Goal: Information Seeking & Learning: Learn about a topic

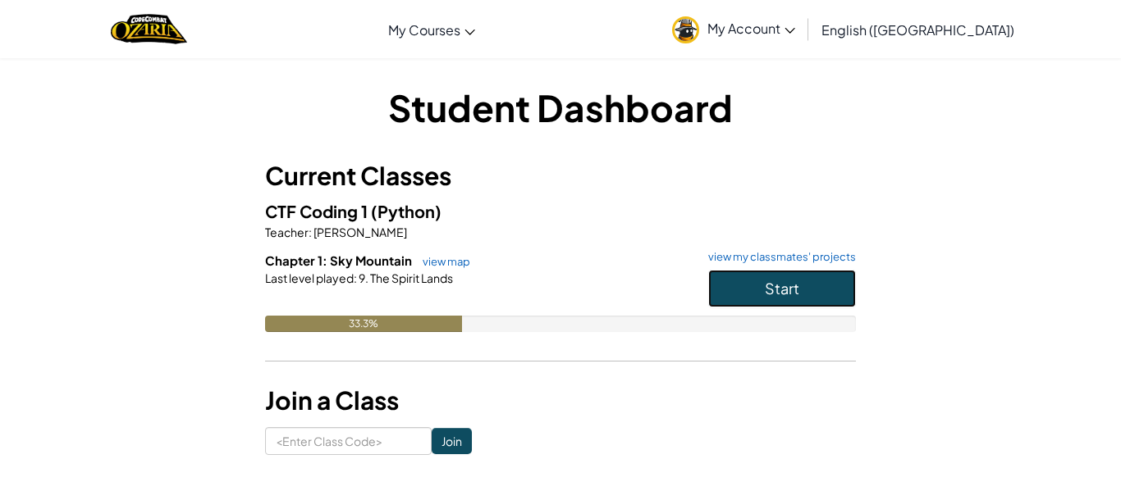
click at [787, 293] on span "Start" at bounding box center [782, 288] width 34 height 19
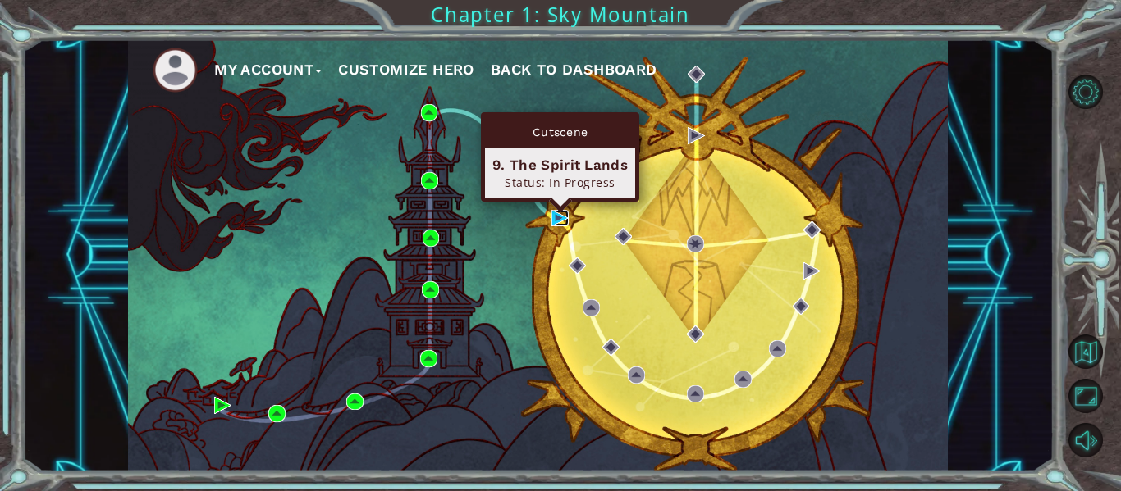
click at [556, 216] on img at bounding box center [559, 218] width 17 height 17
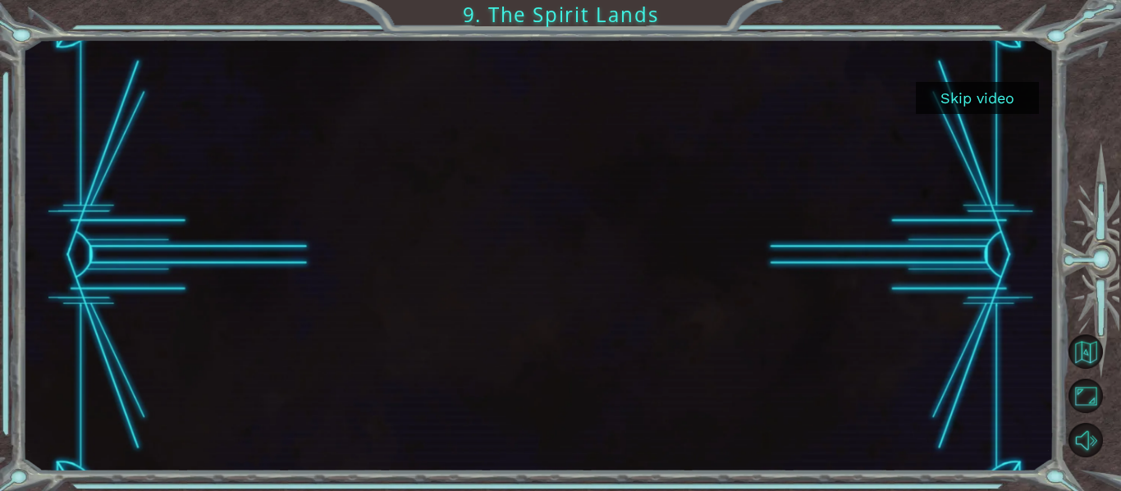
click at [1015, 96] on button "Skip video" at bounding box center [976, 98] width 123 height 32
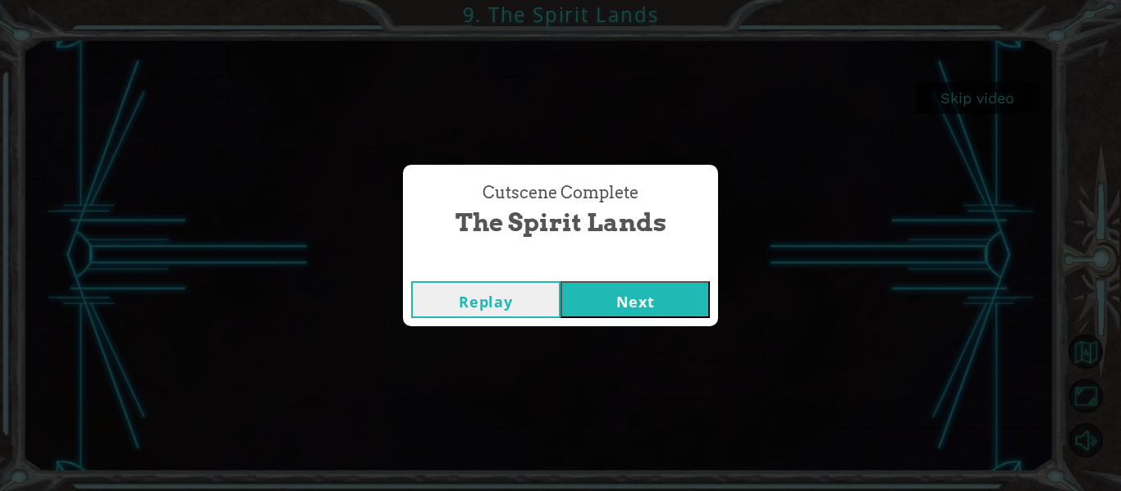
click at [622, 303] on button "Next" at bounding box center [634, 299] width 149 height 37
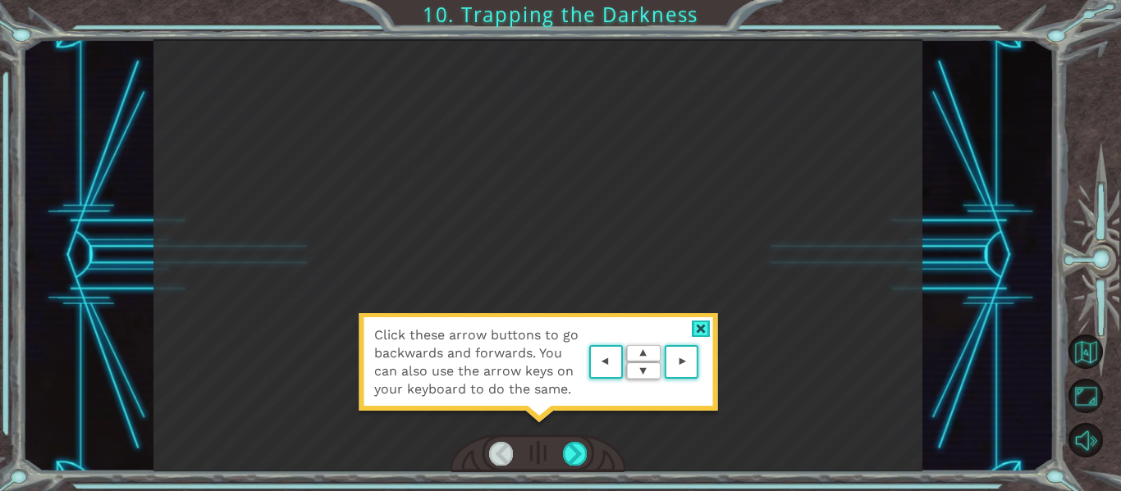
click at [718, 313] on div "Click these arrow buttons to go backwards and forwards. You can also use the ar…" at bounding box center [538, 370] width 361 height 115
click at [684, 324] on div "Click these arrow buttons to go backwards and forwards. You can also use the ar…" at bounding box center [538, 370] width 361 height 115
click at [697, 329] on div at bounding box center [701, 329] width 19 height 17
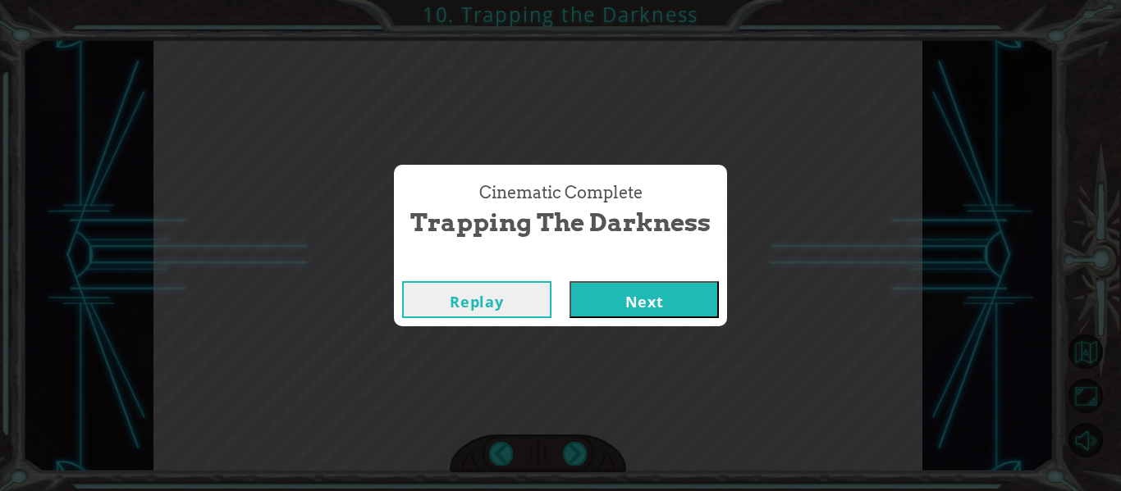
click at [642, 312] on button "Next" at bounding box center [643, 299] width 149 height 37
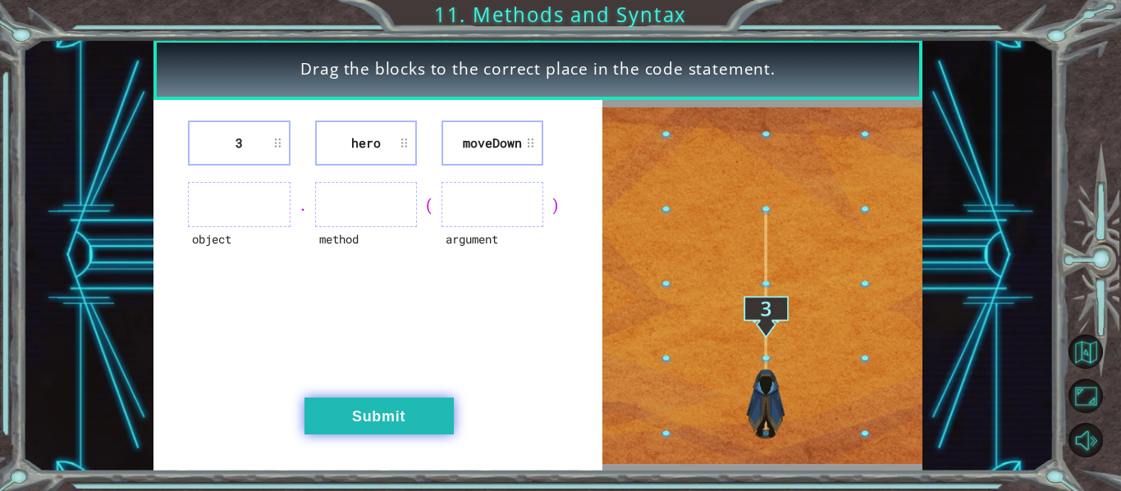
click at [402, 413] on button "Submit" at bounding box center [378, 416] width 149 height 37
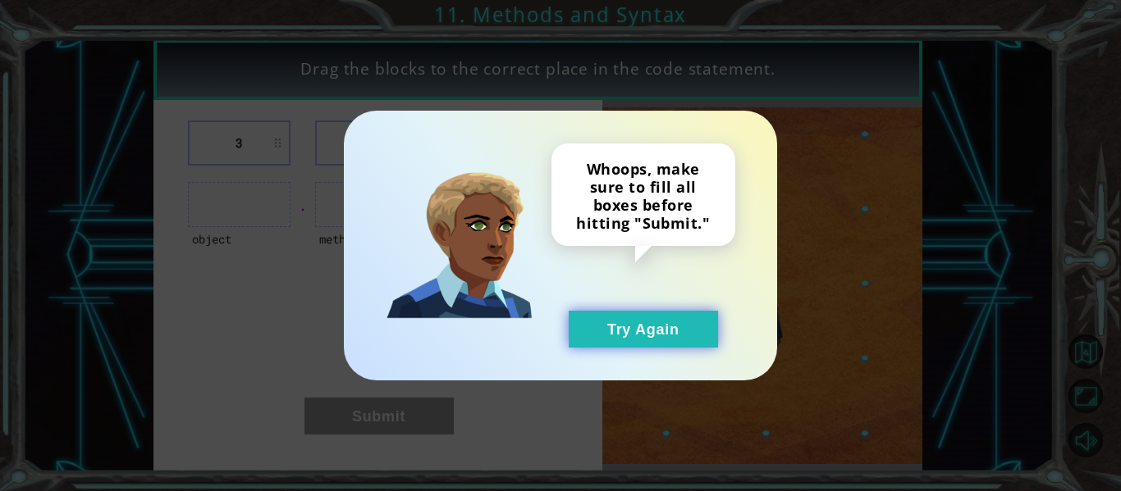
click at [620, 326] on button "Try Again" at bounding box center [642, 329] width 149 height 37
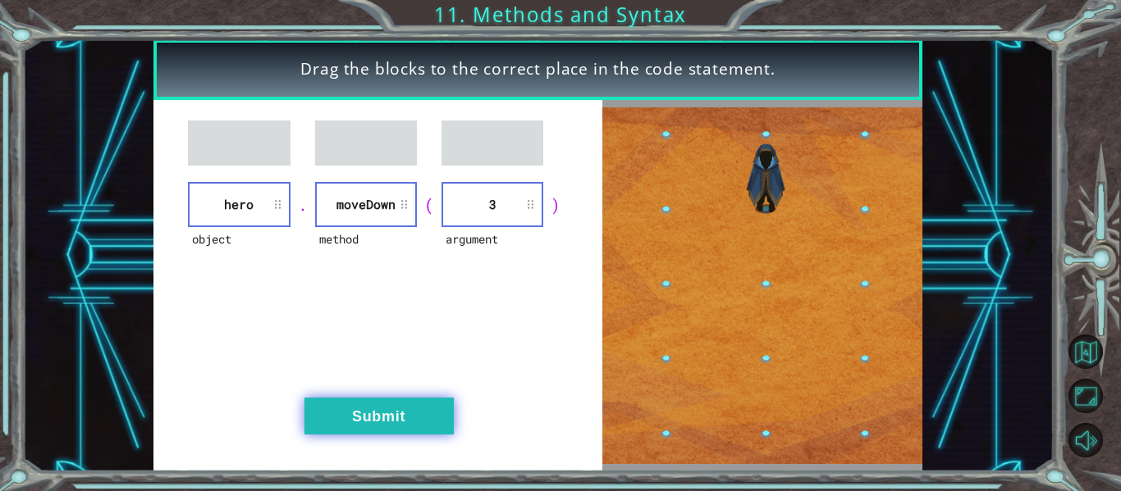
click at [392, 429] on button "Submit" at bounding box center [378, 416] width 149 height 37
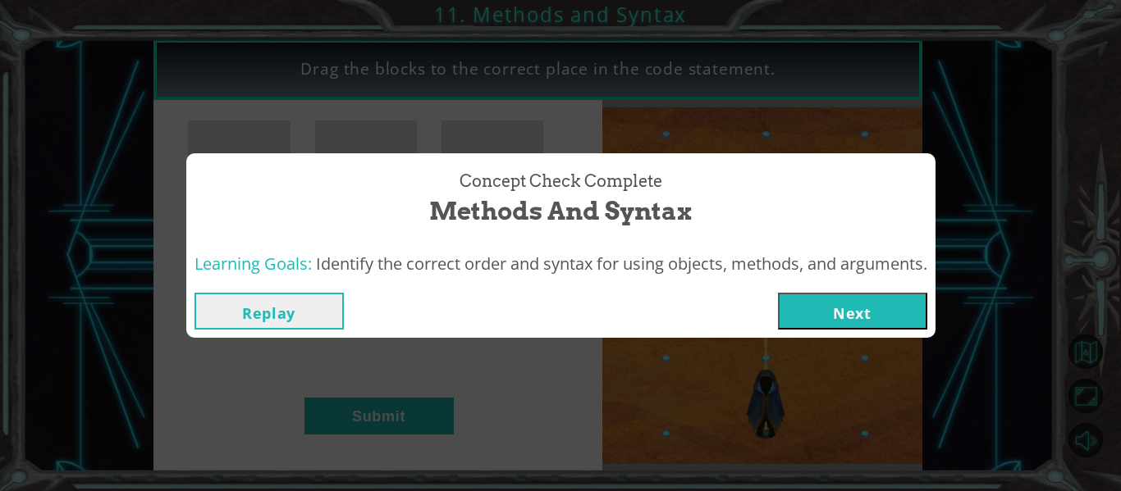
click at [819, 310] on button "Next" at bounding box center [852, 311] width 149 height 37
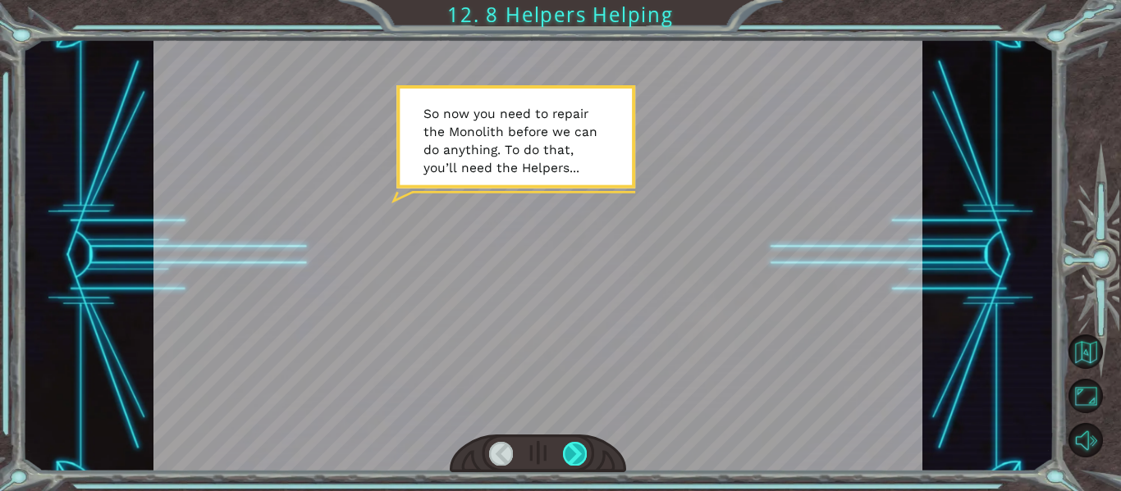
click at [570, 457] on div at bounding box center [575, 453] width 24 height 23
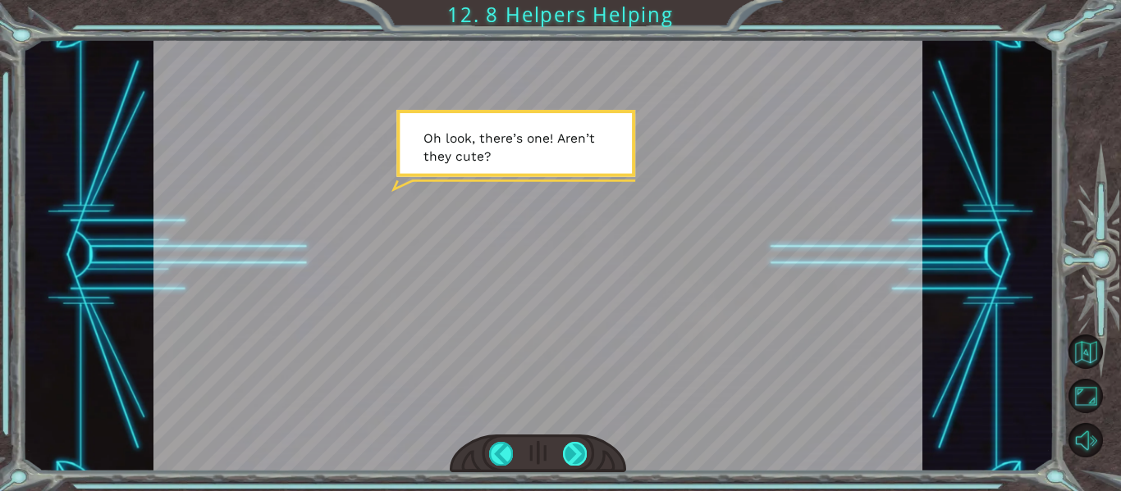
click at [578, 450] on div at bounding box center [575, 453] width 24 height 23
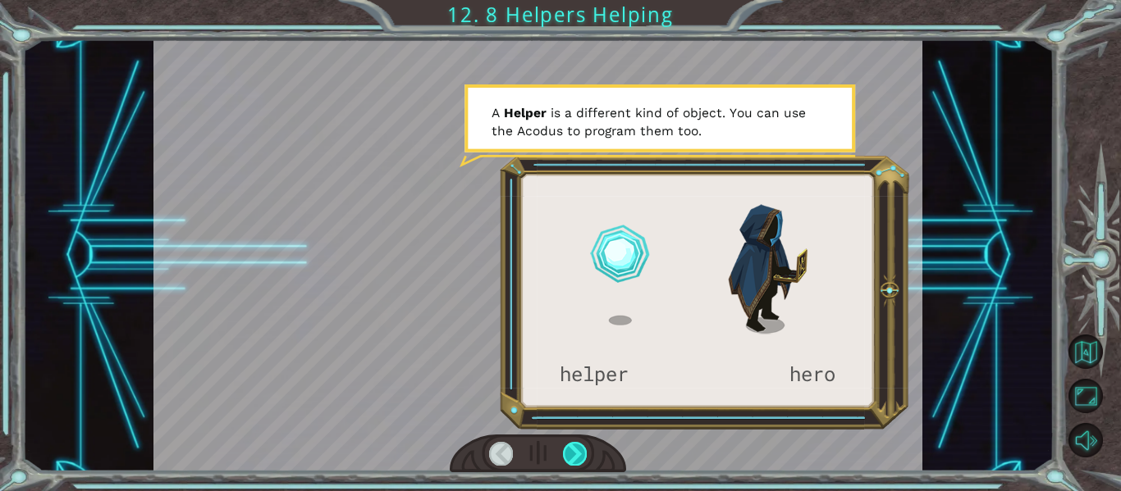
click at [577, 445] on div at bounding box center [575, 453] width 24 height 23
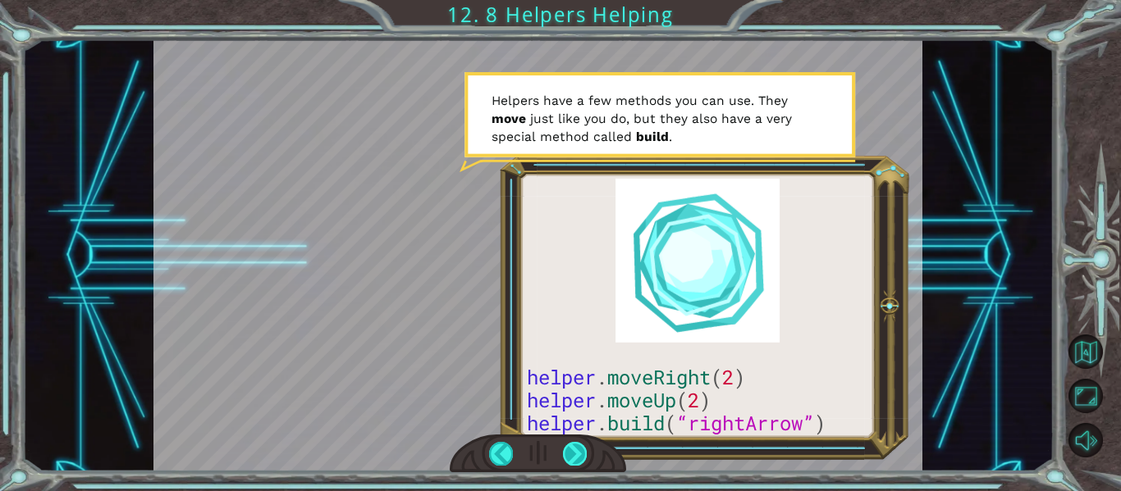
click at [577, 445] on div at bounding box center [575, 453] width 24 height 23
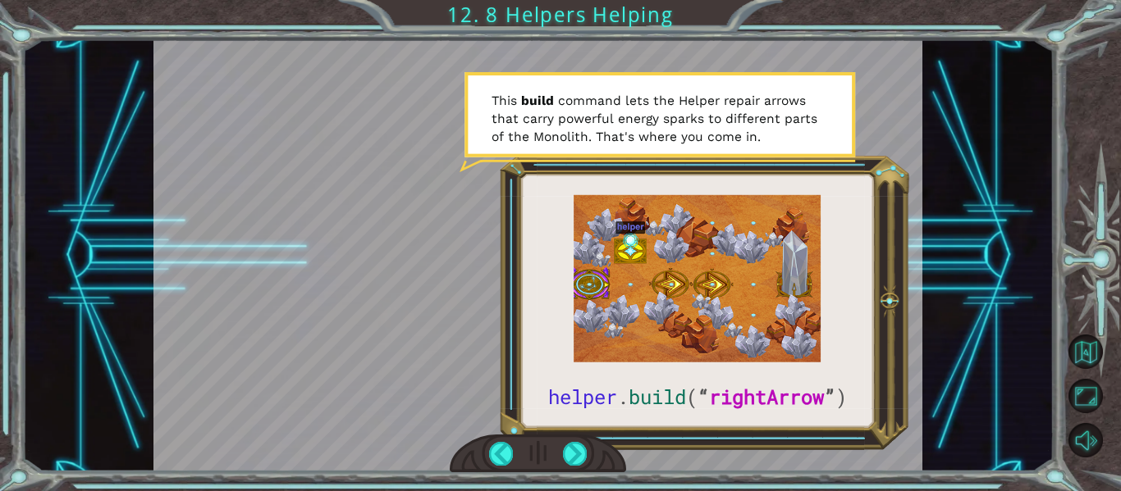
click at [600, 388] on div at bounding box center [537, 255] width 769 height 432
click at [674, 397] on div at bounding box center [537, 255] width 769 height 432
click at [572, 445] on div at bounding box center [575, 453] width 24 height 23
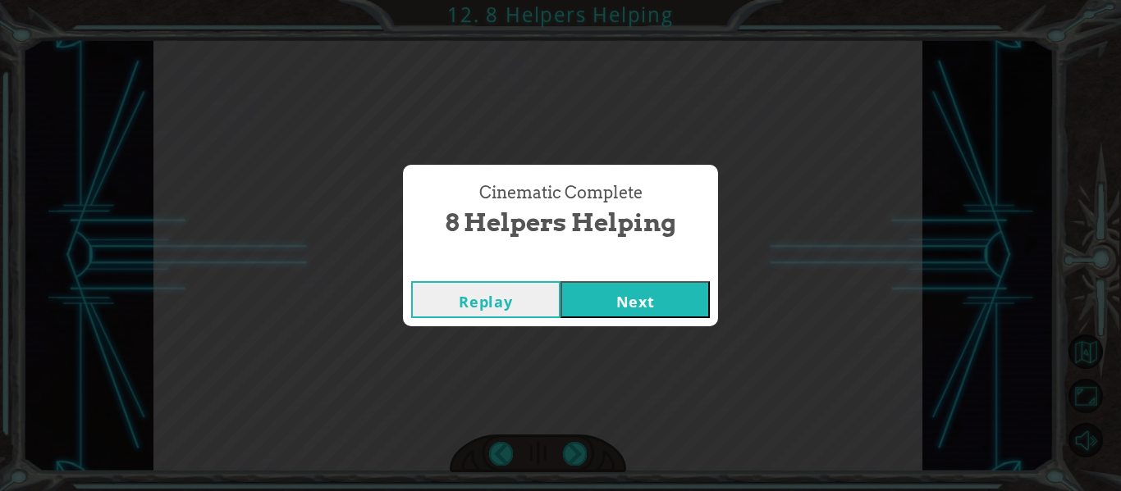
click at [646, 292] on button "Next" at bounding box center [634, 299] width 149 height 37
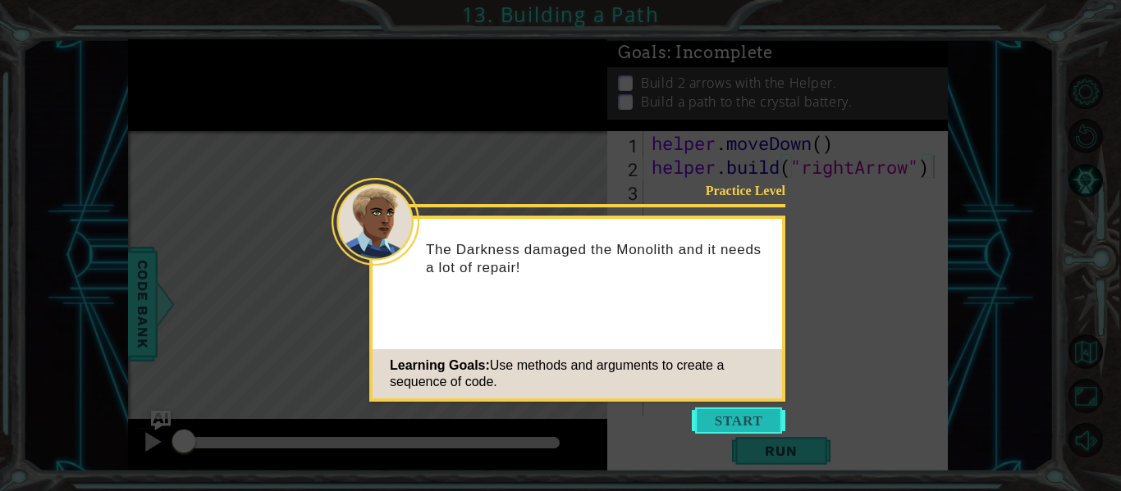
click at [721, 427] on button "Start" at bounding box center [739, 421] width 94 height 26
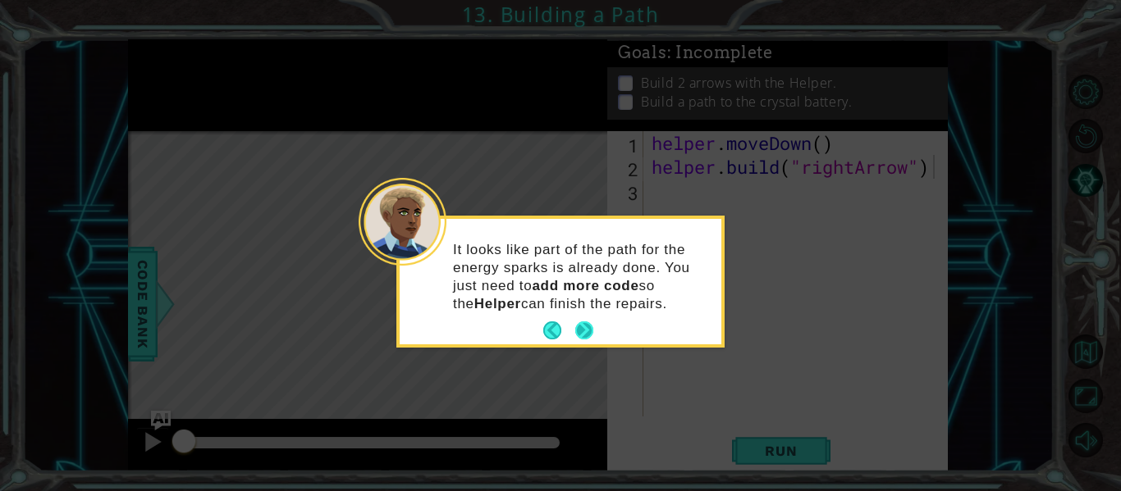
click at [582, 335] on button "Next" at bounding box center [584, 330] width 25 height 25
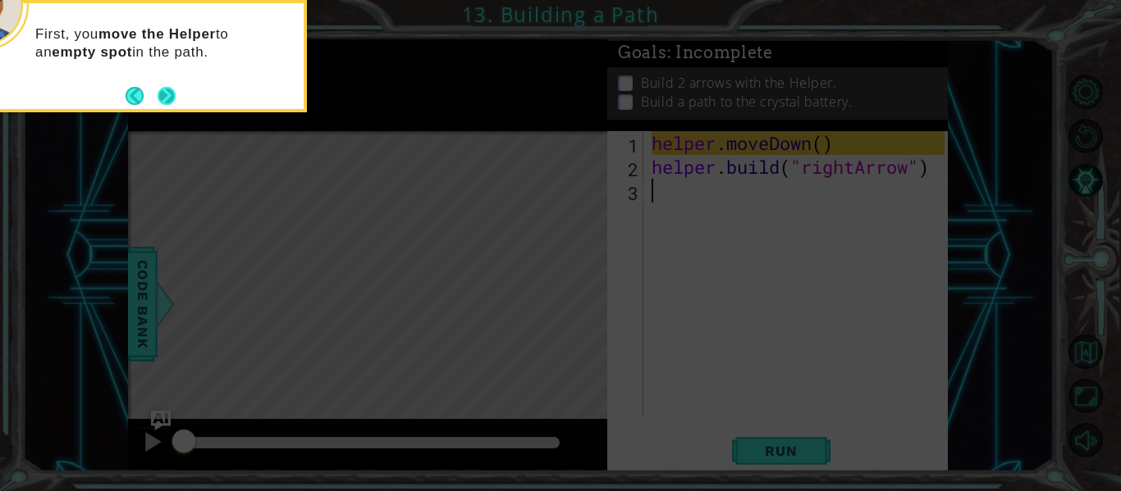
click at [171, 97] on button "Next" at bounding box center [167, 96] width 20 height 20
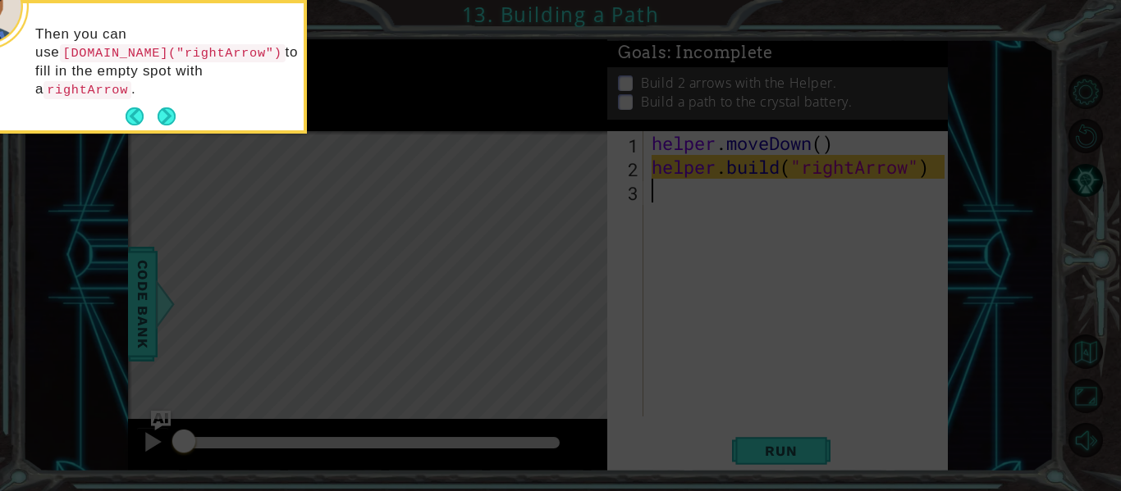
click at [171, 103] on button "Next" at bounding box center [167, 117] width 28 height 28
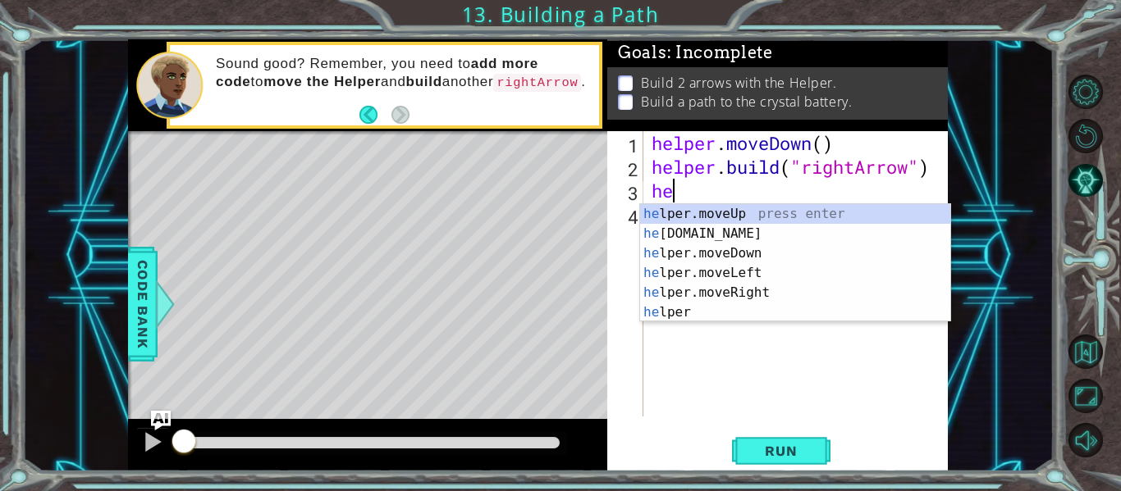
scroll to position [0, 1]
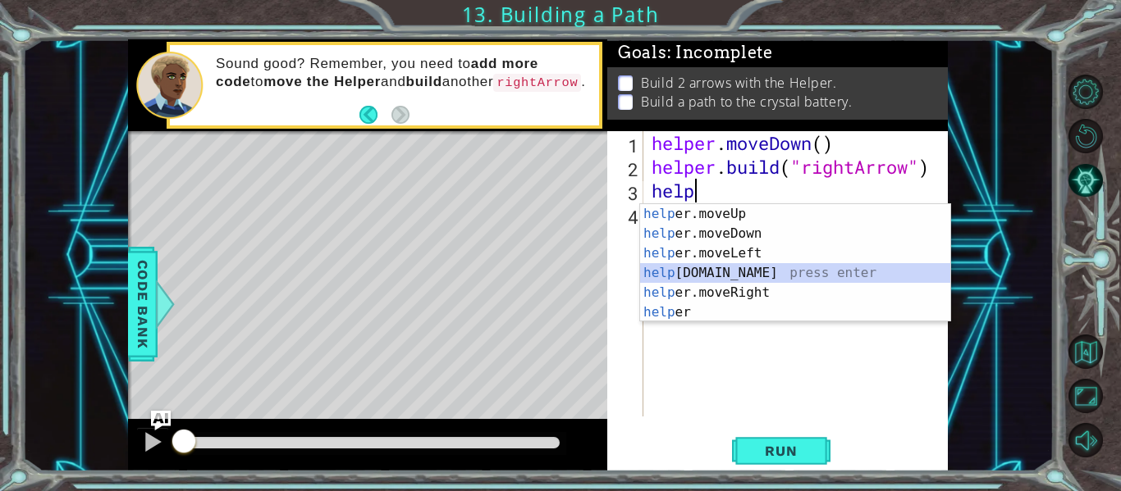
click at [775, 274] on div "help er.moveUp press enter help er.moveDown press enter help er.moveLeft press …" at bounding box center [795, 282] width 310 height 157
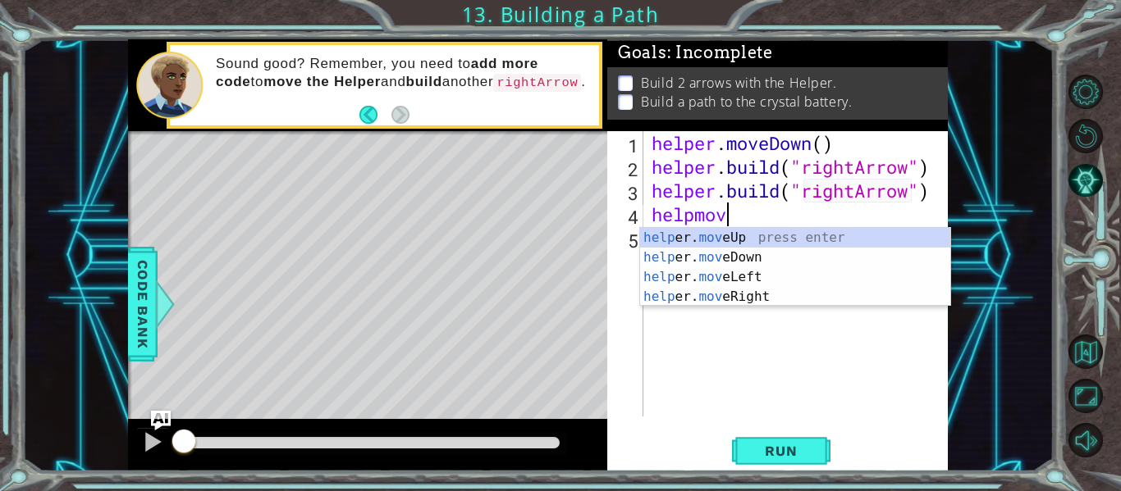
scroll to position [0, 16]
click at [807, 294] on div "help er. move Up press enter help er. move Down press enter help er. move Left …" at bounding box center [795, 287] width 310 height 118
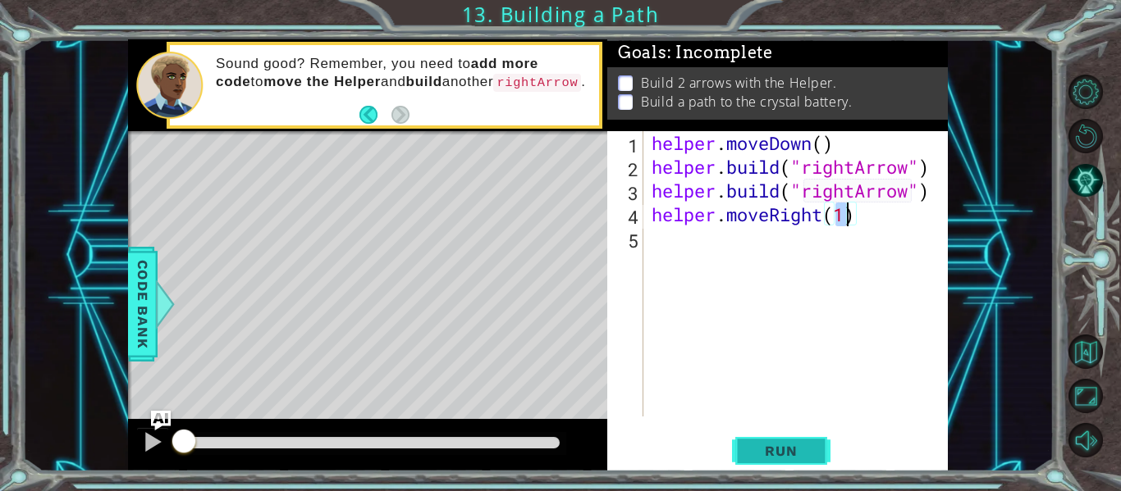
type textarea "helper.moveRight(1)"
click at [769, 444] on span "Run" at bounding box center [780, 451] width 65 height 16
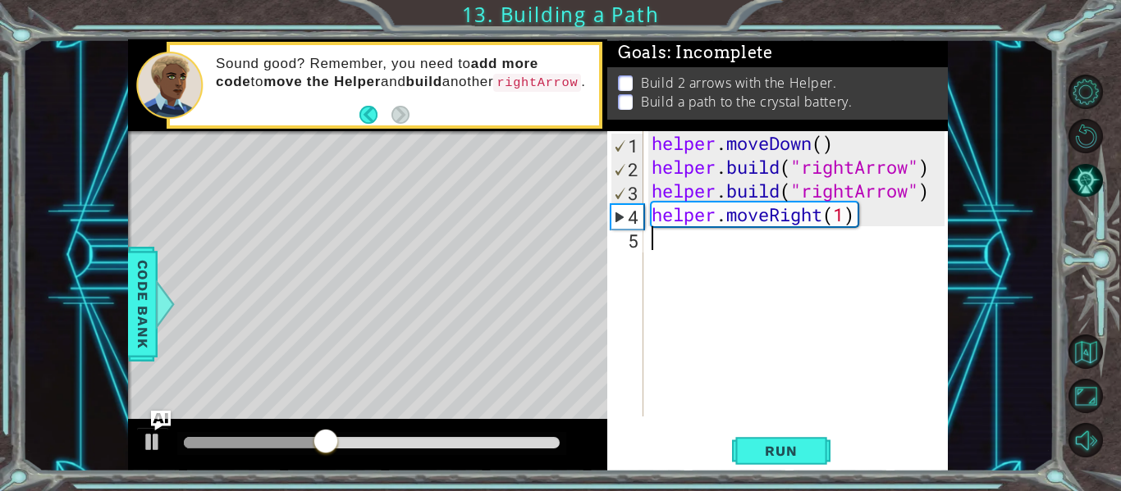
click at [742, 304] on div "helper . moveDown ( ) helper . build ( "rightArrow" ) helper . build ( "rightAr…" at bounding box center [800, 297] width 304 height 333
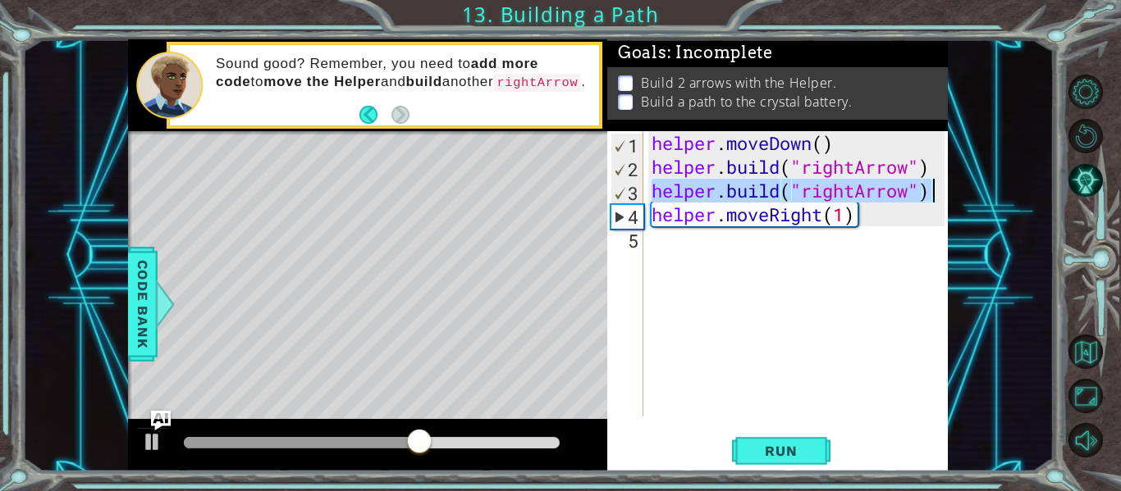
drag, startPoint x: 651, startPoint y: 189, endPoint x: 1046, endPoint y: 200, distance: 394.7
click at [1046, 200] on div "1 ההההההההההההההההההההההההההההההההההההההההההההההההההההההההההההההההההההההההההההה…" at bounding box center [537, 255] width 1031 height 432
type textarea "[DOMAIN_NAME]("rightArrow")"
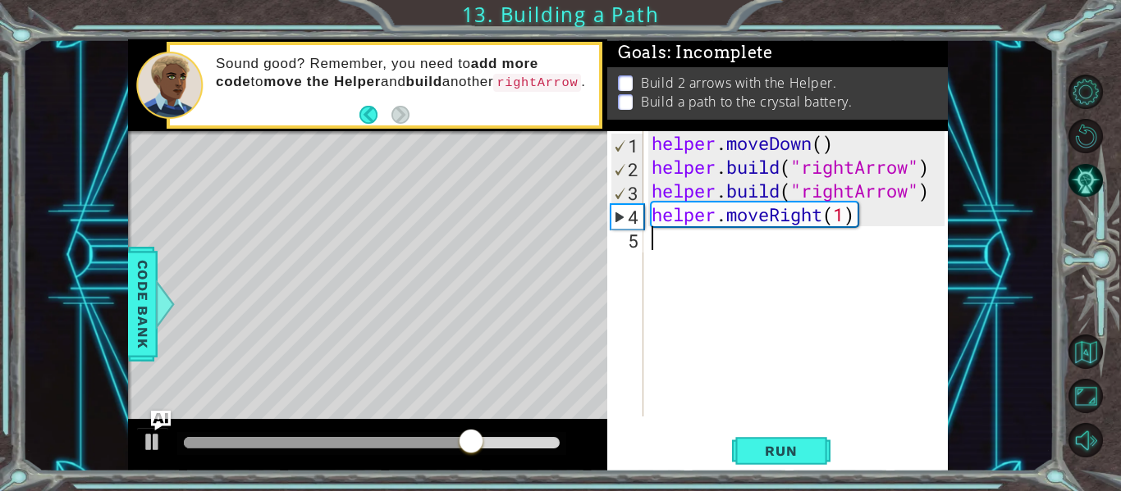
drag, startPoint x: 650, startPoint y: 242, endPoint x: 889, endPoint y: 261, distance: 240.3
click at [889, 261] on div "helper . moveDown ( ) helper . build ( "rightArrow" ) helper . build ( "rightAr…" at bounding box center [800, 297] width 304 height 333
drag, startPoint x: 191, startPoint y: 442, endPoint x: 249, endPoint y: 477, distance: 67.7
click at [249, 477] on div "1 ההההההההההההההההההההההההההההההההההההההההההההההההההההההההההההההההההההההההההההה…" at bounding box center [560, 245] width 1121 height 491
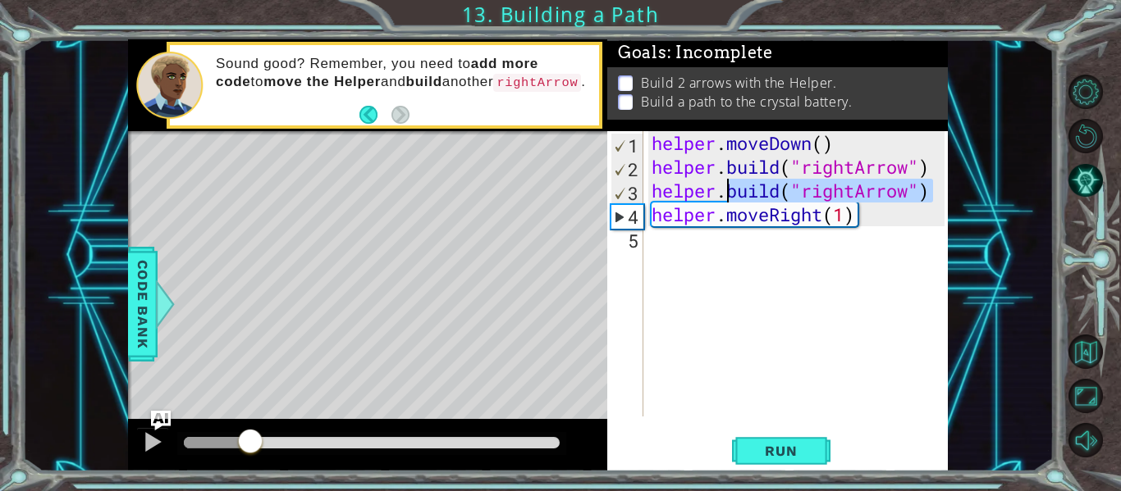
drag, startPoint x: 935, startPoint y: 189, endPoint x: 731, endPoint y: 203, distance: 204.8
click at [731, 203] on div "helper . moveDown ( ) helper . build ( "rightArrow" ) helper . build ( "rightAr…" at bounding box center [800, 297] width 304 height 333
drag, startPoint x: 728, startPoint y: 187, endPoint x: 933, endPoint y: 183, distance: 204.3
click at [933, 183] on div "helper . moveDown ( ) helper . build ( "rightArrow" ) helper . build ( "rightAr…" at bounding box center [800, 297] width 304 height 333
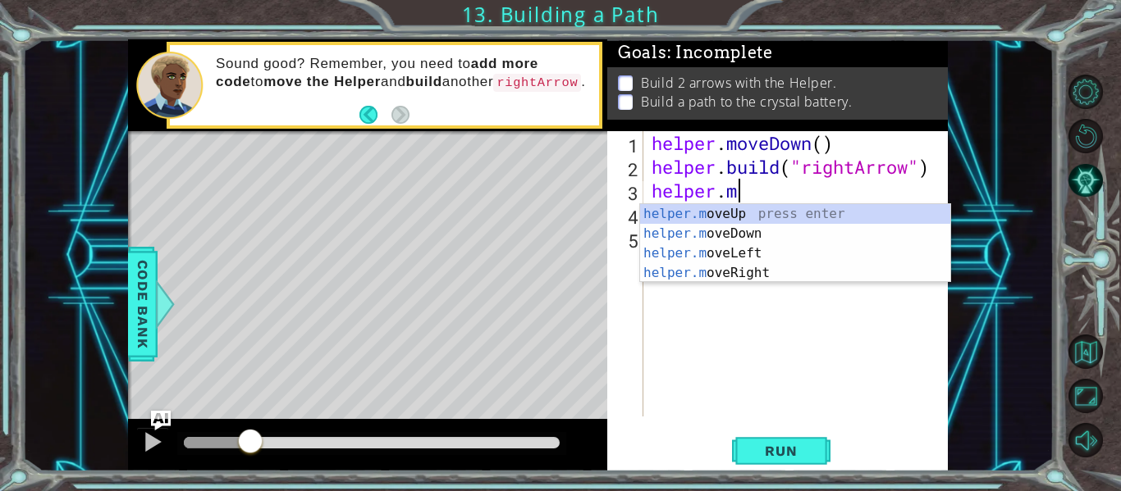
scroll to position [0, 3]
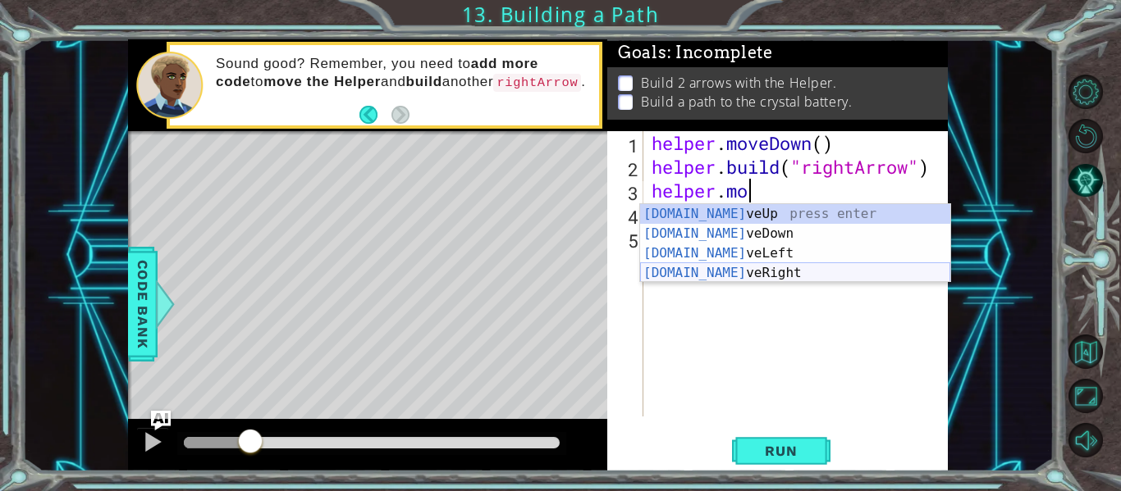
click at [788, 277] on div "[DOMAIN_NAME] veUp press enter [DOMAIN_NAME] veDown press enter [DOMAIN_NAME] v…" at bounding box center [795, 263] width 310 height 118
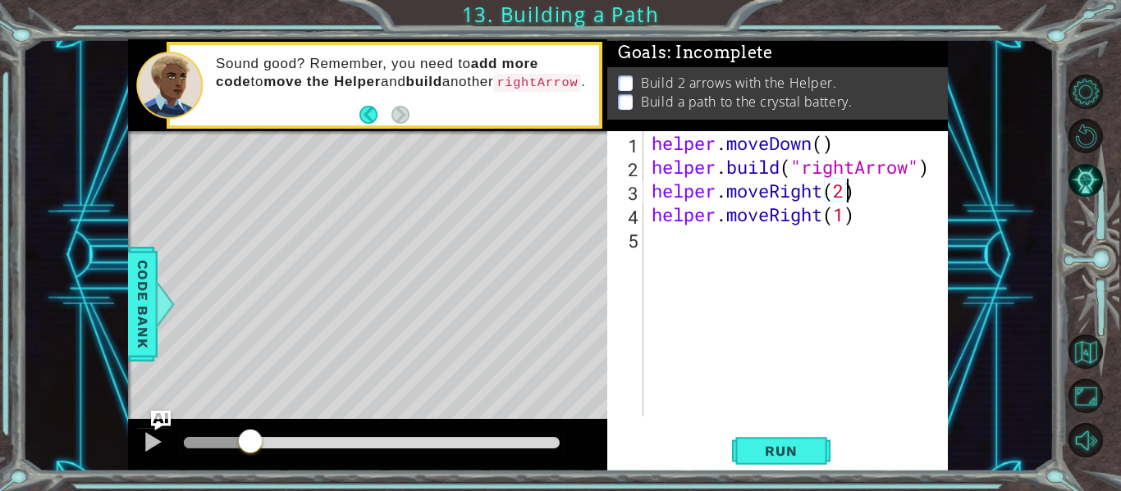
scroll to position [0, 8]
click at [845, 216] on div "helper . moveDown ( ) helper . build ( "rightArrow" ) helper . moveRight ( 2 ) …" at bounding box center [800, 297] width 304 height 333
drag, startPoint x: 850, startPoint y: 219, endPoint x: 731, endPoint y: 216, distance: 119.0
click at [731, 216] on div "helper . moveDown ( ) helper . build ( "rightArrow" ) helper . moveRight ( 2 ) …" at bounding box center [800, 297] width 304 height 333
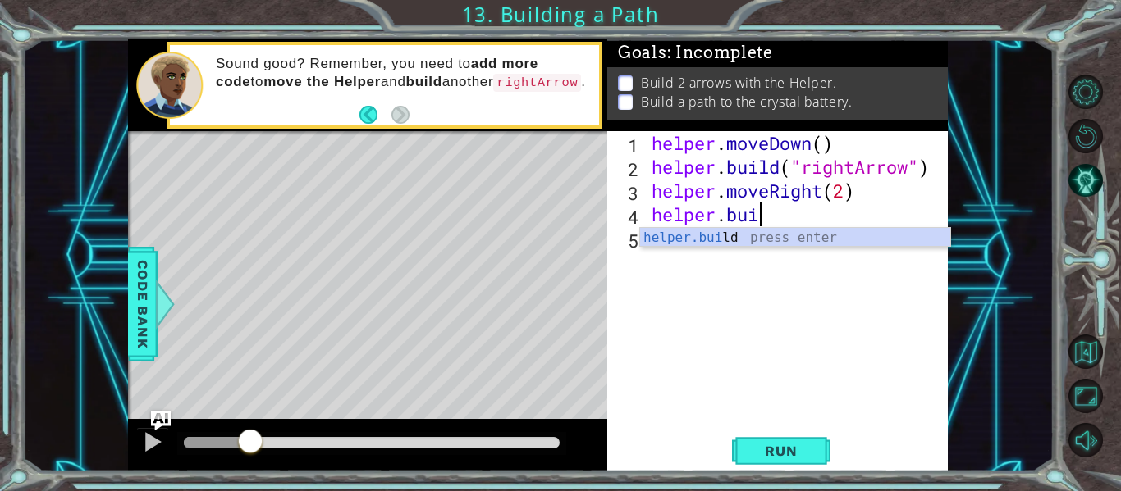
scroll to position [0, 5]
click at [753, 241] on div "helper.buil d press enter" at bounding box center [795, 257] width 310 height 59
type textarea "[DOMAIN_NAME]("rightArrow")"
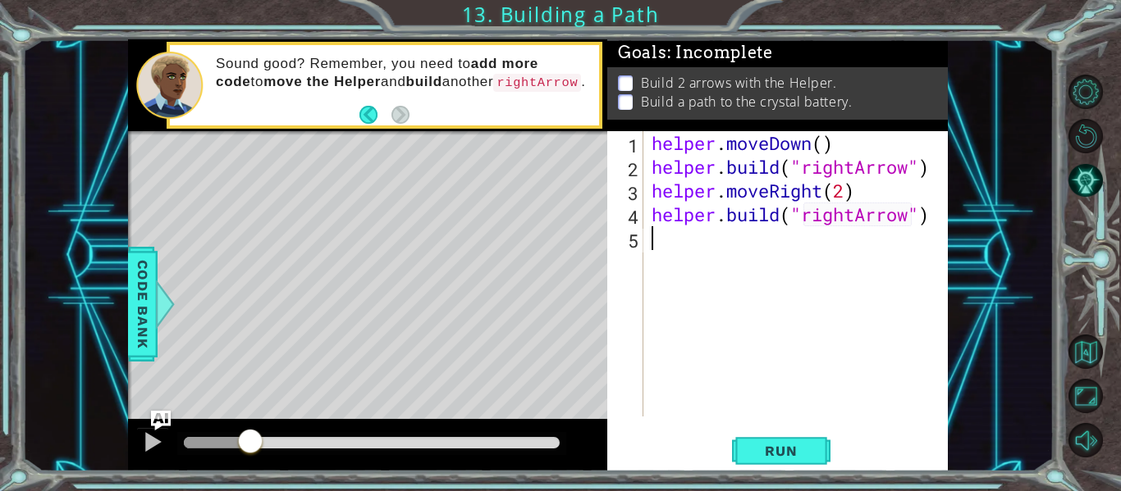
click at [781, 286] on div "helper . moveDown ( ) helper . build ( "rightArrow" ) helper . moveRight ( 2 ) …" at bounding box center [800, 297] width 304 height 333
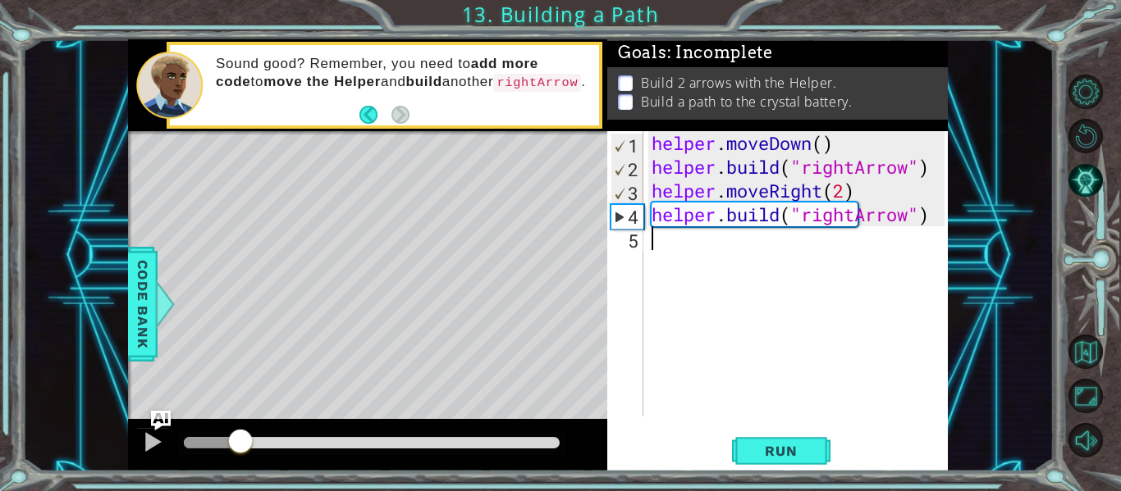
drag, startPoint x: 543, startPoint y: 440, endPoint x: 241, endPoint y: 463, distance: 302.7
click at [241, 463] on div at bounding box center [367, 445] width 479 height 52
click at [786, 447] on span "Run" at bounding box center [780, 451] width 65 height 16
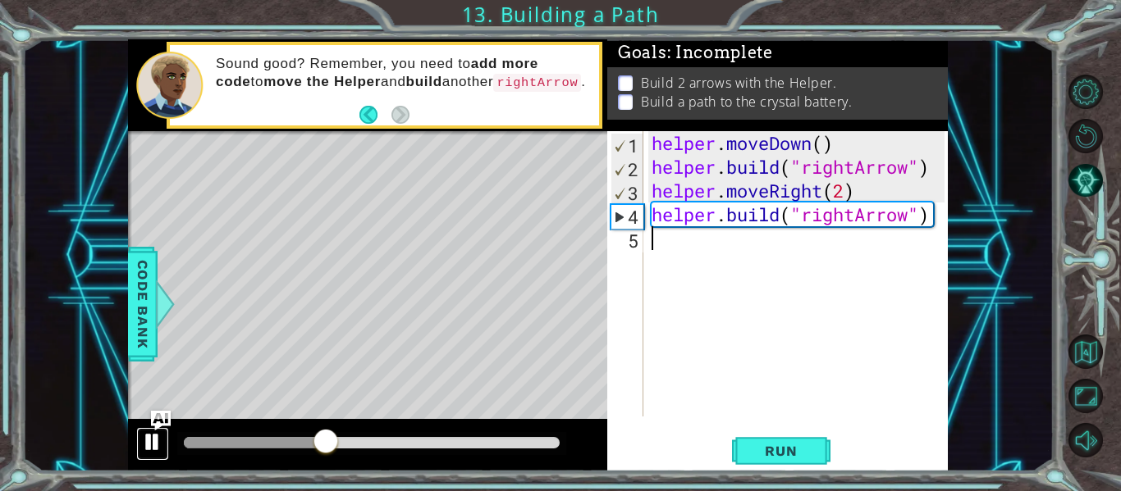
click at [159, 439] on div at bounding box center [152, 441] width 21 height 21
click at [847, 185] on div "helper . moveDown ( ) helper . build ( "rightArrow" ) helper . moveRight ( 2 ) …" at bounding box center [800, 297] width 304 height 333
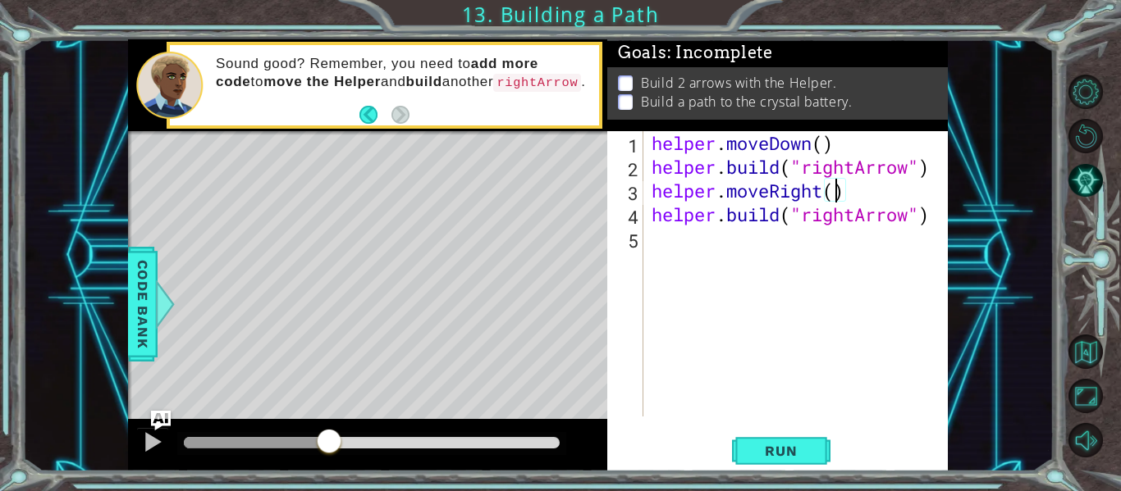
type textarea "helper.moveRight(3)"
click at [766, 445] on span "Run" at bounding box center [780, 451] width 65 height 16
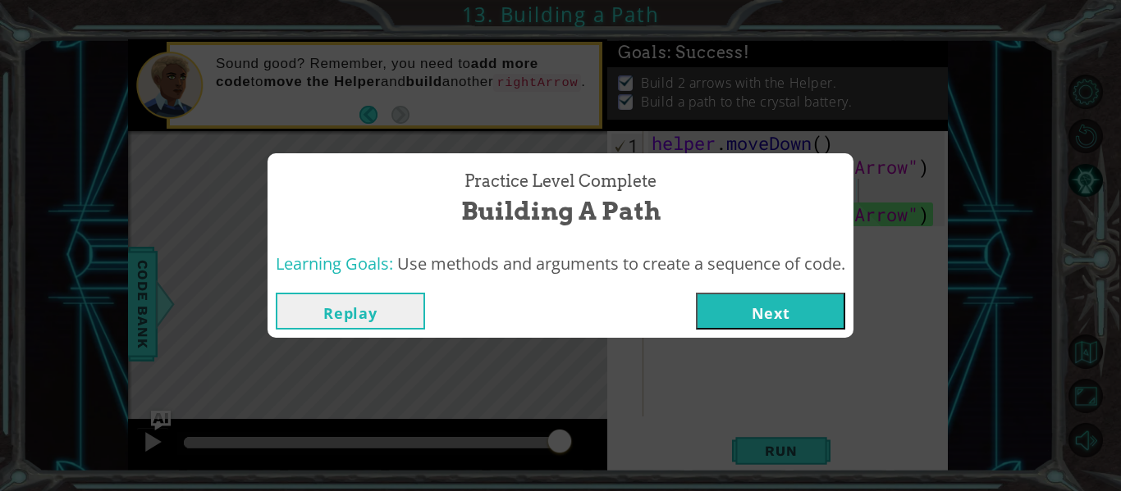
click at [762, 313] on button "Next" at bounding box center [770, 311] width 149 height 37
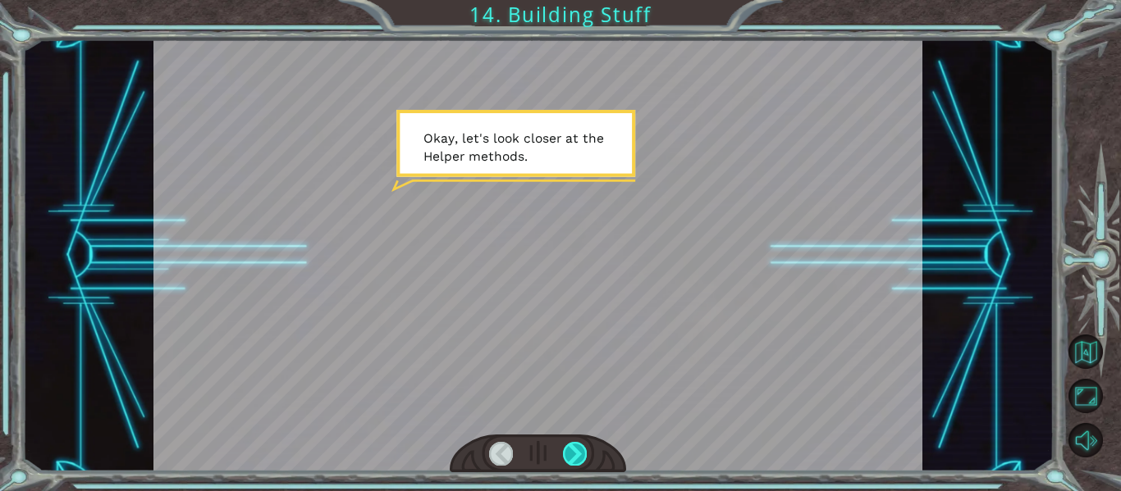
click at [573, 448] on div at bounding box center [575, 453] width 24 height 23
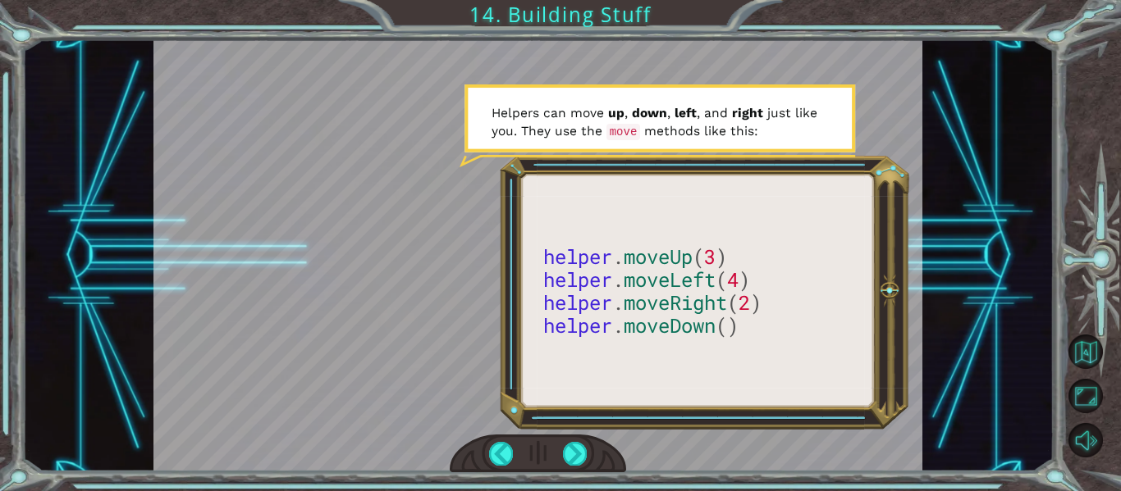
click at [575, 472] on div at bounding box center [538, 454] width 177 height 39
click at [580, 454] on div at bounding box center [575, 453] width 24 height 23
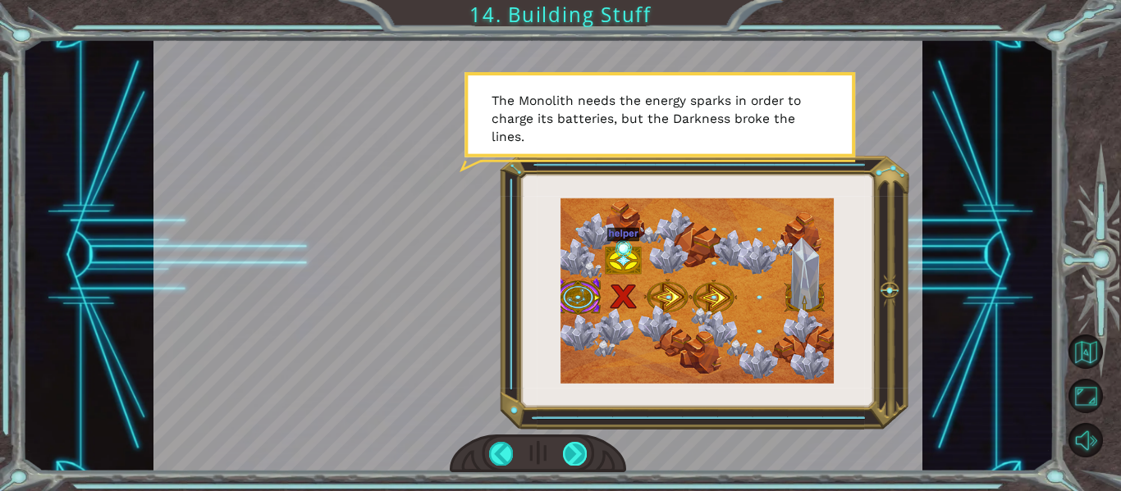
click at [570, 455] on div at bounding box center [575, 453] width 24 height 23
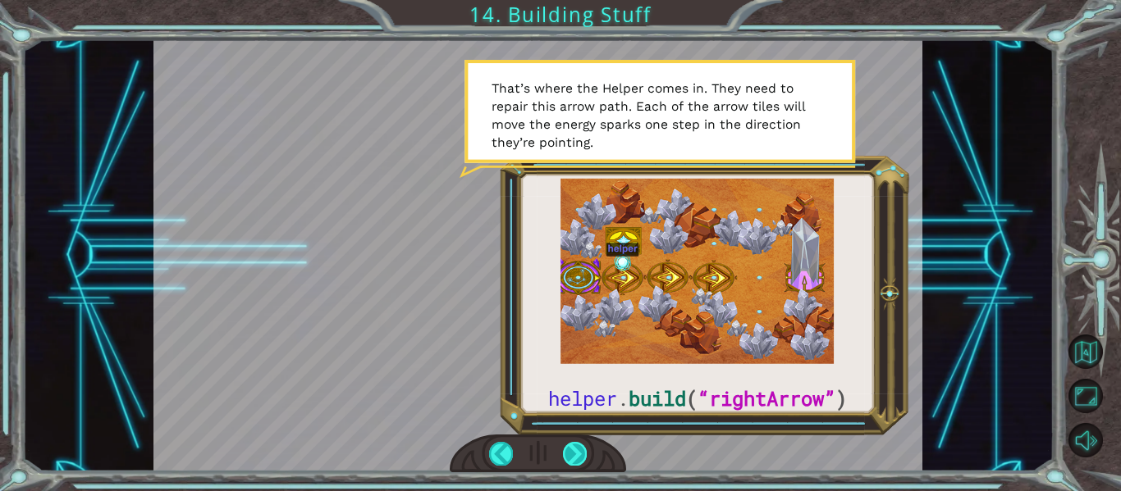
click at [569, 453] on div at bounding box center [575, 453] width 24 height 23
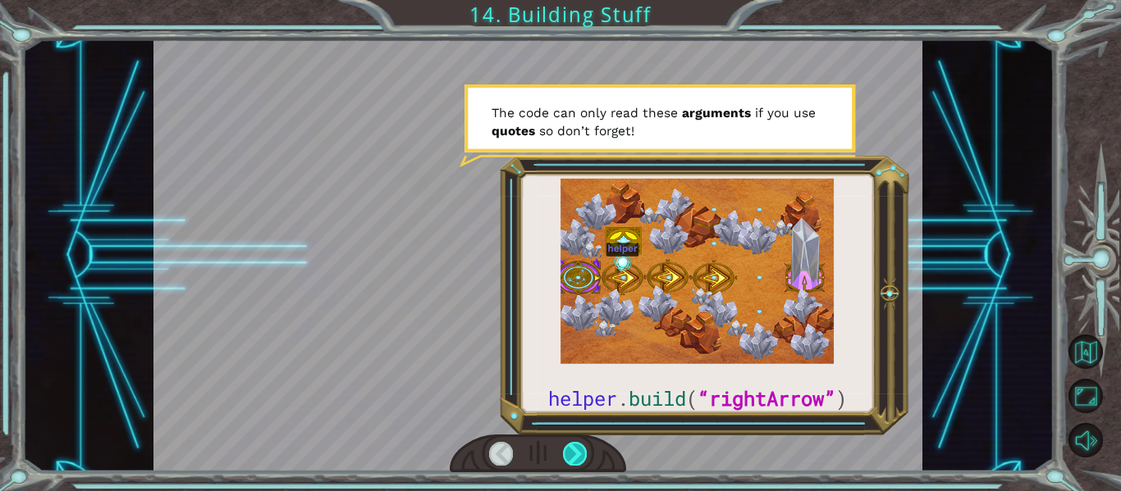
click at [568, 447] on div at bounding box center [575, 453] width 24 height 23
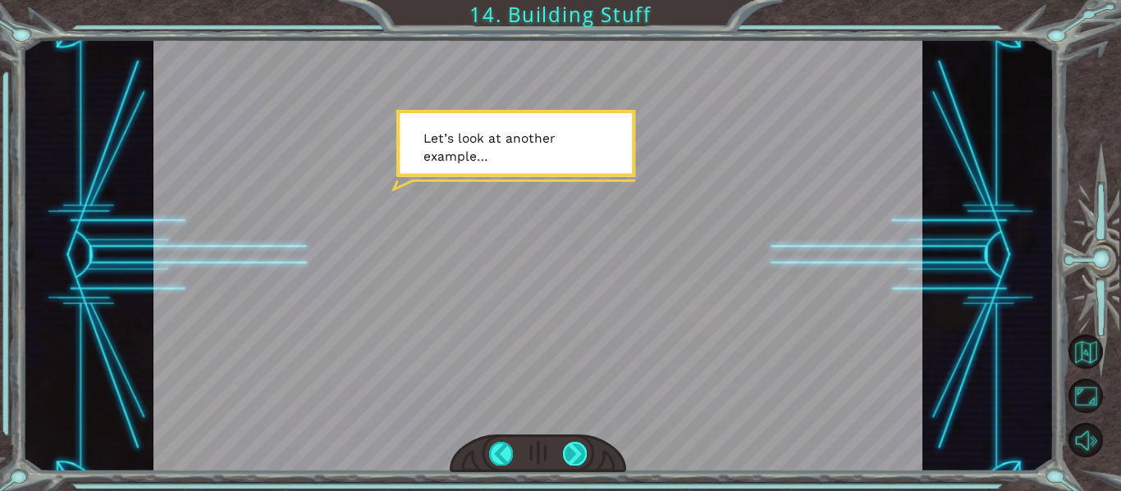
click at [568, 447] on div at bounding box center [575, 453] width 24 height 23
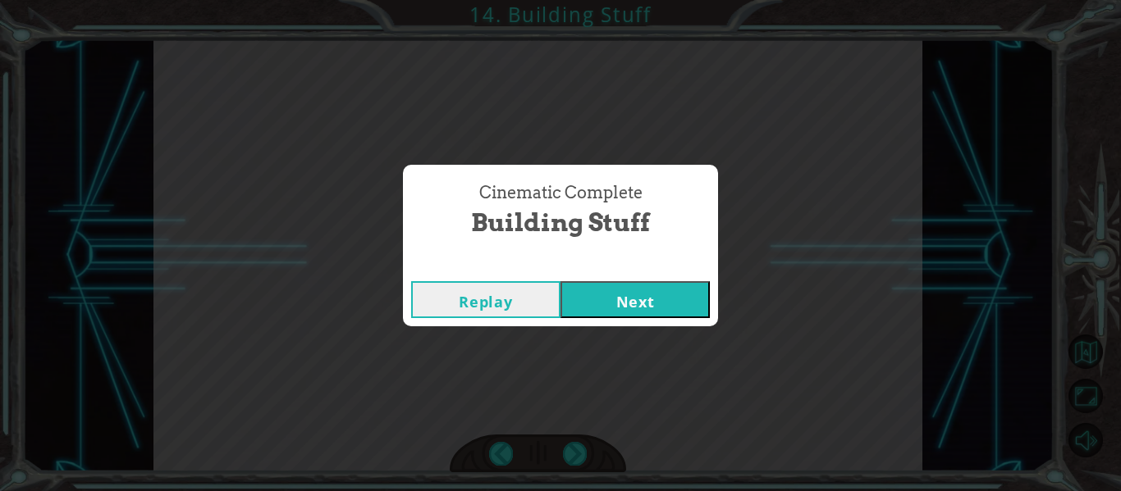
click at [616, 294] on button "Next" at bounding box center [634, 299] width 149 height 37
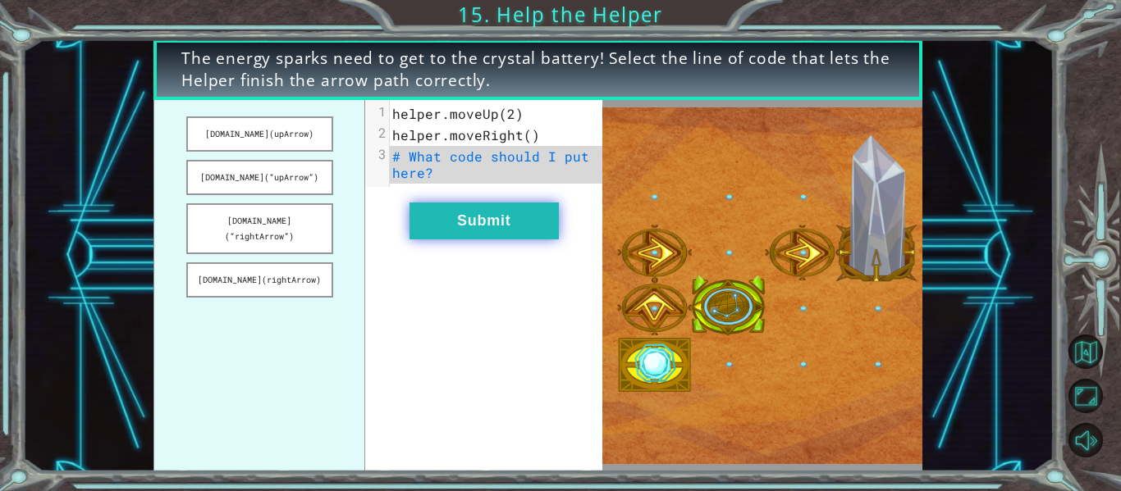
click at [527, 210] on button "Submit" at bounding box center [483, 221] width 149 height 37
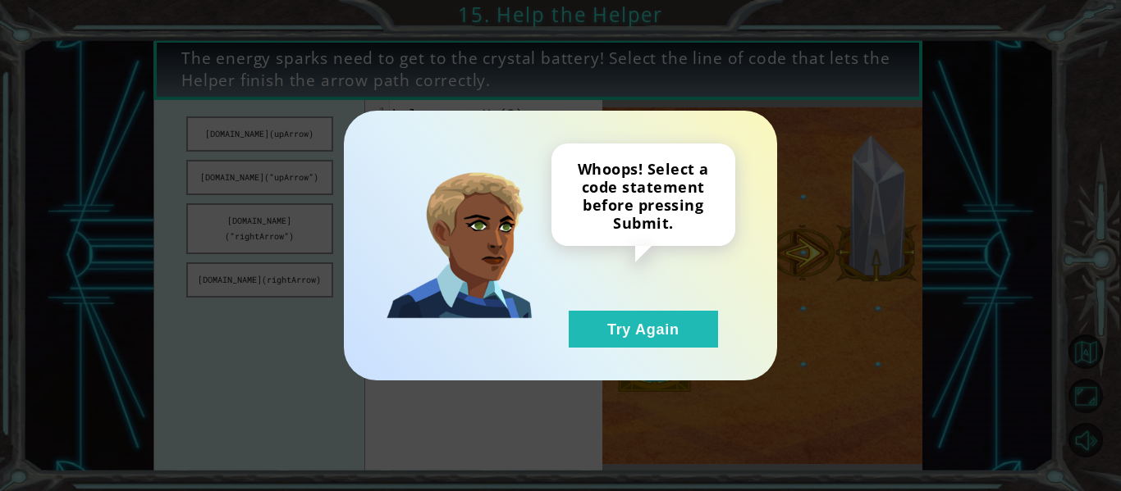
click at [632, 352] on div "Whoops! Select a code statement before pressing Submit. Try Again" at bounding box center [560, 246] width 433 height 270
click at [625, 321] on button "Try Again" at bounding box center [642, 329] width 149 height 37
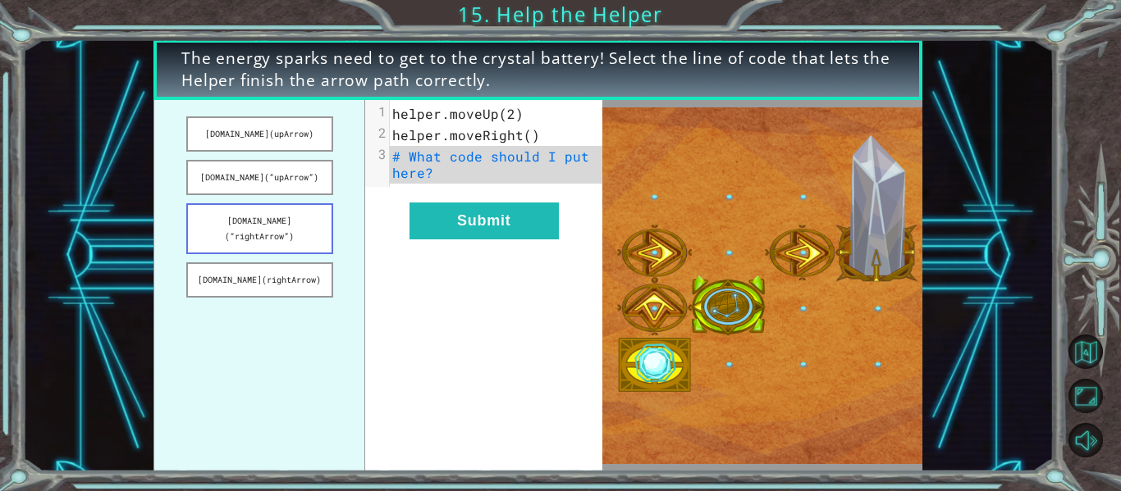
click at [272, 229] on button "[DOMAIN_NAME](“rightArrow”)" at bounding box center [259, 228] width 147 height 51
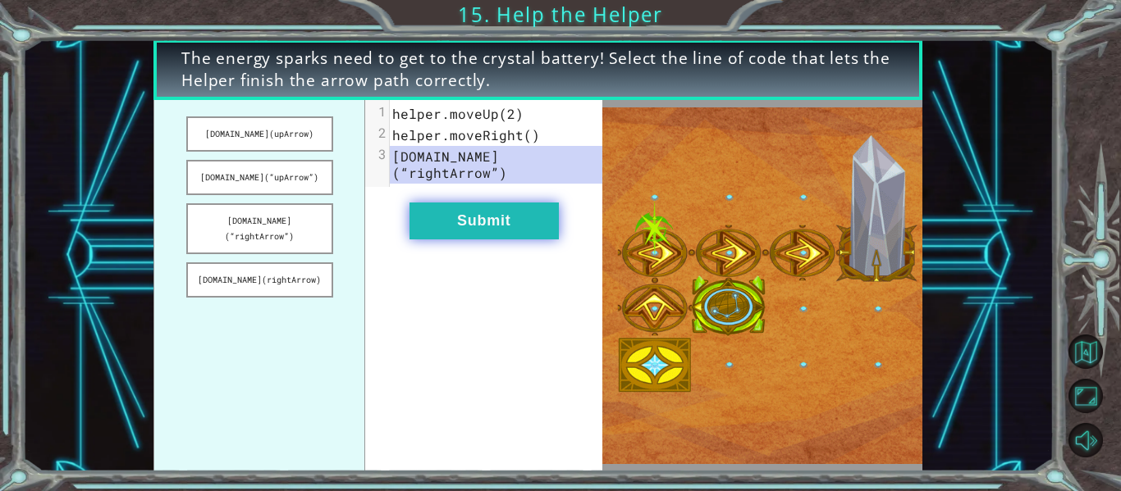
click at [445, 210] on button "Submit" at bounding box center [483, 221] width 149 height 37
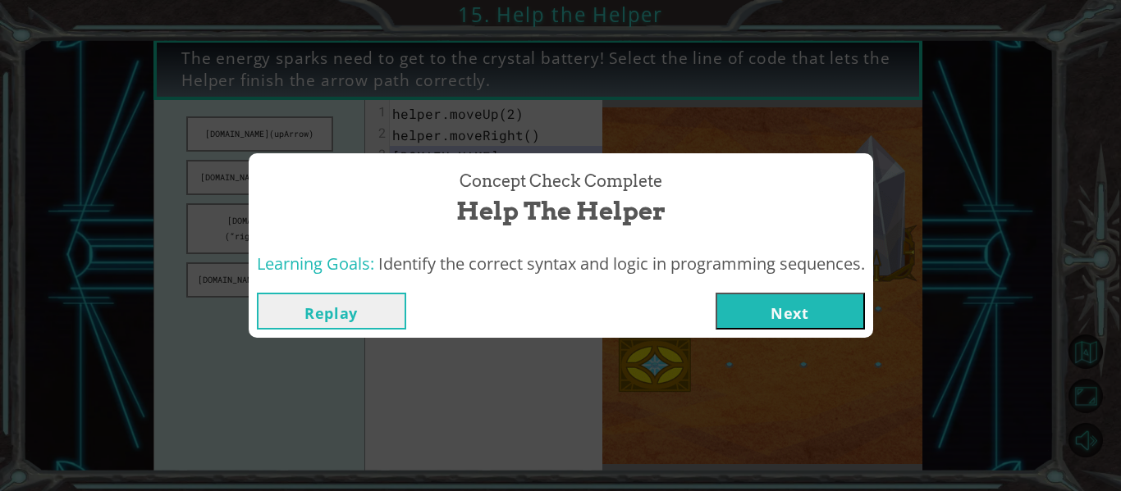
click at [791, 338] on div "Concept Check Complete Help the Helper Learning Goals: Identify the correct syn…" at bounding box center [560, 245] width 1121 height 491
click at [790, 317] on button "Next" at bounding box center [789, 311] width 149 height 37
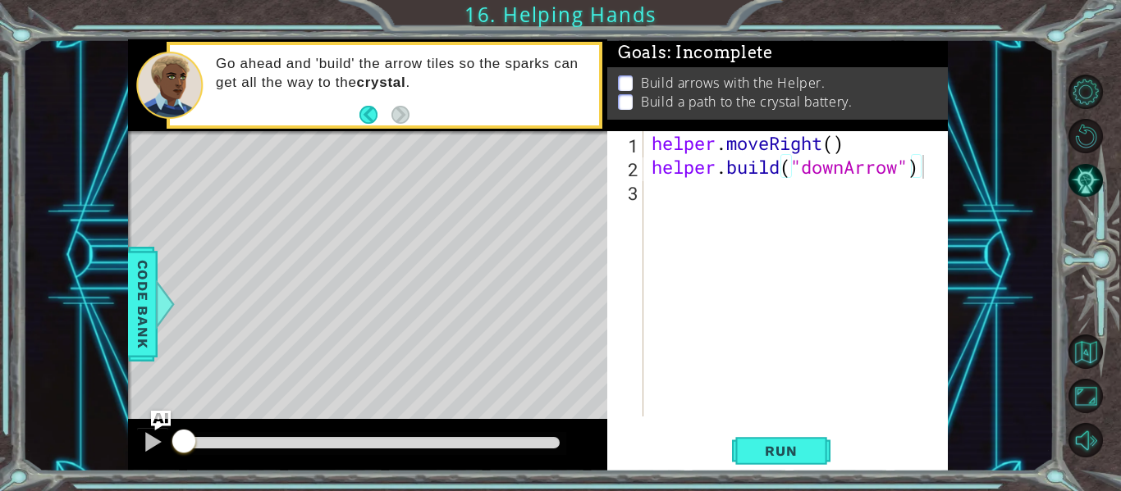
type textarea "[DOMAIN_NAME]("downArrow")"
drag, startPoint x: 243, startPoint y: 446, endPoint x: 264, endPoint y: 458, distance: 24.2
click at [264, 458] on div at bounding box center [367, 445] width 479 height 52
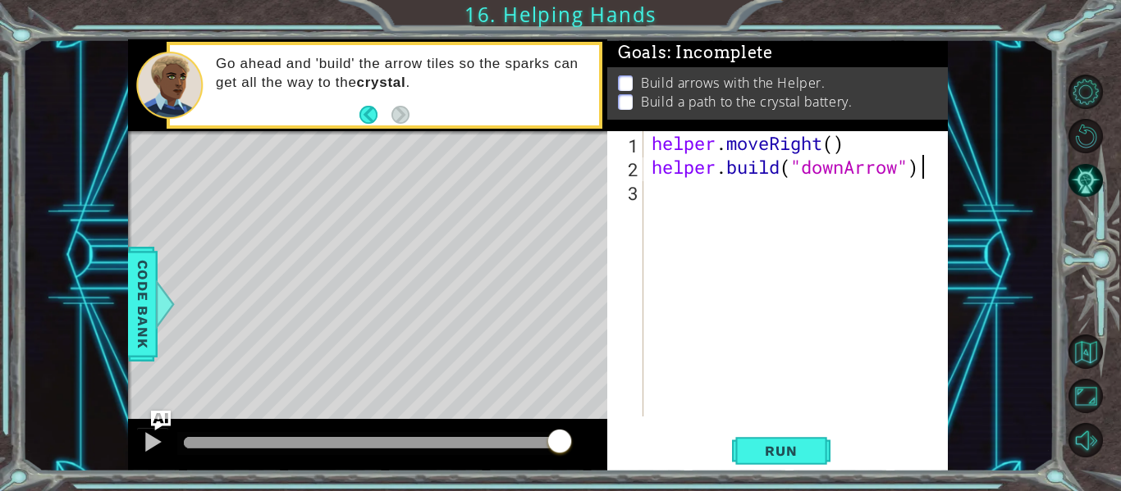
click at [576, 406] on div "methods helper moveUp() moveDown() moveLeft() moveRight() build(item) tools for…" at bounding box center [537, 255] width 819 height 432
click at [752, 189] on div "helper . moveRight ( ) helper . build ( "downArrow" )" at bounding box center [800, 297] width 304 height 333
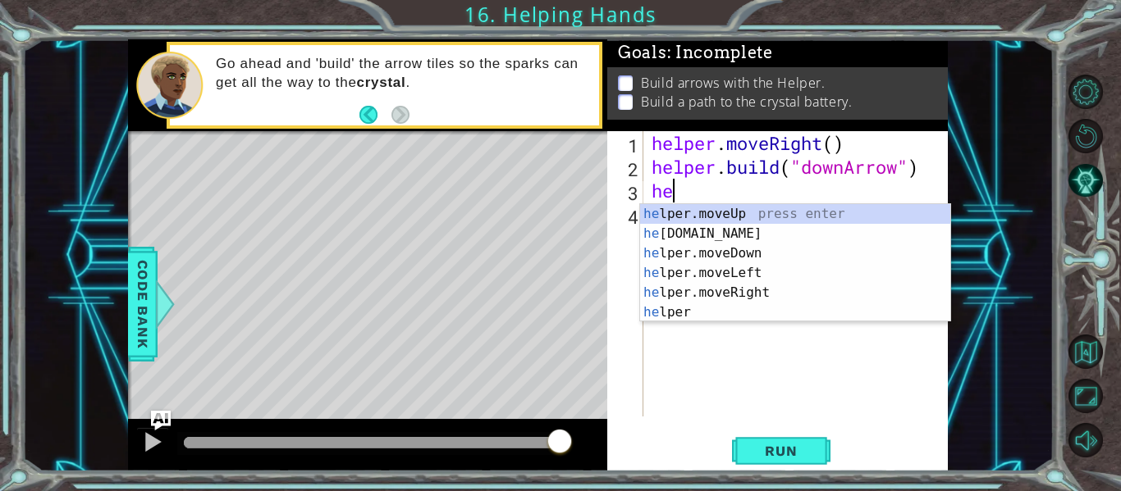
scroll to position [0, 1]
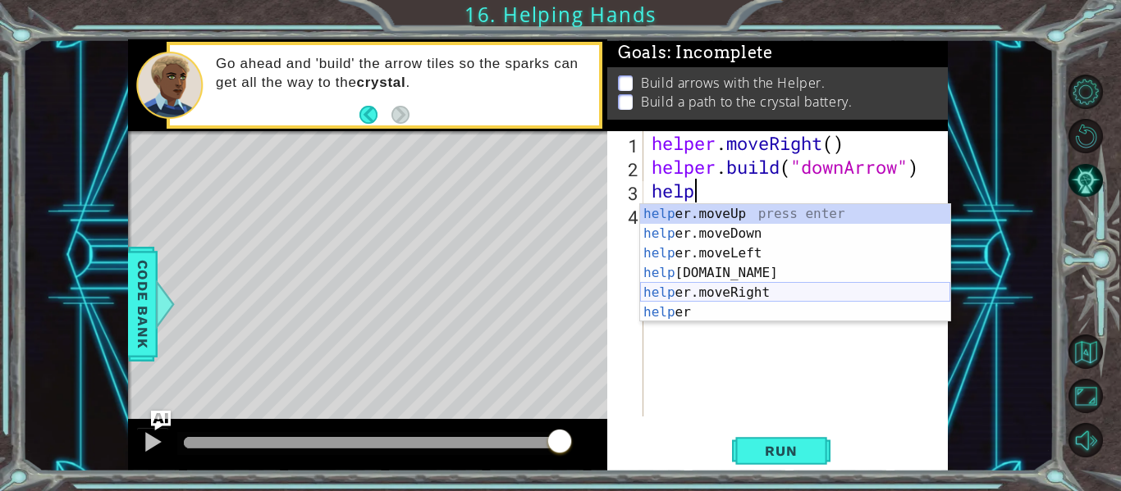
click at [763, 287] on div "help er.moveUp press enter help er.moveDown press enter help er.moveLeft press …" at bounding box center [795, 282] width 310 height 157
type textarea "helper.moveRight(1)"
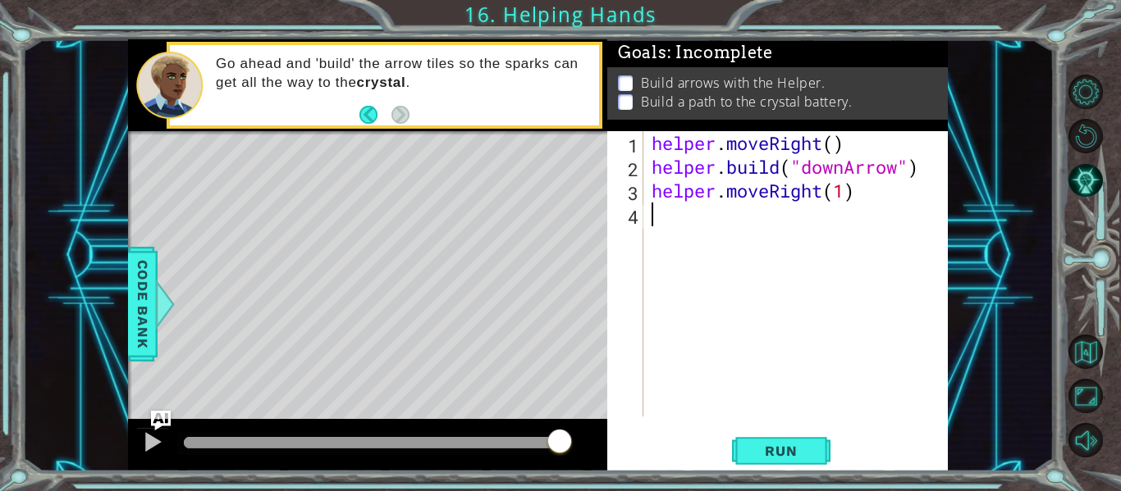
click at [779, 212] on div "helper . moveRight ( ) helper . build ( "downArrow" ) helper . moveRight ( 1 )" at bounding box center [800, 297] width 304 height 333
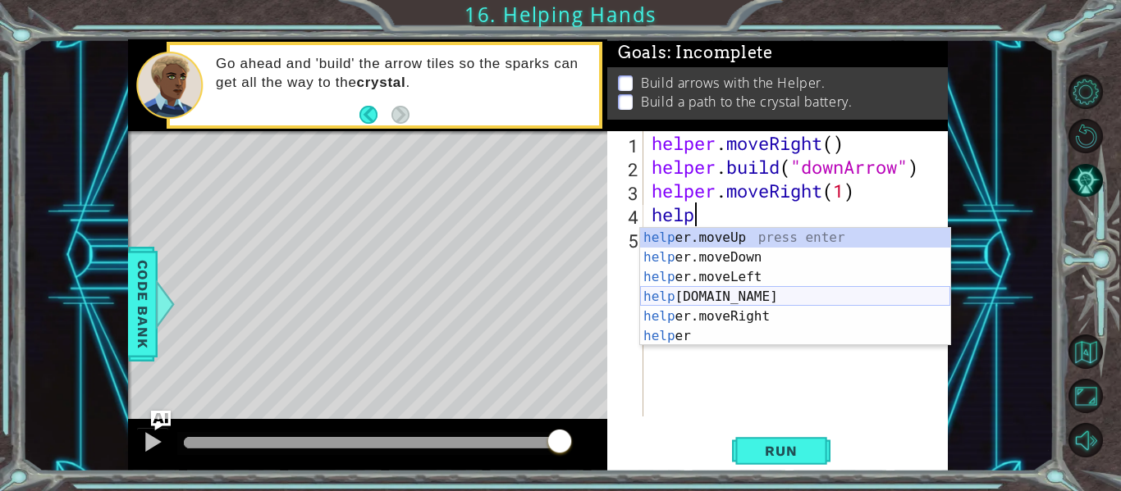
click at [728, 294] on div "help er.moveUp press enter help er.moveDown press enter help er.moveLeft press …" at bounding box center [795, 306] width 310 height 157
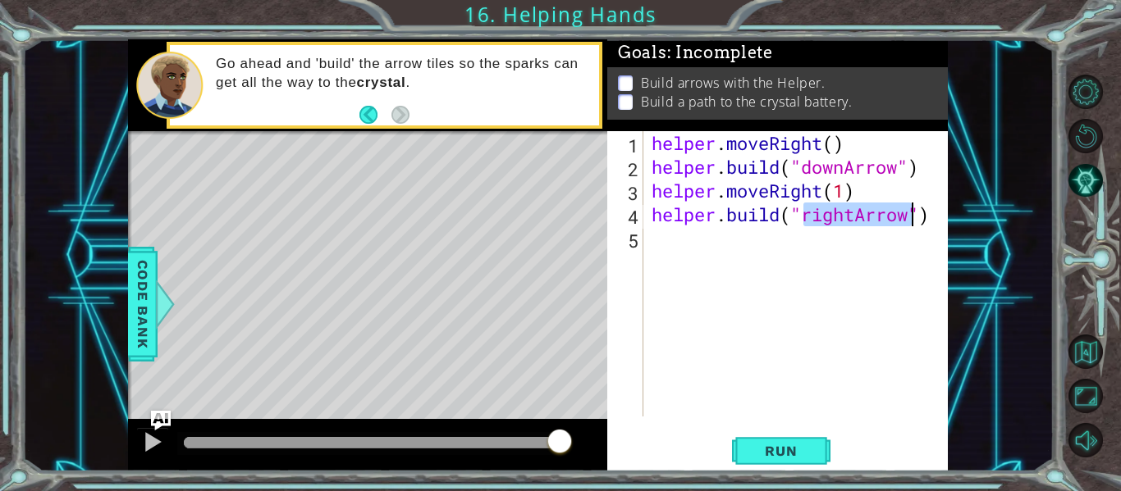
click at [851, 208] on div "helper . moveRight ( ) helper . build ( "downArrow" ) helper . moveRight ( 1 ) …" at bounding box center [796, 273] width 296 height 285
drag, startPoint x: 856, startPoint y: 208, endPoint x: 804, endPoint y: 219, distance: 53.6
click at [804, 219] on div "helper . moveRight ( ) helper . build ( "downArrow" ) helper . moveRight ( 1 ) …" at bounding box center [800, 297] width 304 height 333
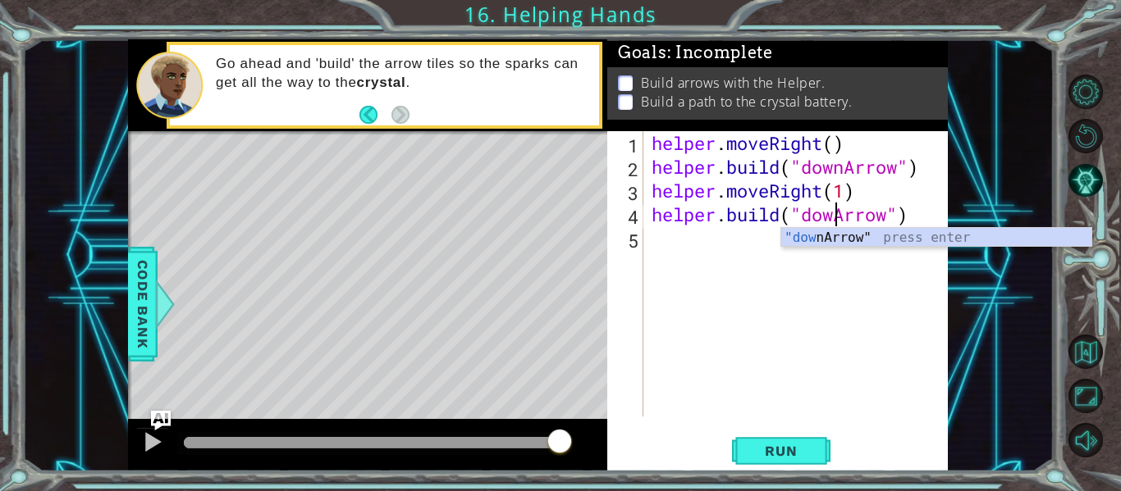
scroll to position [0, 9]
type textarea "[DOMAIN_NAME]("downArrow")"
click at [760, 242] on div "helper . moveRight ( ) helper . build ( "downArrow" ) helper . moveRight ( 1 ) …" at bounding box center [800, 297] width 304 height 333
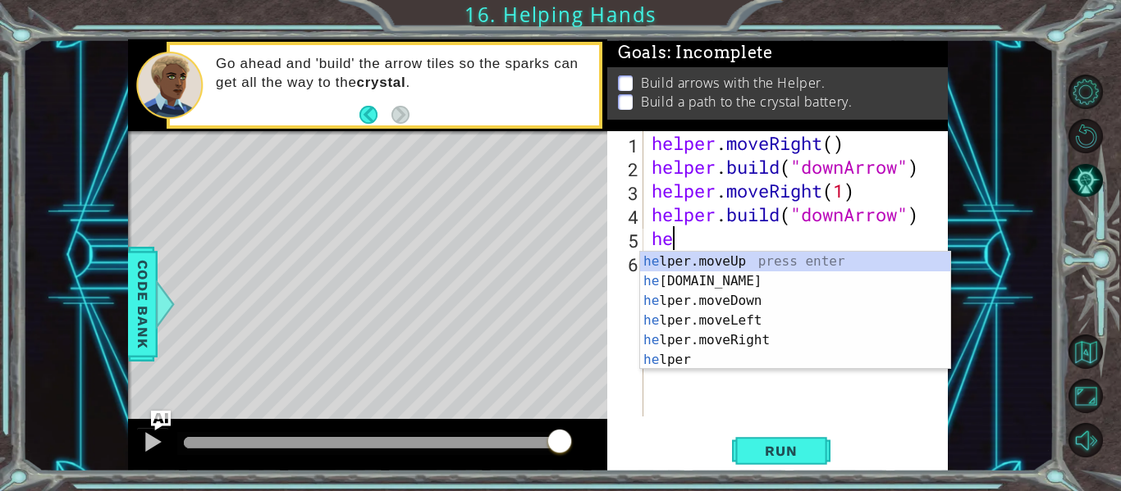
scroll to position [0, 1]
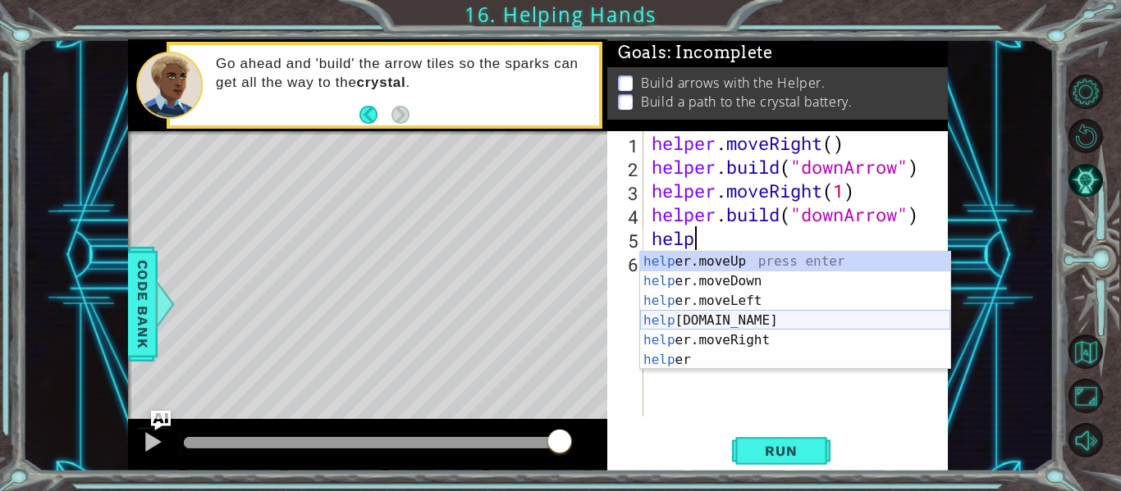
click at [800, 329] on div "help er.moveUp press enter help er.moveDown press enter help er.moveLeft press …" at bounding box center [795, 330] width 310 height 157
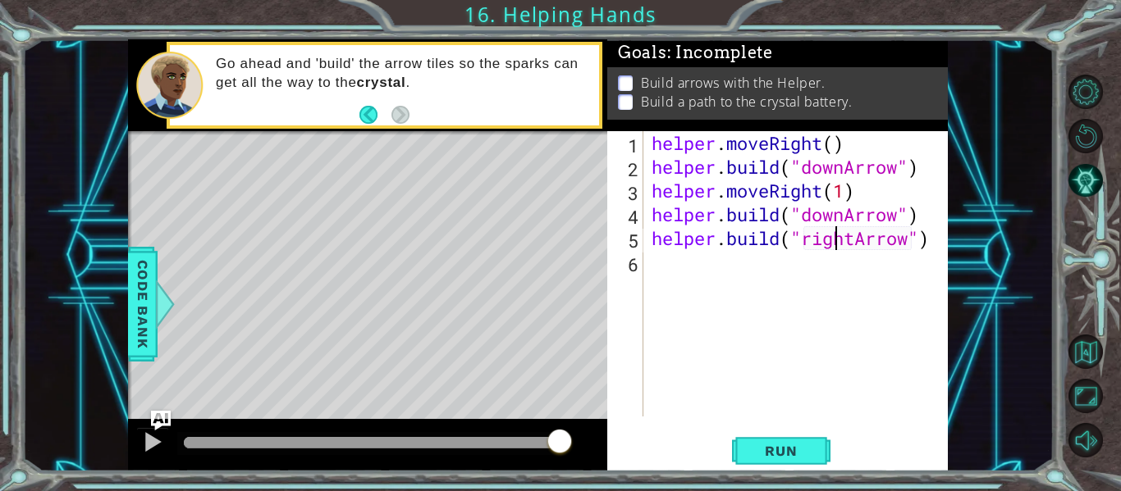
click at [859, 243] on div "helper . moveRight ( ) helper . build ( "downArrow" ) helper . moveRight ( 1 ) …" at bounding box center [800, 297] width 304 height 333
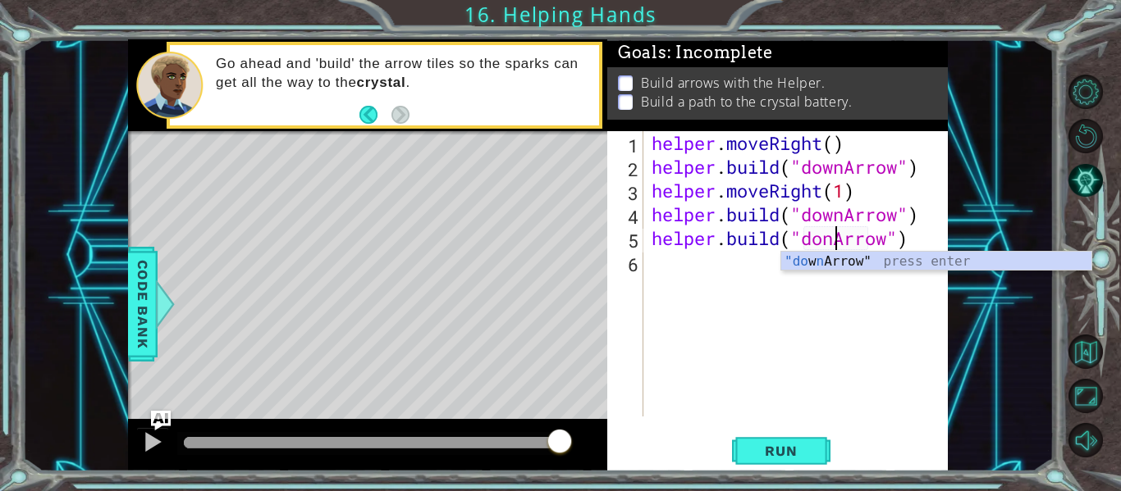
scroll to position [0, 9]
type textarea "[DOMAIN_NAME]("downArrow")"
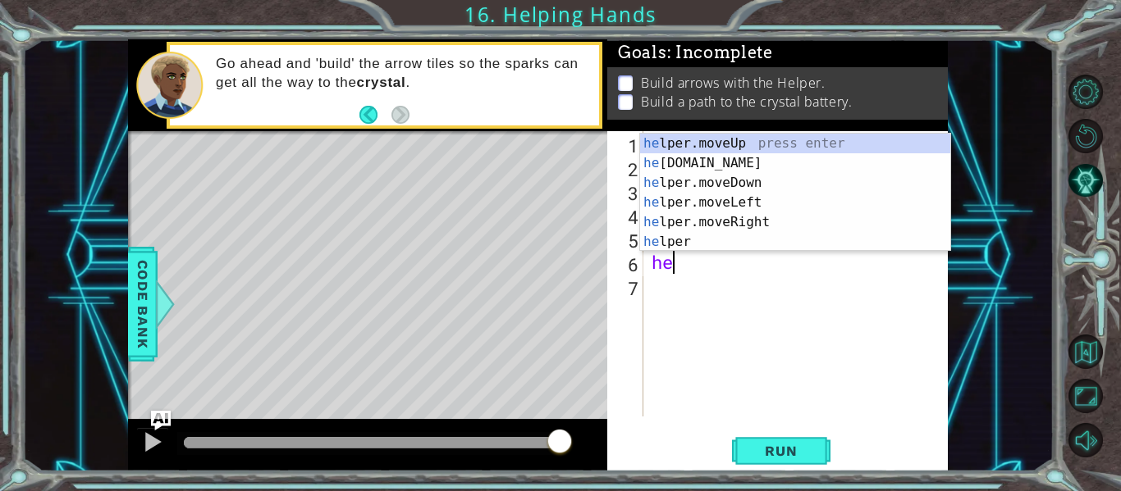
scroll to position [0, 1]
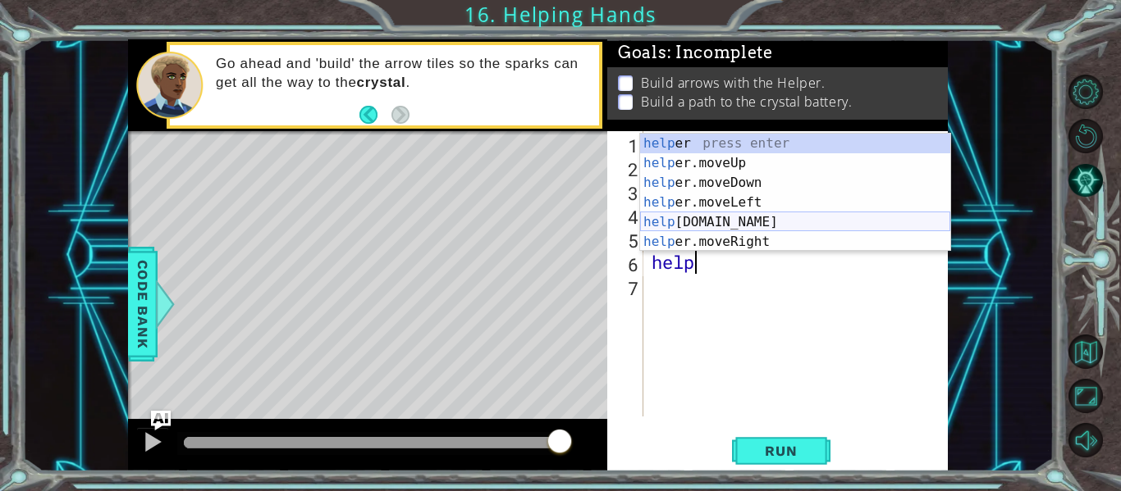
click at [853, 221] on div "help er press enter help er.moveUp press enter help er.moveDown press enter hel…" at bounding box center [795, 212] width 310 height 157
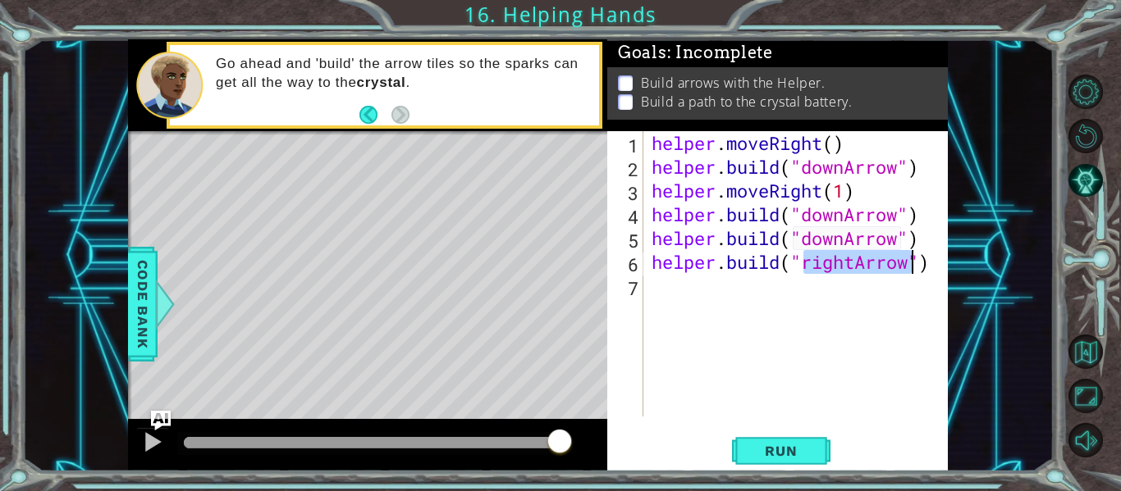
drag, startPoint x: 533, startPoint y: 442, endPoint x: 609, endPoint y: 459, distance: 77.4
click at [609, 459] on div "1 ההההההההההההההההההההההההההההההההההההההההההההההההההההההההההההההההההההההההההההה…" at bounding box center [537, 255] width 819 height 432
click at [752, 457] on span "Run" at bounding box center [780, 451] width 65 height 16
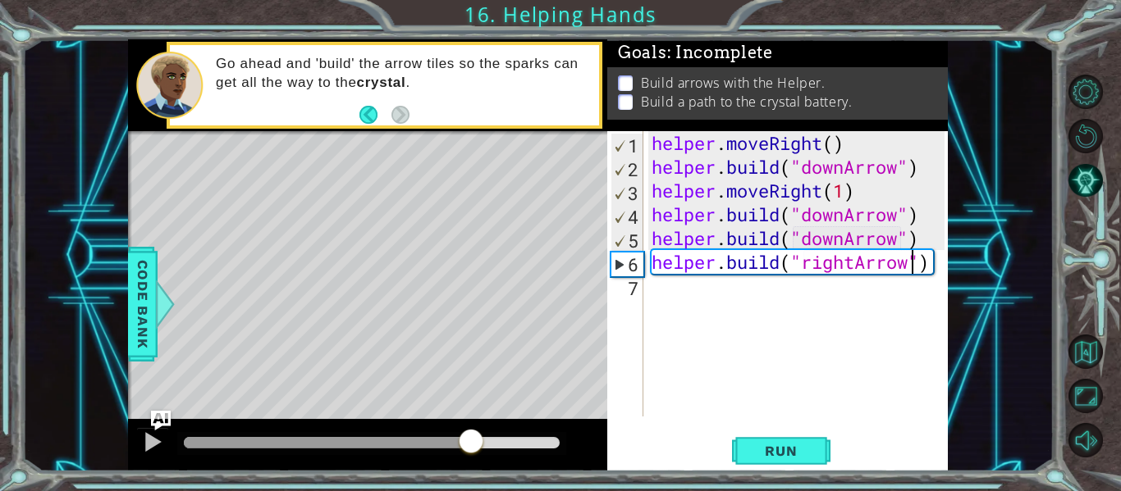
drag, startPoint x: 433, startPoint y: 443, endPoint x: 471, endPoint y: 442, distance: 37.7
click at [471, 442] on div at bounding box center [372, 442] width 376 height 11
click at [147, 450] on div at bounding box center [152, 441] width 21 height 21
click at [660, 253] on div "helper . moveRight ( ) helper . build ( "downArrow" ) helper . moveRight ( 1 ) …" at bounding box center [800, 297] width 304 height 333
click at [925, 244] on div "helper . moveRight ( ) helper . build ( "downArrow" ) helper . moveRight ( 1 ) …" at bounding box center [800, 297] width 304 height 333
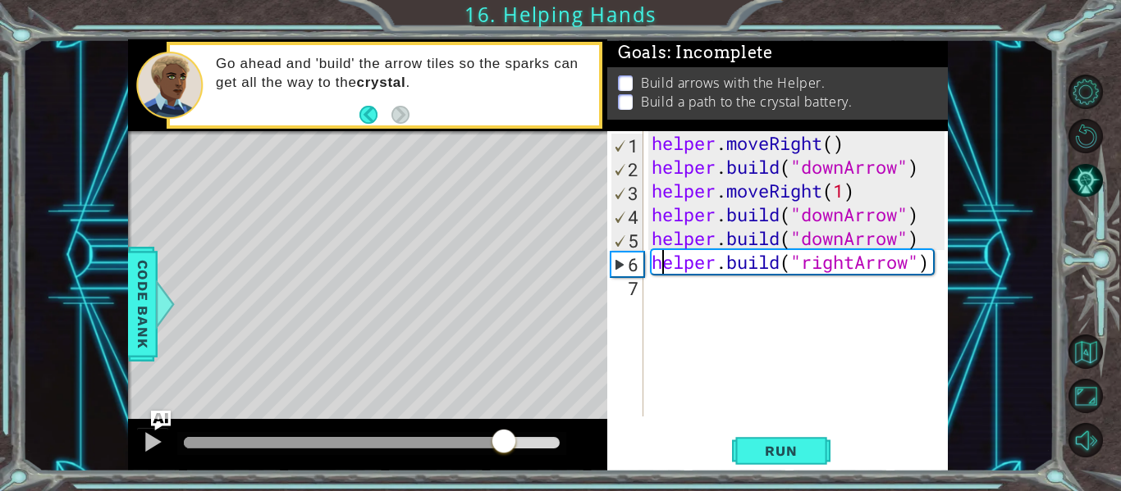
type textarea "[DOMAIN_NAME]("downArrow")"
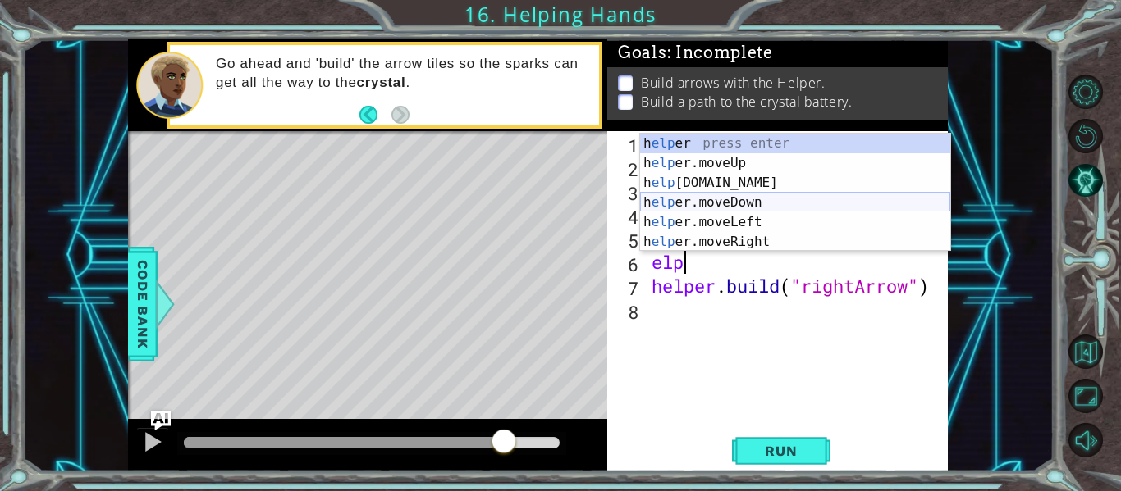
click at [779, 201] on div "h elp er press enter h elp er.moveUp press enter h elp [DOMAIN_NAME] press ente…" at bounding box center [795, 212] width 310 height 157
type textarea "helper.moveDown(1)"
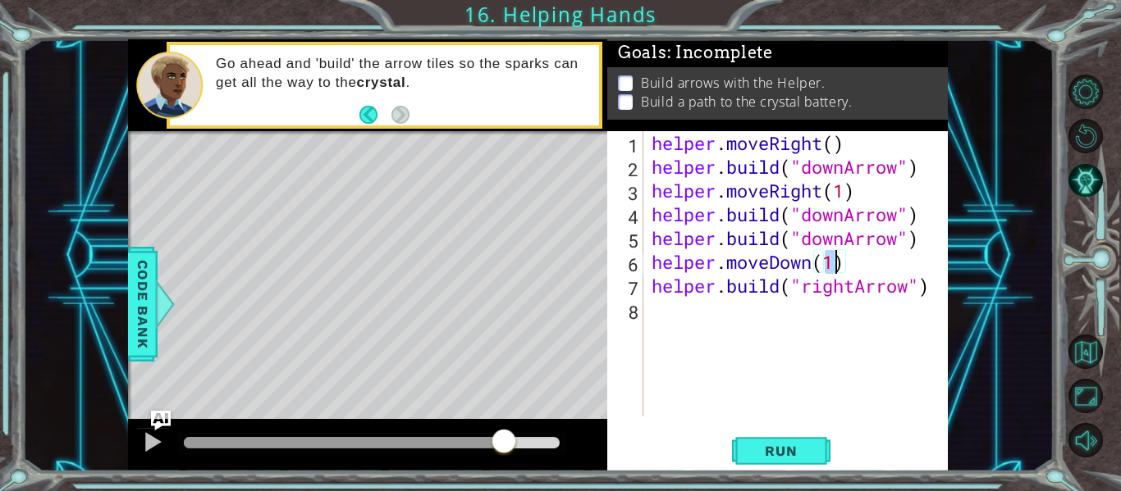
click at [809, 306] on div "helper . moveRight ( ) helper . build ( "downArrow" ) helper . moveRight ( 1 ) …" at bounding box center [800, 297] width 304 height 333
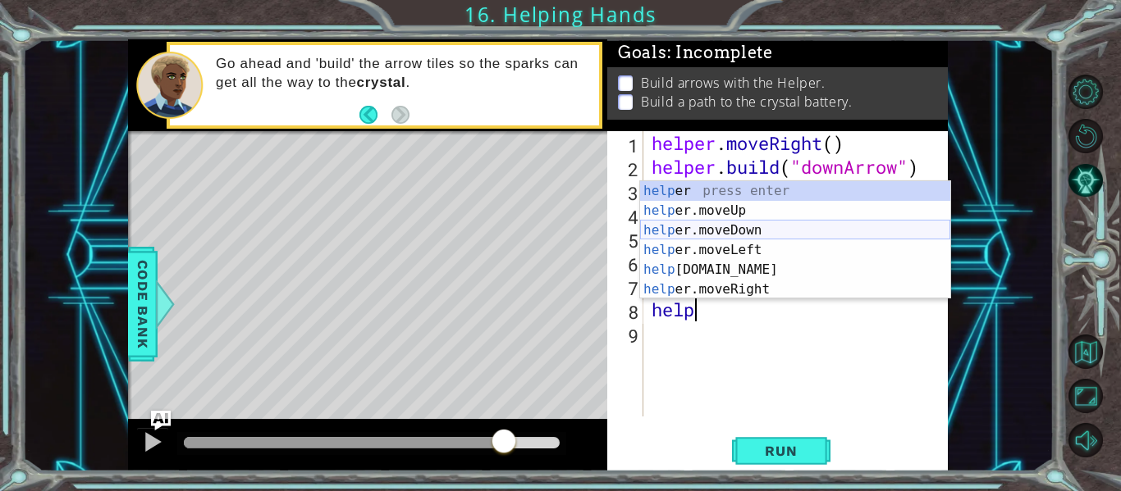
click at [782, 234] on div "help er press enter help er.moveUp press enter help er.moveDown press enter hel…" at bounding box center [795, 259] width 310 height 157
type textarea "helper.moveDown(1)"
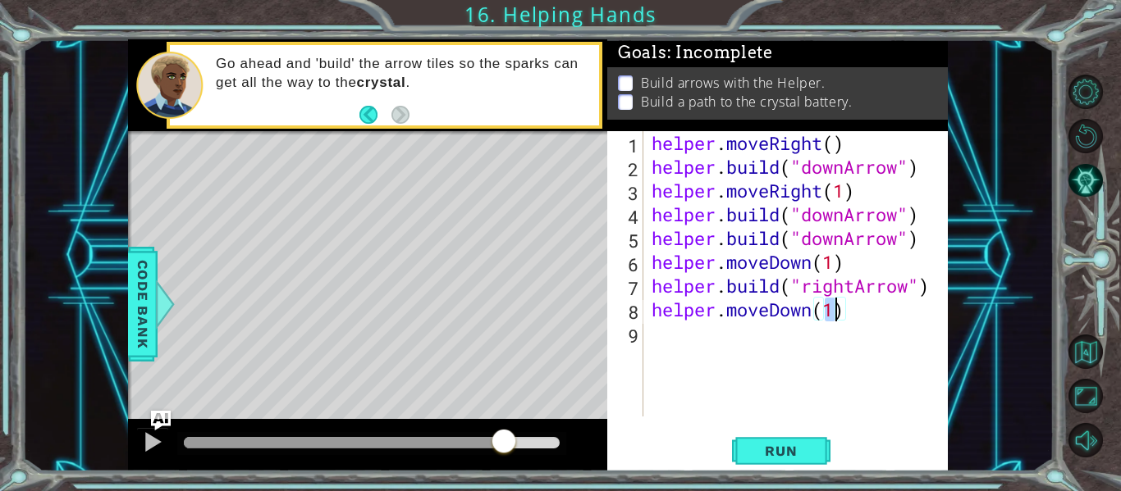
click at [742, 343] on div "helper . moveRight ( ) helper . build ( "downArrow" ) helper . moveRight ( 1 ) …" at bounding box center [800, 297] width 304 height 333
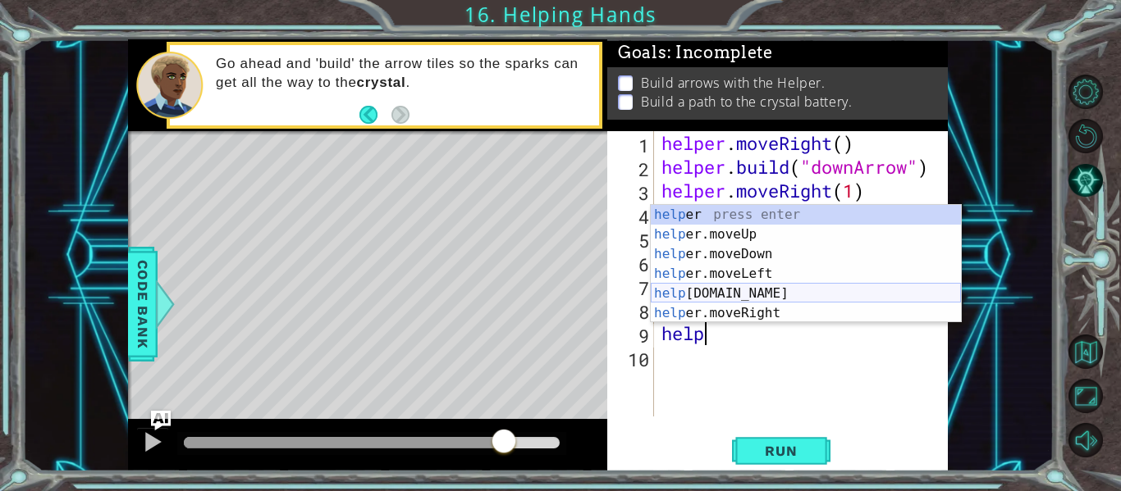
click at [771, 290] on div "help er press enter help er.moveUp press enter help er.moveDown press enter hel…" at bounding box center [805, 283] width 310 height 157
type textarea "[DOMAIN_NAME]("rightArrow")"
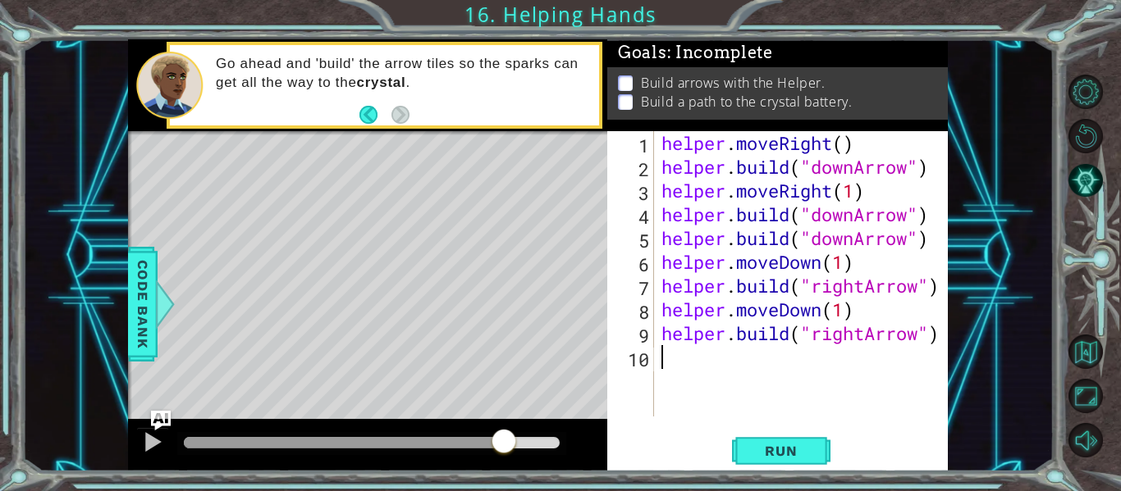
click at [747, 359] on div "helper . moveRight ( ) helper . build ( "downArrow" ) helper . moveRight ( 1 ) …" at bounding box center [805, 297] width 294 height 333
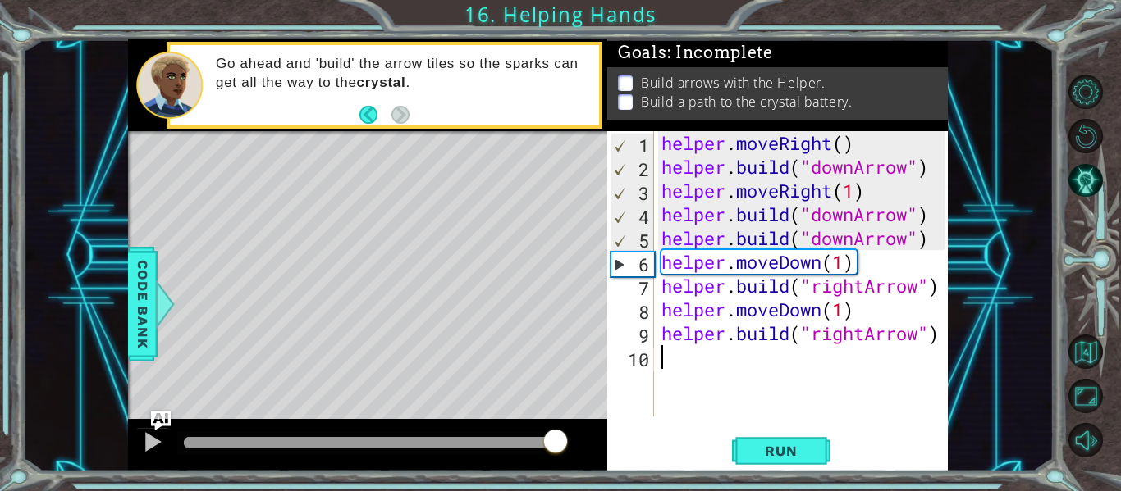
drag, startPoint x: 258, startPoint y: 443, endPoint x: 555, endPoint y: 465, distance: 298.6
click at [555, 465] on div at bounding box center [367, 445] width 479 height 52
click at [742, 447] on button "Run" at bounding box center [781, 452] width 98 height 34
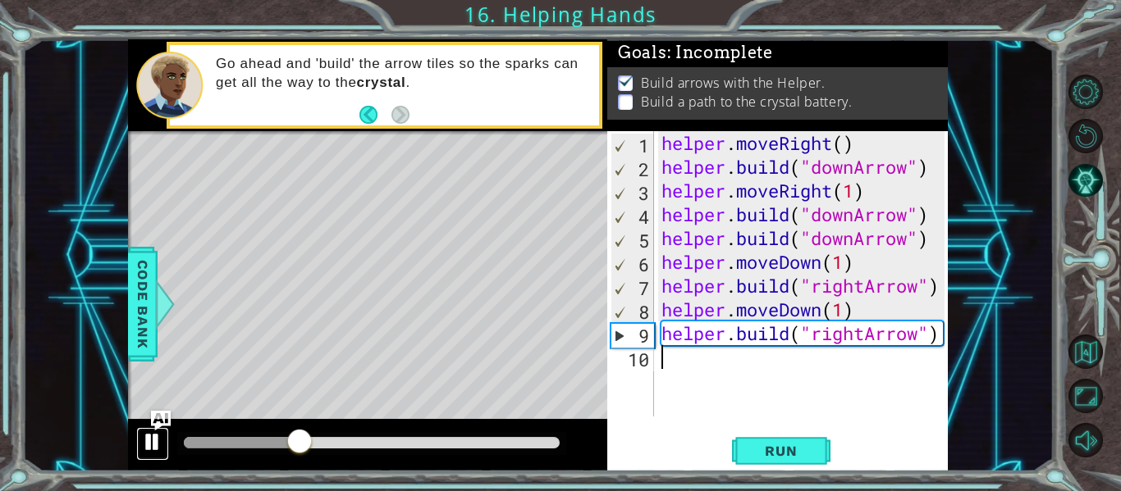
click at [156, 446] on div at bounding box center [152, 441] width 21 height 21
drag, startPoint x: 827, startPoint y: 307, endPoint x: 780, endPoint y: 311, distance: 46.9
click at [780, 311] on div "helper . moveRight ( ) helper . build ( "downArrow" ) helper . moveRight ( 1 ) …" at bounding box center [805, 297] width 294 height 333
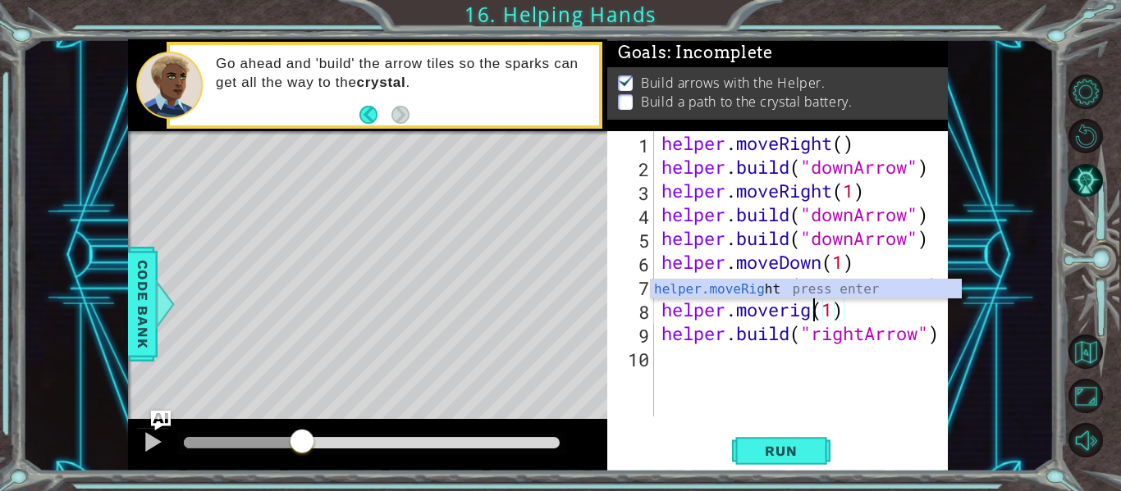
scroll to position [0, 8]
type textarea "helper.moveright(1)"
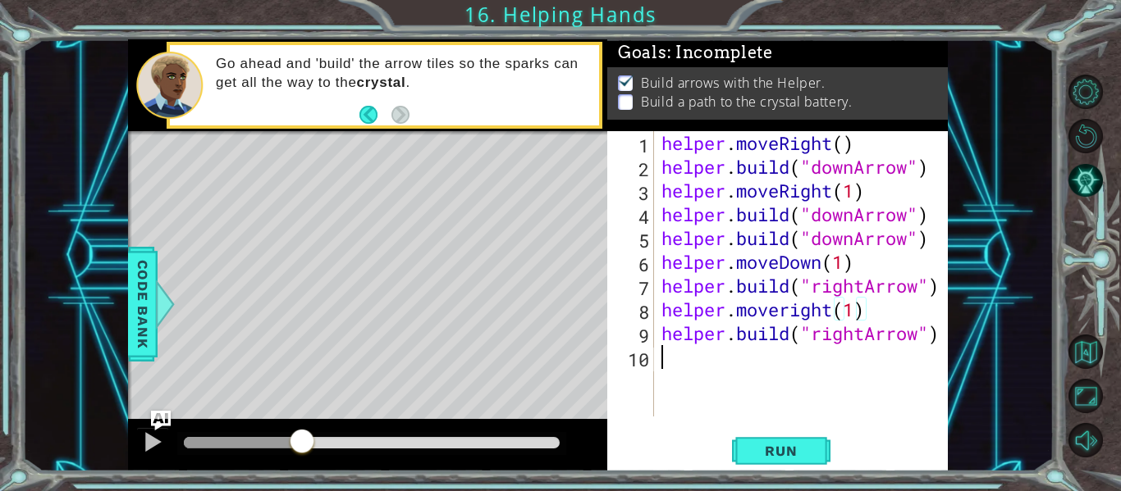
click at [723, 357] on div "helper . moveRight ( ) helper . build ( "downArrow" ) helper . moveRight ( 1 ) …" at bounding box center [805, 297] width 294 height 333
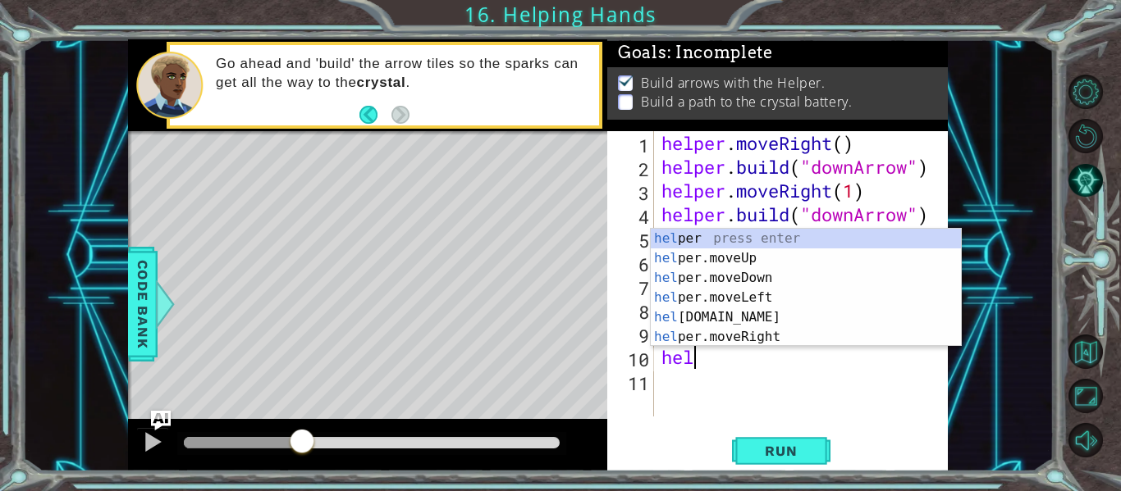
scroll to position [0, 1]
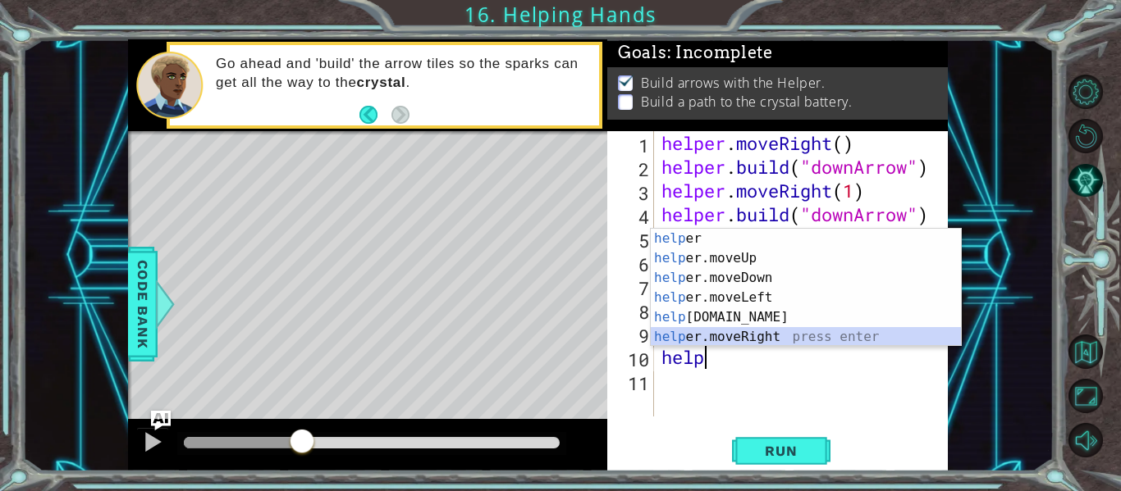
click at [759, 337] on div "help er press enter help er.moveUp press enter help er.moveDown press enter hel…" at bounding box center [805, 307] width 310 height 157
type textarea "helper.moveRight(1)"
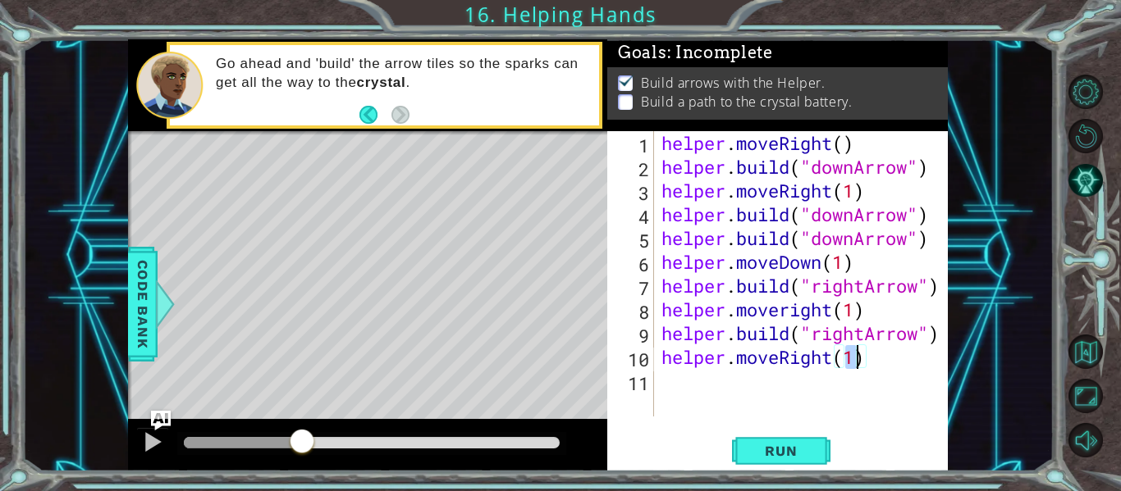
click at [746, 375] on div "helper . moveRight ( ) helper . build ( "downArrow" ) helper . moveRight ( 1 ) …" at bounding box center [805, 297] width 294 height 333
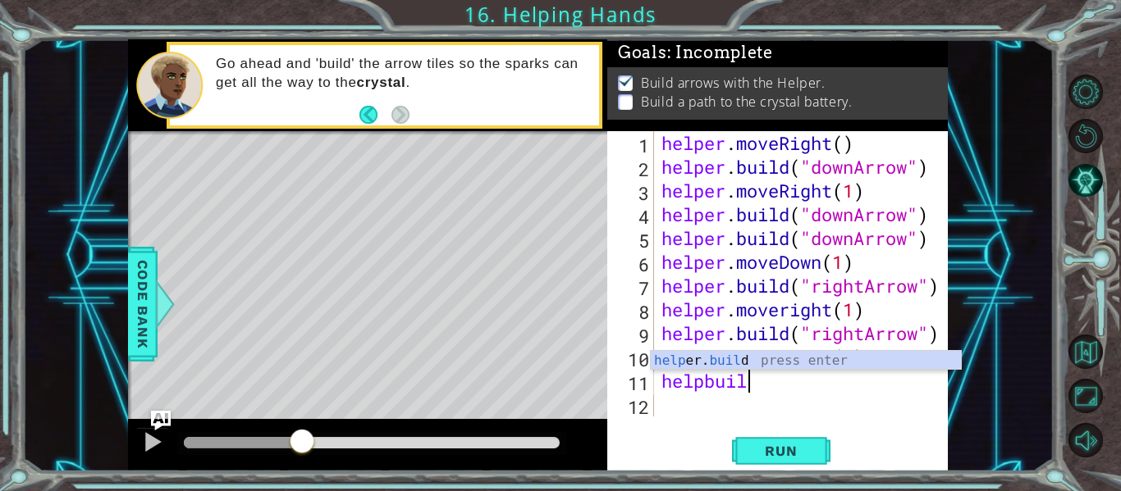
scroll to position [0, 3]
click at [694, 356] on div "help er. build press enter" at bounding box center [805, 380] width 310 height 59
type textarea "[DOMAIN_NAME]("rightArrow")"
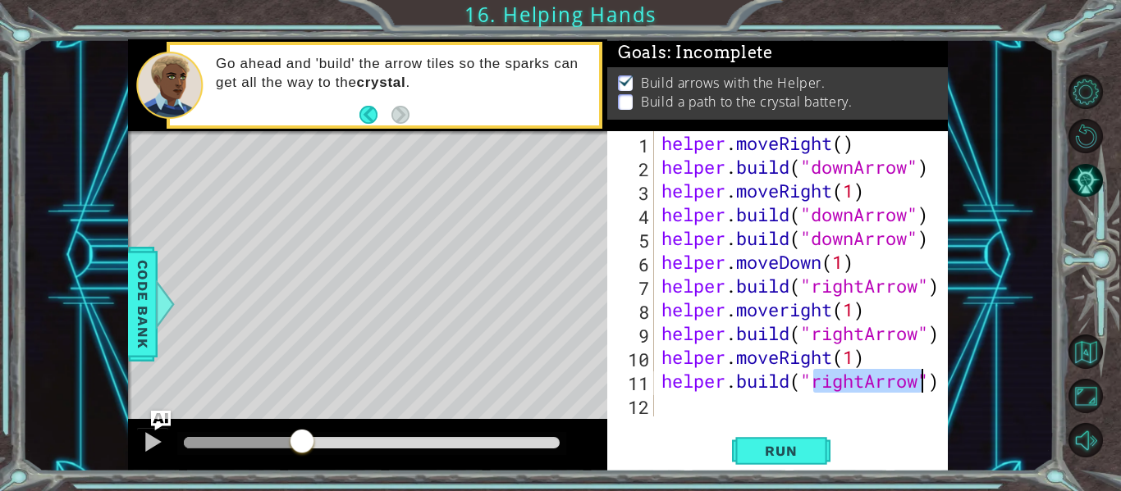
click at [696, 402] on div "helper . moveRight ( ) helper . build ( "downArrow" ) helper . moveRight ( 1 ) …" at bounding box center [805, 297] width 294 height 333
click at [760, 448] on span "Run" at bounding box center [780, 451] width 65 height 16
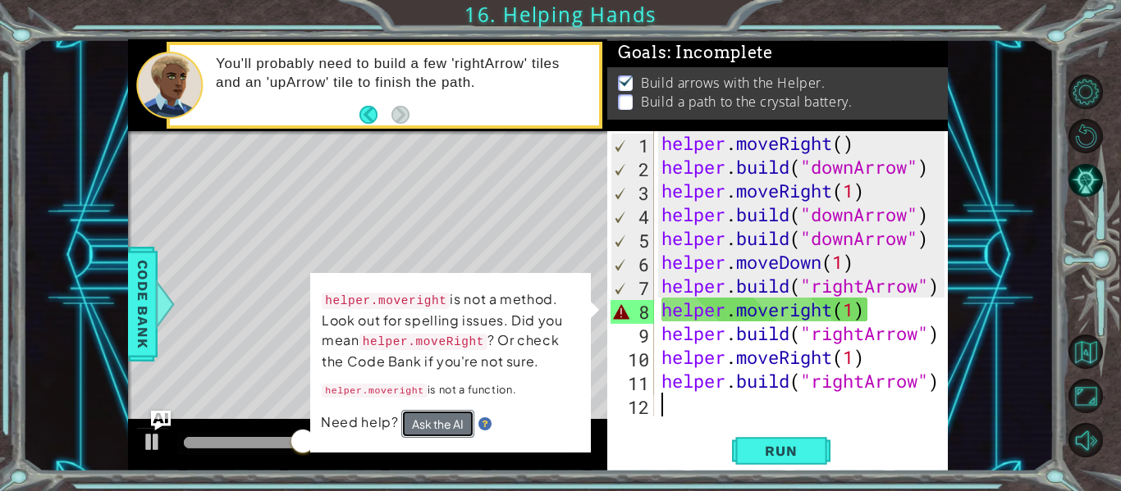
click at [449, 424] on button "Ask the AI" at bounding box center [437, 424] width 73 height 28
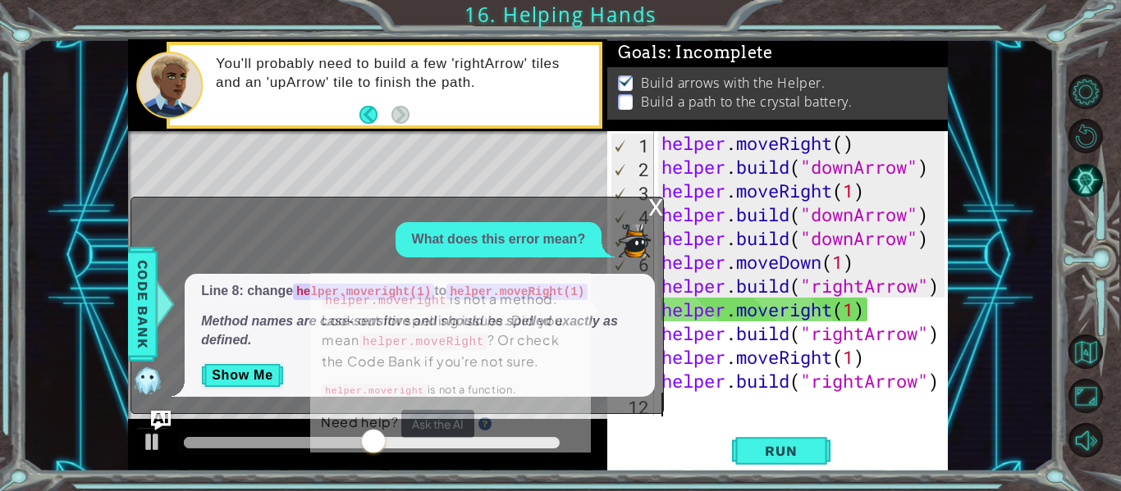
click at [654, 206] on div "x" at bounding box center [655, 206] width 15 height 16
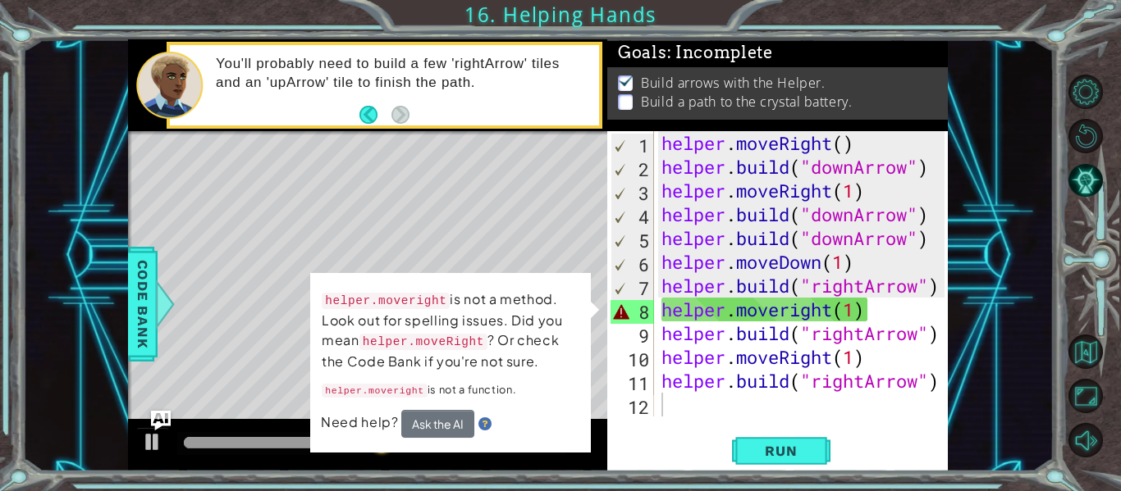
click at [516, 381] on p "helper.moveright is not a function." at bounding box center [451, 390] width 258 height 21
click at [161, 430] on img "Ask AI" at bounding box center [160, 420] width 21 height 21
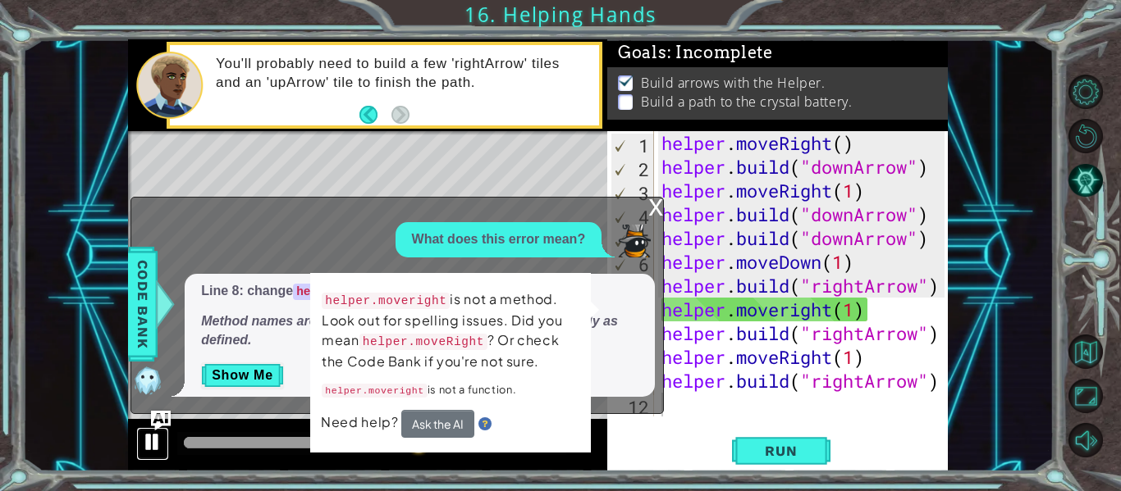
click at [158, 433] on div at bounding box center [152, 441] width 21 height 21
click at [587, 286] on code "helper.moveRight(1)" at bounding box center [516, 292] width 141 height 16
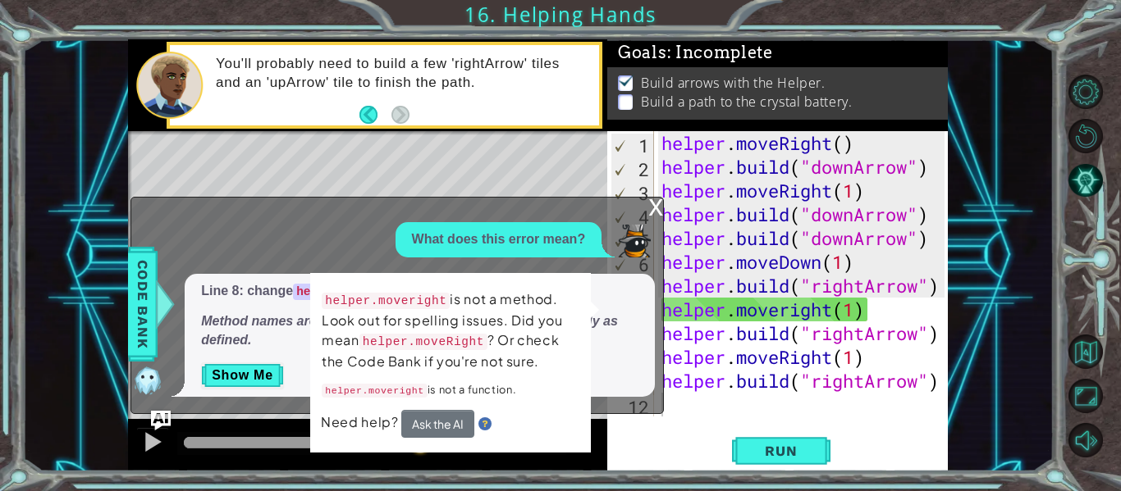
click at [357, 426] on span "Need help?" at bounding box center [361, 421] width 80 height 17
click at [349, 437] on div "helper.moveright is not a method. Look out for spelling issues. Did you mean he…" at bounding box center [450, 363] width 281 height 180
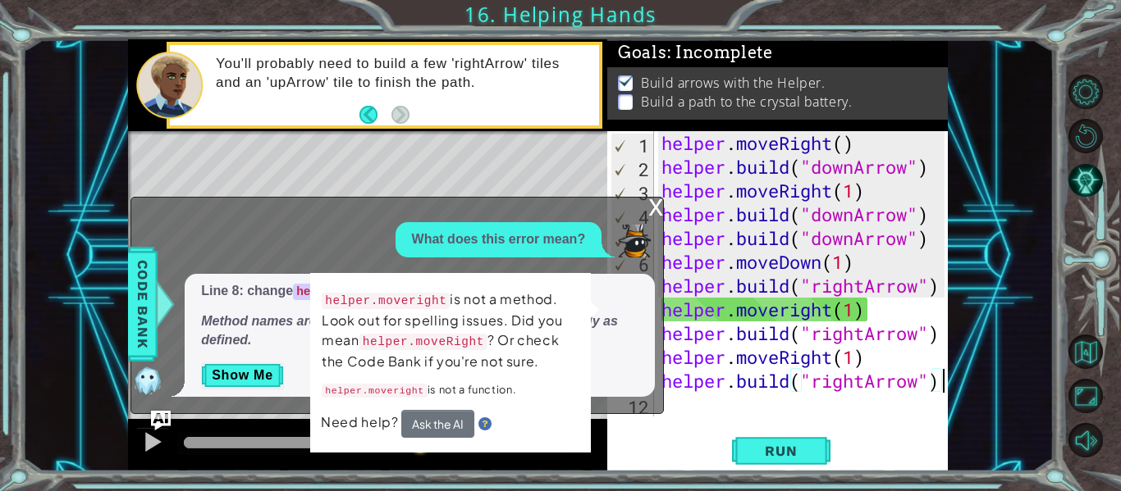
click at [660, 203] on div "x" at bounding box center [655, 206] width 15 height 16
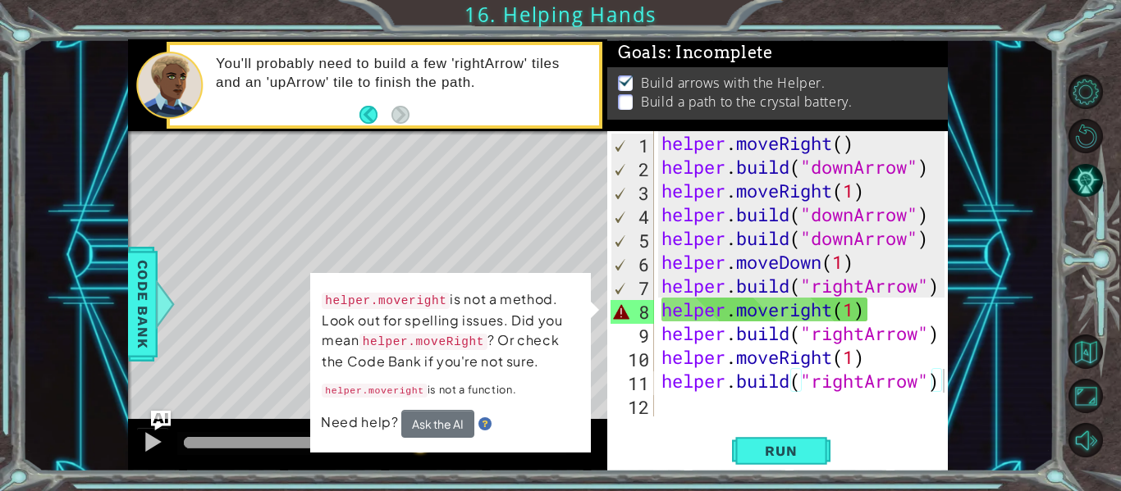
type textarea "helper.moveright(1)"
drag, startPoint x: 874, startPoint y: 308, endPoint x: 617, endPoint y: 313, distance: 257.6
click at [617, 313] on div "helper.moveright(1) 1 2 3 4 5 6 7 8 9 10 11 12 helper . moveRight ( ) helper . …" at bounding box center [775, 273] width 337 height 285
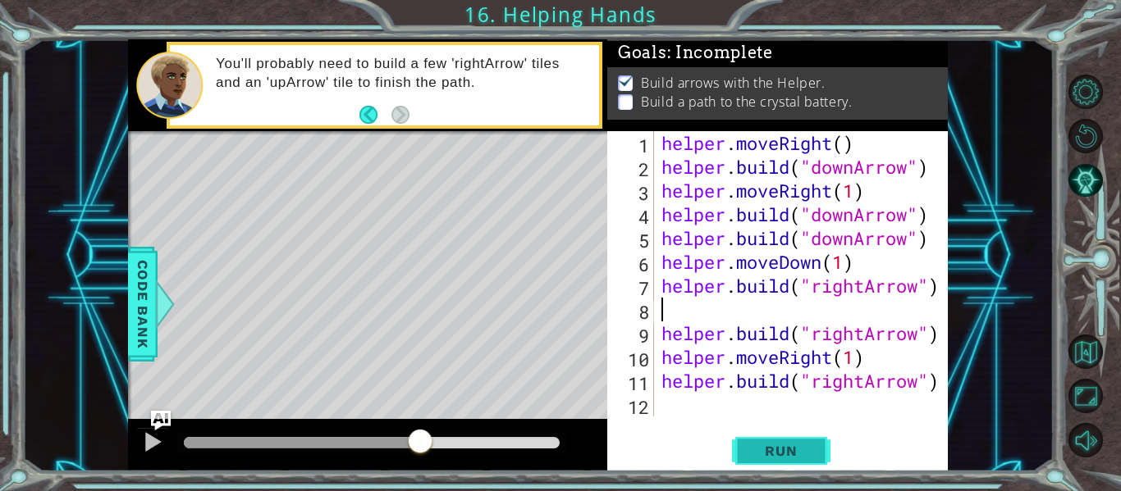
click at [792, 458] on span "Run" at bounding box center [780, 451] width 65 height 16
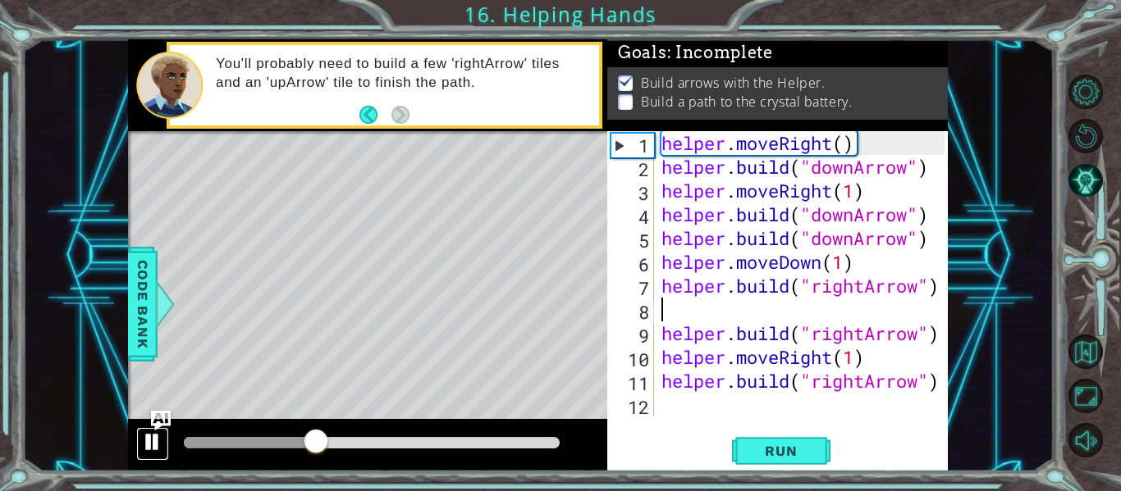
click at [153, 436] on div at bounding box center [152, 441] width 21 height 21
click at [747, 290] on div "helper . moveRight ( ) helper . build ( "downArrow" ) helper . moveRight ( 1 ) …" at bounding box center [805, 297] width 294 height 333
click at [640, 288] on div "7" at bounding box center [631, 288] width 43 height 24
click at [642, 288] on div "7" at bounding box center [631, 288] width 43 height 24
type textarea "[DOMAIN_NAME]("rightArrow")"
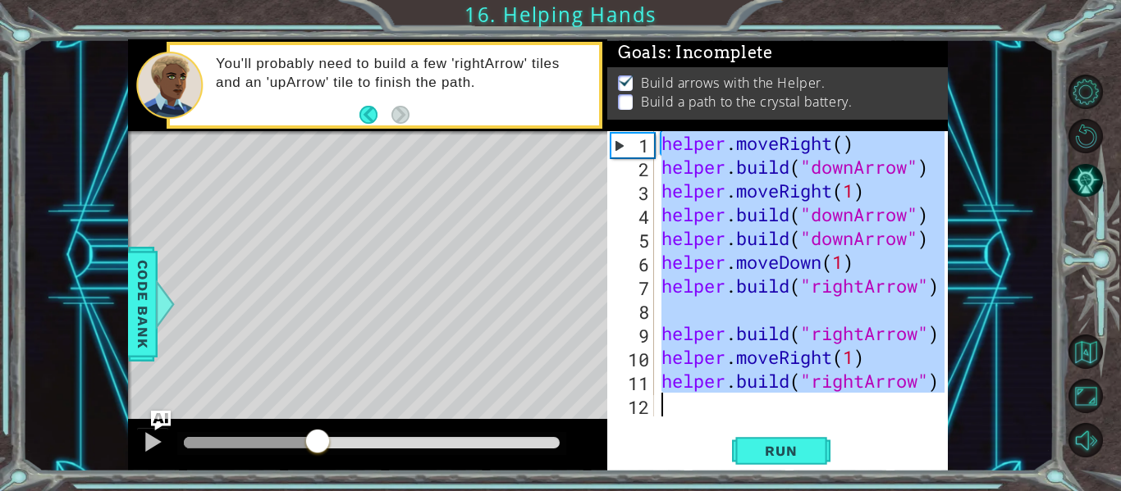
click at [642, 288] on div "7" at bounding box center [631, 288] width 43 height 24
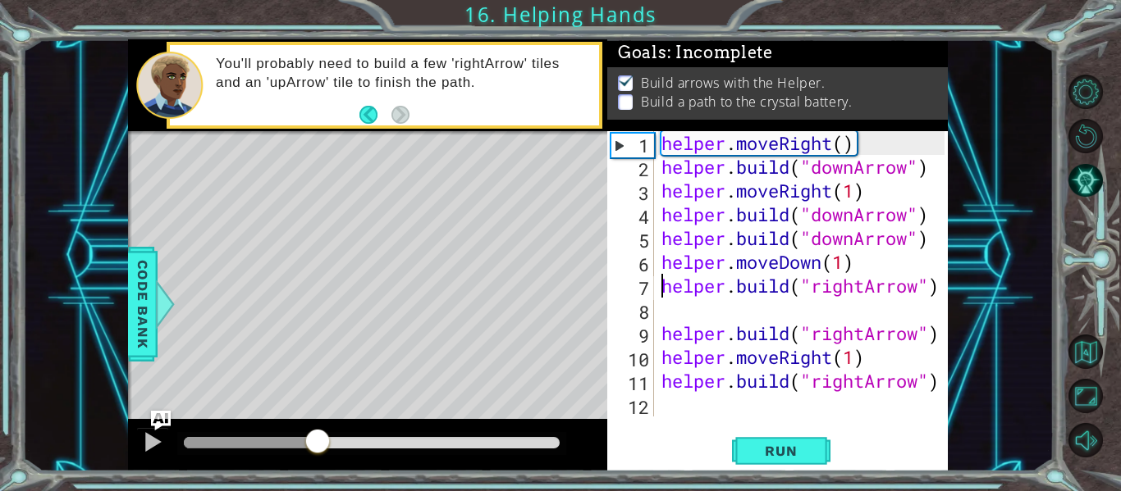
click at [642, 288] on div "7" at bounding box center [631, 288] width 43 height 24
drag, startPoint x: 538, startPoint y: 450, endPoint x: 557, endPoint y: 446, distance: 19.1
click at [557, 446] on div at bounding box center [371, 443] width 389 height 23
drag, startPoint x: 547, startPoint y: 444, endPoint x: 435, endPoint y: 444, distance: 112.4
click at [435, 444] on div at bounding box center [372, 442] width 376 height 11
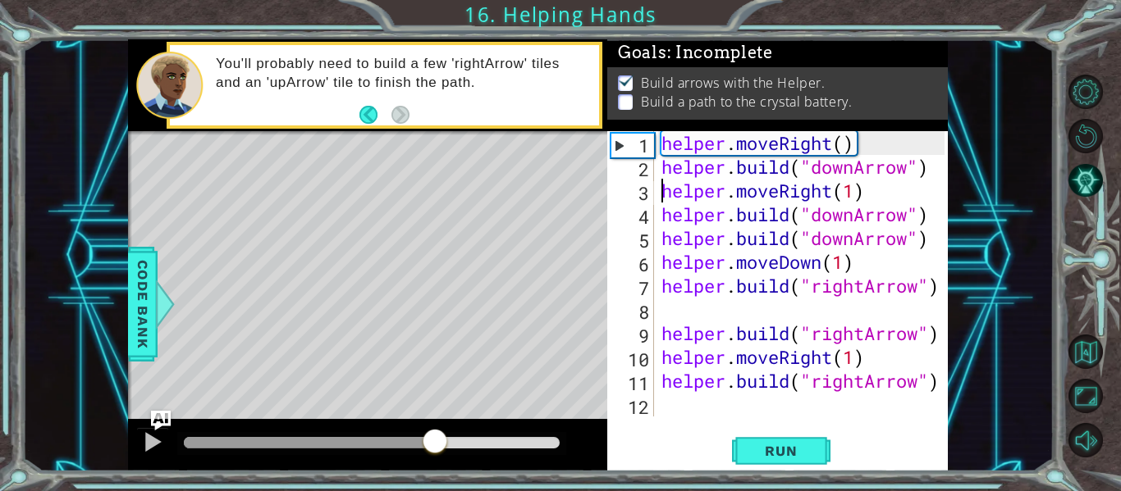
click at [664, 186] on div "helper . moveRight ( ) helper . build ( "downArrow" ) helper . moveRight ( 1 ) …" at bounding box center [805, 297] width 294 height 333
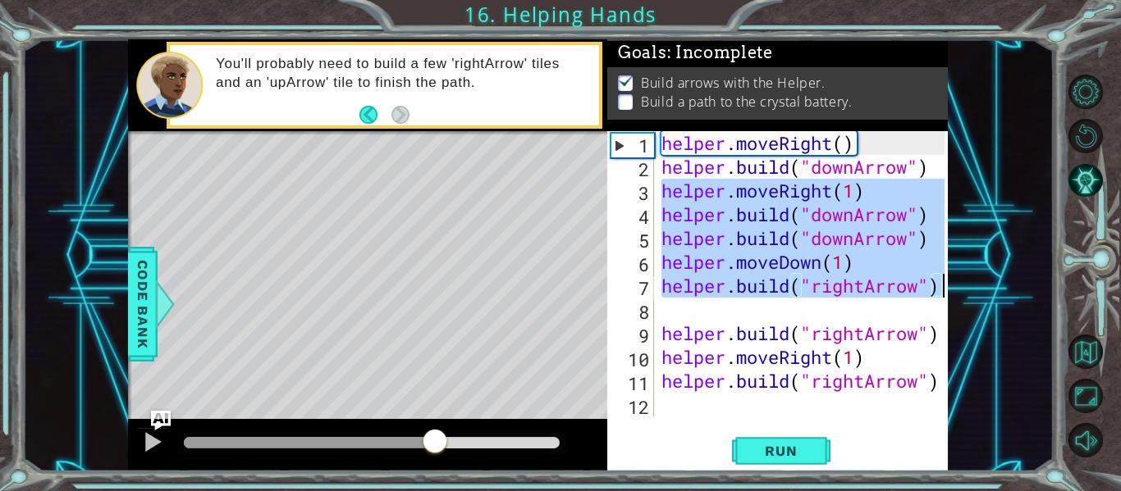
drag, startPoint x: 660, startPoint y: 194, endPoint x: 988, endPoint y: 281, distance: 339.4
click at [988, 281] on div "1 2 3 4 5 helper . moveRight ( ) helper . build ( "downArro w" ) helper . moveR…" at bounding box center [537, 255] width 1031 height 432
type textarea "\"
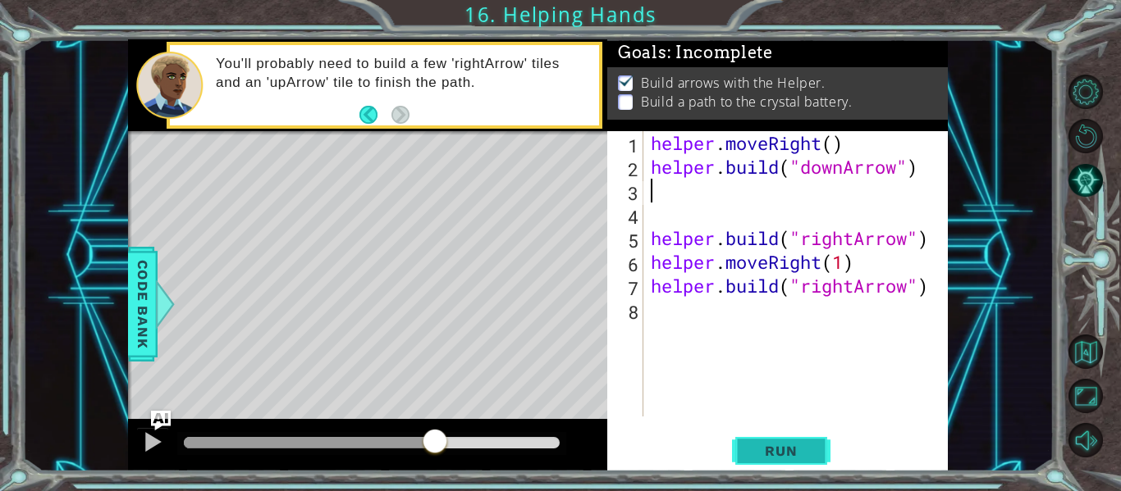
click at [781, 440] on button "Run" at bounding box center [781, 452] width 98 height 34
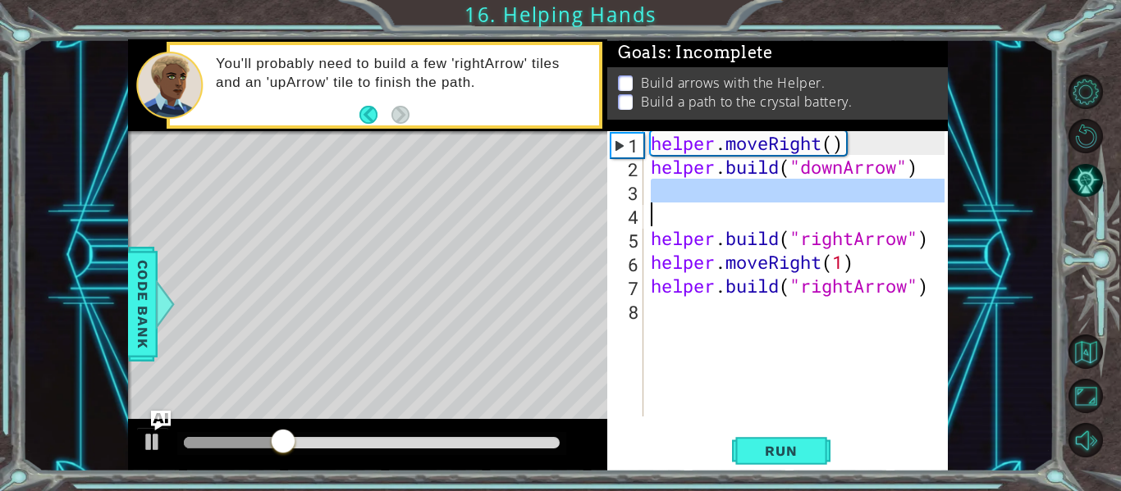
drag, startPoint x: 651, startPoint y: 192, endPoint x: 925, endPoint y: 226, distance: 276.0
click at [925, 226] on div "helper . moveRight ( ) helper . build ( "downArrow" ) helper . build ( "rightAr…" at bounding box center [799, 297] width 305 height 333
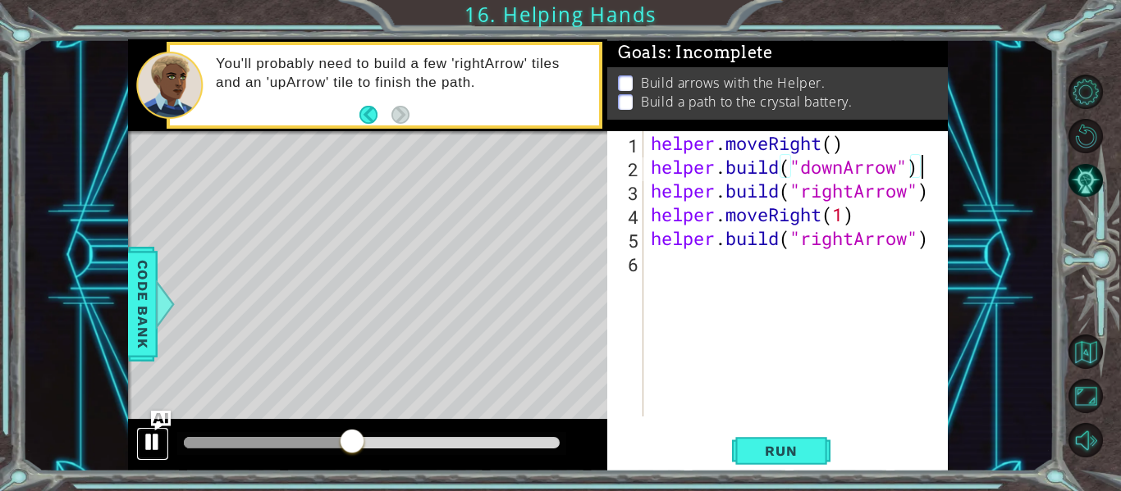
click at [137, 444] on button at bounding box center [152, 444] width 33 height 34
click at [837, 180] on div "helper . moveRight ( ) helper . build ( "downArrow" ) helper . build ( "rightAr…" at bounding box center [799, 297] width 305 height 333
click at [698, 176] on div "helper . moveRight ( ) helper . build ( "downArrow" ) helper . build ( "rightAr…" at bounding box center [799, 297] width 305 height 333
click at [700, 183] on div "helper . moveRight ( ) helper . build ( "downArrow" ) helper . build ( "rightAr…" at bounding box center [799, 297] width 305 height 333
click at [924, 173] on div "helper . moveRight ( ) helper . build ( "downArrow" ) helper . build ( "rightAr…" at bounding box center [799, 297] width 305 height 333
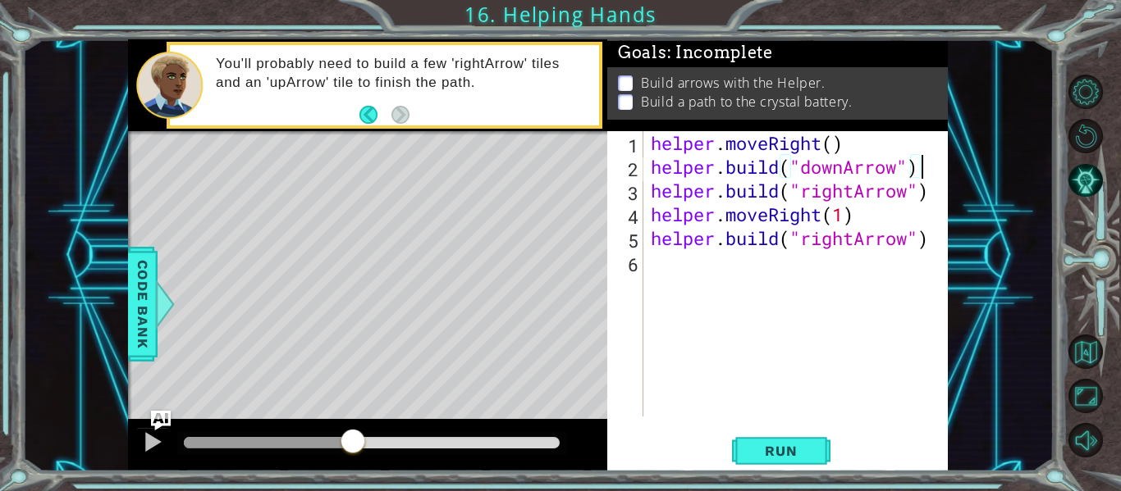
type textarea "[DOMAIN_NAME]("downArrow")"
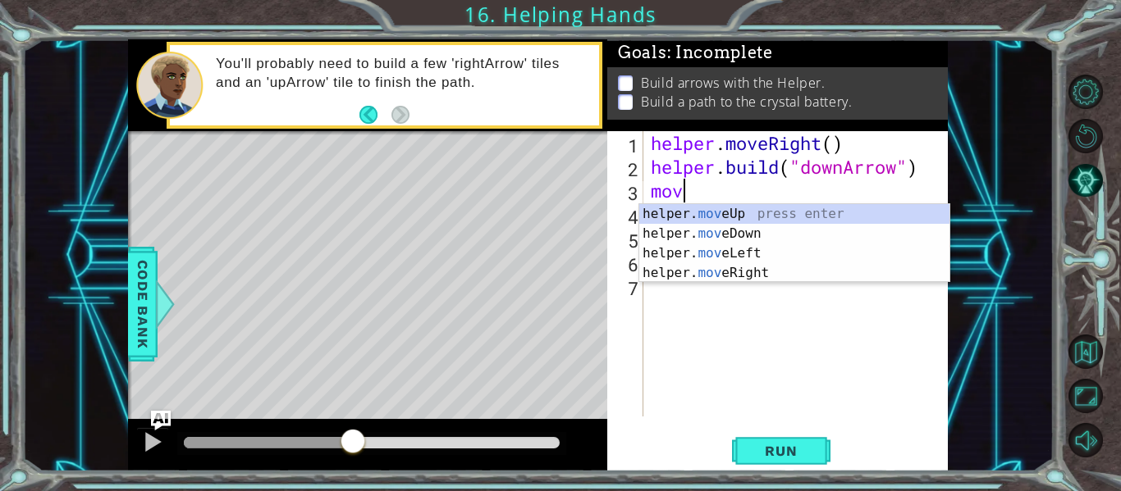
scroll to position [0, 1]
click at [861, 235] on div "helper. mov eUp press enter helper. mov eDown press enter helper. mov eLeft pre…" at bounding box center [794, 263] width 310 height 118
type textarea "helper.moveDown(1)"
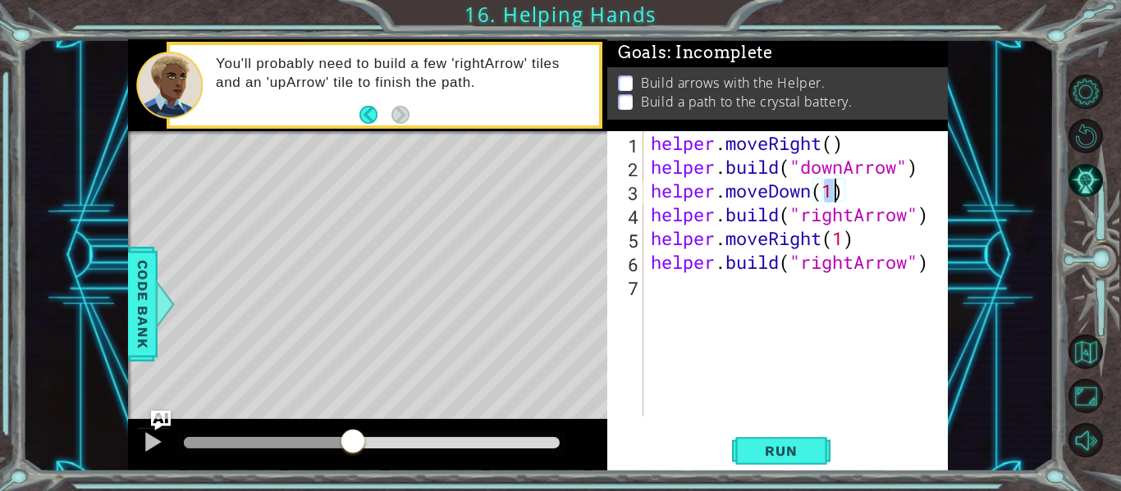
click at [759, 284] on div "helper . moveRight ( ) helper . build ( "downArrow" ) helper . moveDown ( 1 ) h…" at bounding box center [799, 297] width 305 height 333
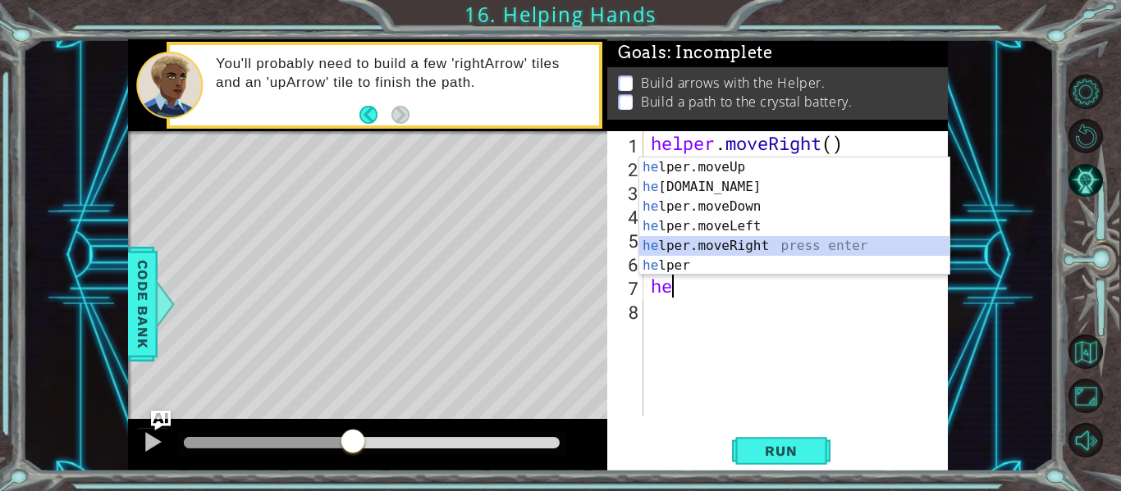
click at [758, 244] on div "he lper.moveUp press enter he [DOMAIN_NAME] press enter he lper.moveDown press …" at bounding box center [794, 235] width 310 height 157
type textarea "helper.moveRight(1)"
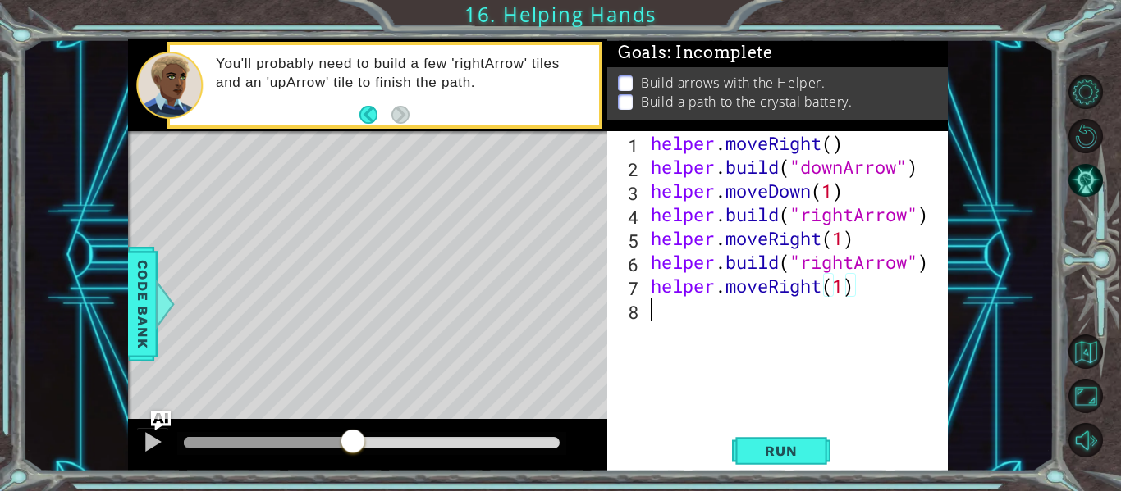
click at [748, 311] on div "helper . moveRight ( ) helper . build ( "downArrow" ) helper . moveDown ( 1 ) h…" at bounding box center [799, 297] width 305 height 333
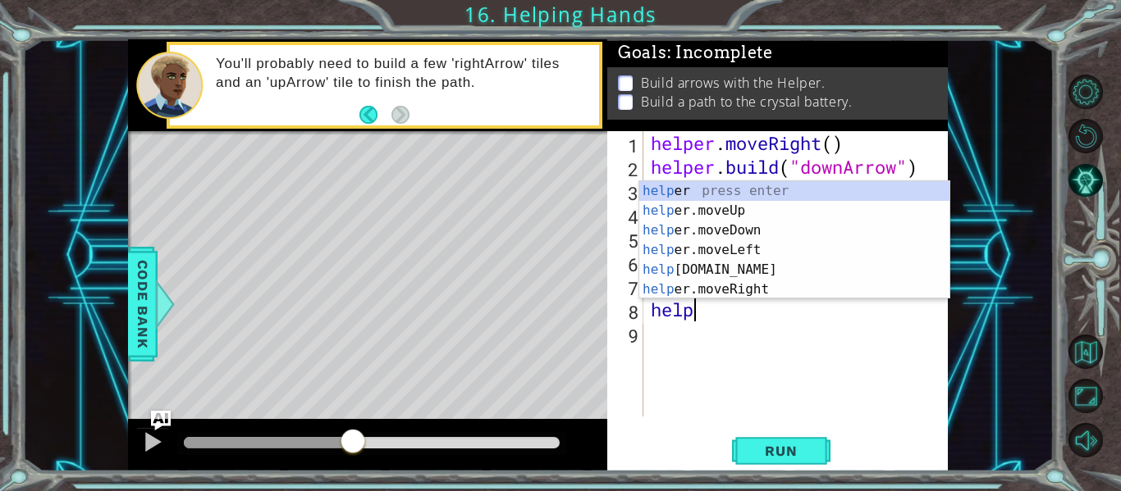
scroll to position [0, 1]
click at [746, 266] on div "help er press enter help er.moveUp press enter help er.moveDown press enter hel…" at bounding box center [794, 259] width 310 height 157
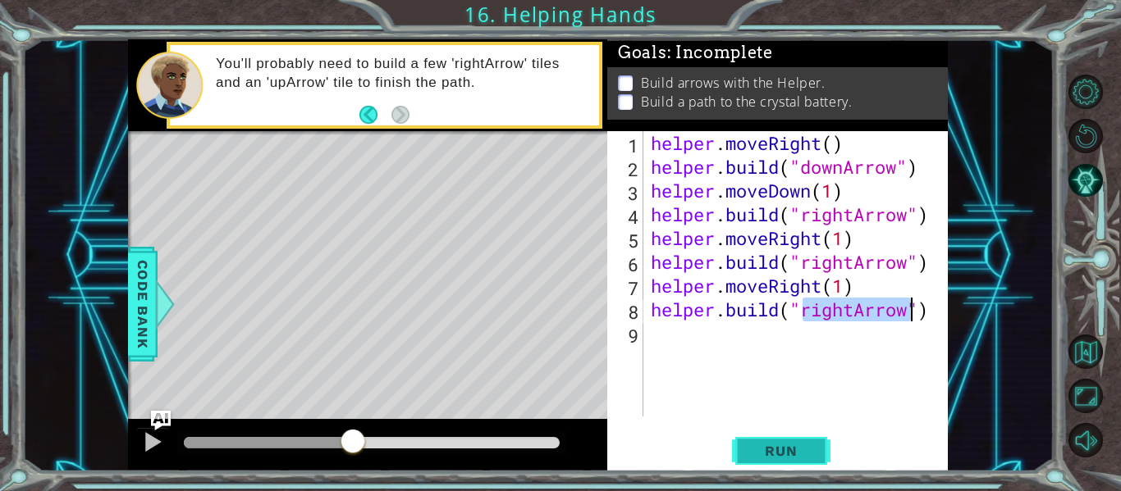
click at [788, 444] on span "Run" at bounding box center [780, 451] width 65 height 16
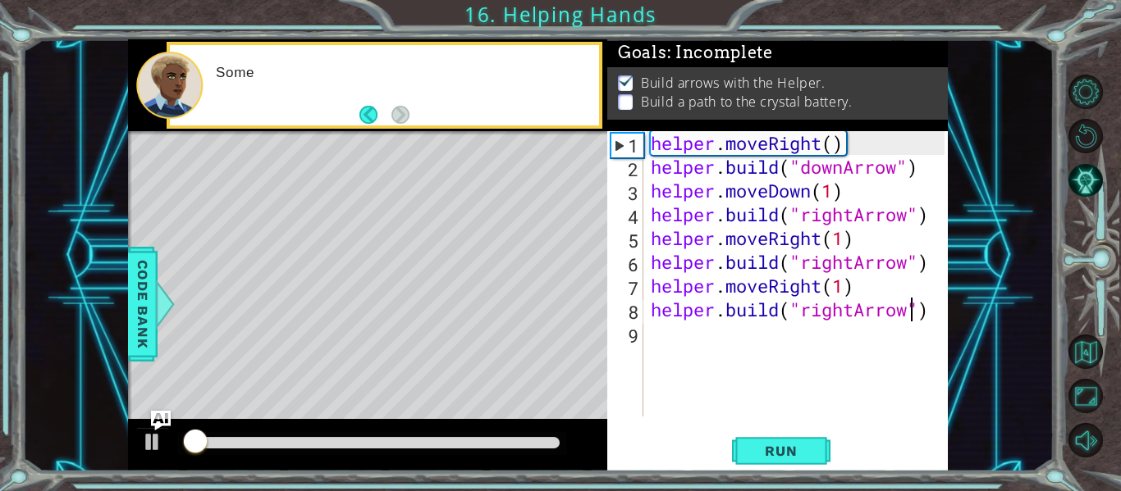
click at [495, 433] on div at bounding box center [371, 443] width 389 height 23
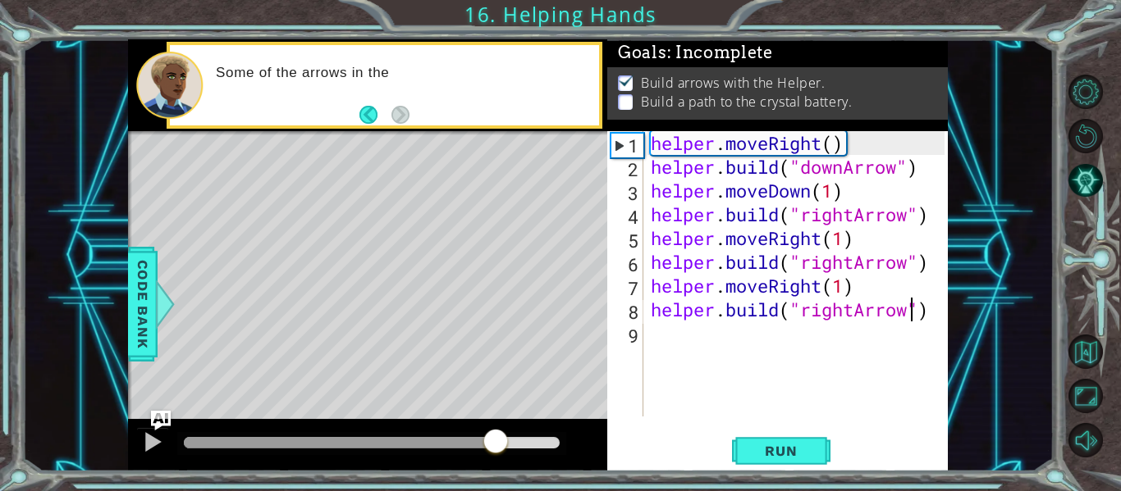
click at [495, 438] on div at bounding box center [372, 442] width 376 height 11
click at [153, 437] on div at bounding box center [152, 441] width 21 height 21
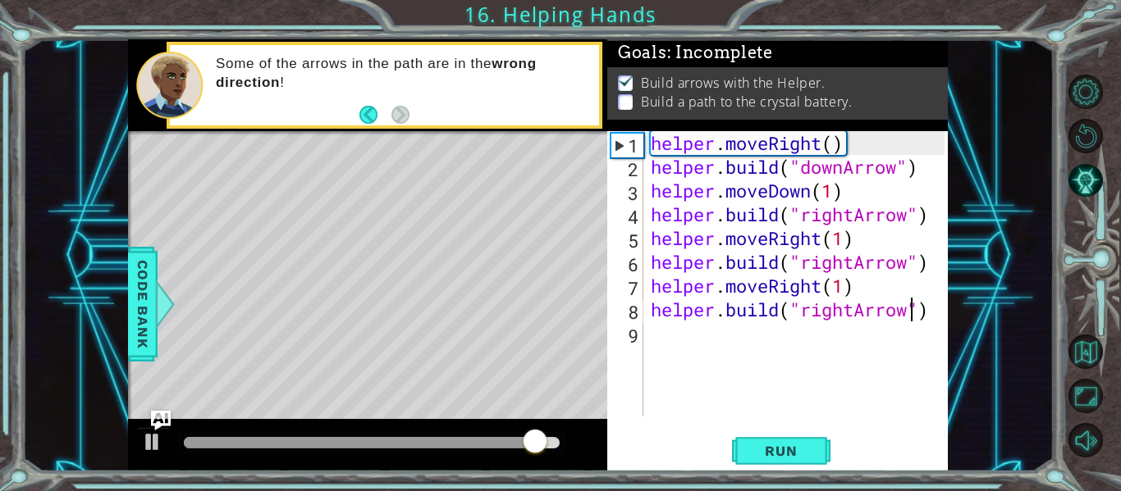
click at [358, 436] on div at bounding box center [371, 443] width 389 height 23
drag, startPoint x: 367, startPoint y: 445, endPoint x: 486, endPoint y: 428, distance: 121.0
click at [486, 437] on div at bounding box center [335, 442] width 303 height 11
drag, startPoint x: 856, startPoint y: 317, endPoint x: 801, endPoint y: 319, distance: 54.2
click at [801, 319] on div "helper . moveRight ( ) helper . build ( "downArrow" ) helper . moveDown ( 1 ) h…" at bounding box center [799, 297] width 305 height 333
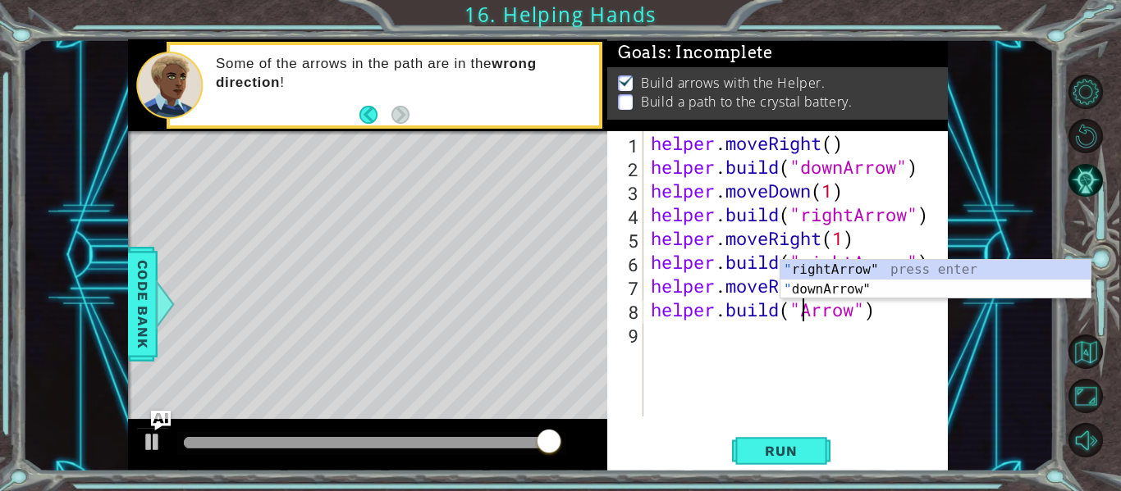
scroll to position [0, 8]
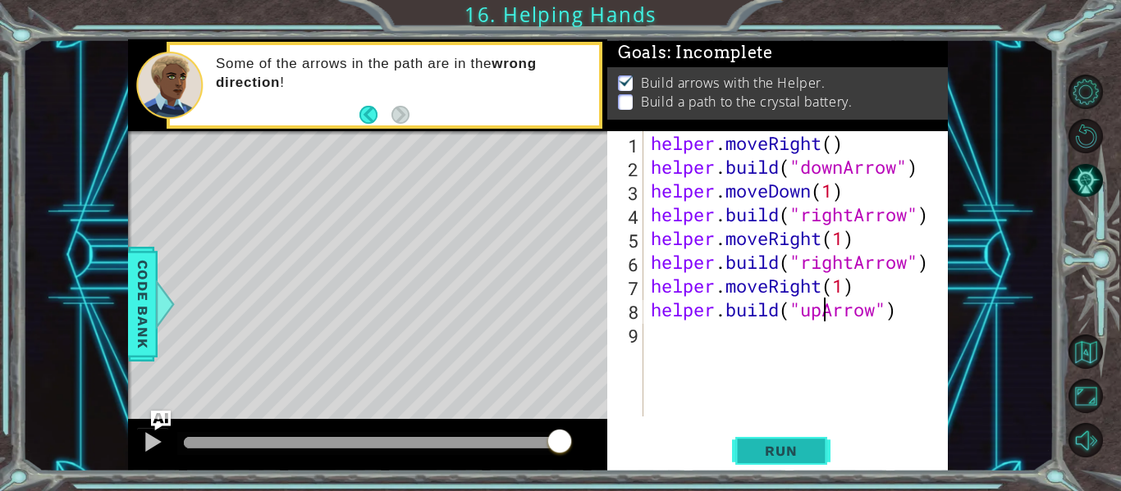
type textarea "[DOMAIN_NAME]("upArrow")"
click at [784, 459] on button "Run" at bounding box center [781, 452] width 98 height 34
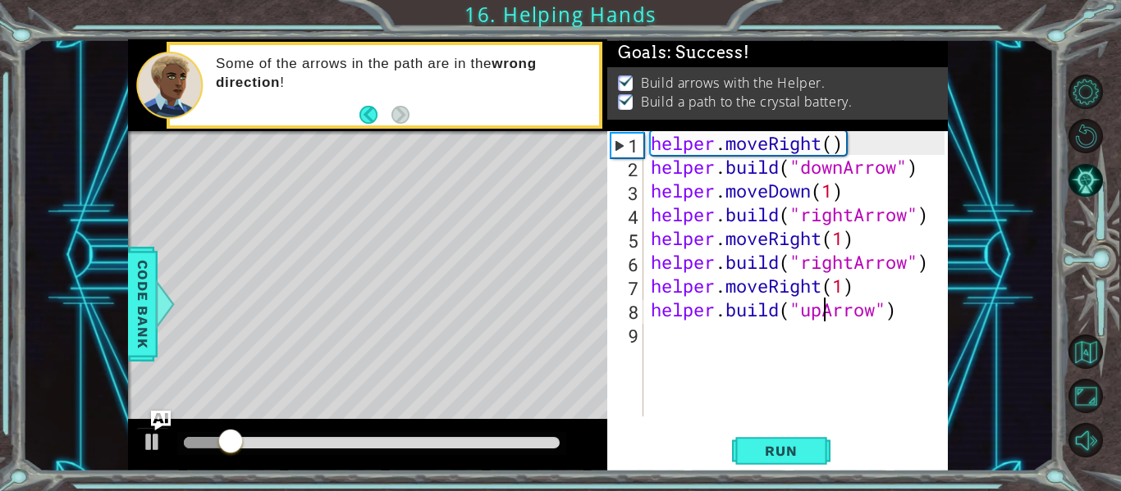
click at [466, 444] on div at bounding box center [372, 442] width 376 height 11
click at [518, 436] on div at bounding box center [371, 443] width 389 height 23
click at [514, 443] on div at bounding box center [372, 442] width 376 height 11
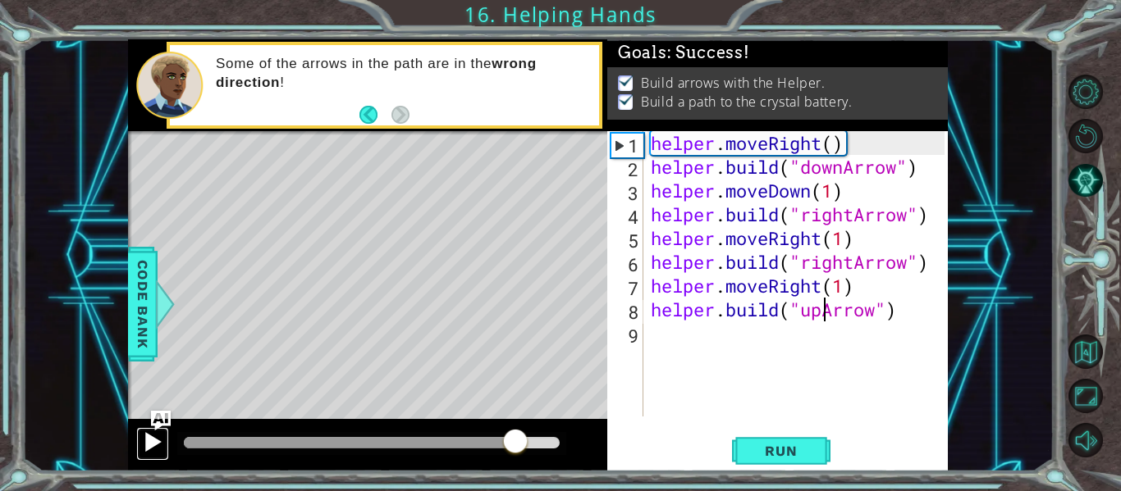
click at [153, 436] on div at bounding box center [152, 441] width 21 height 21
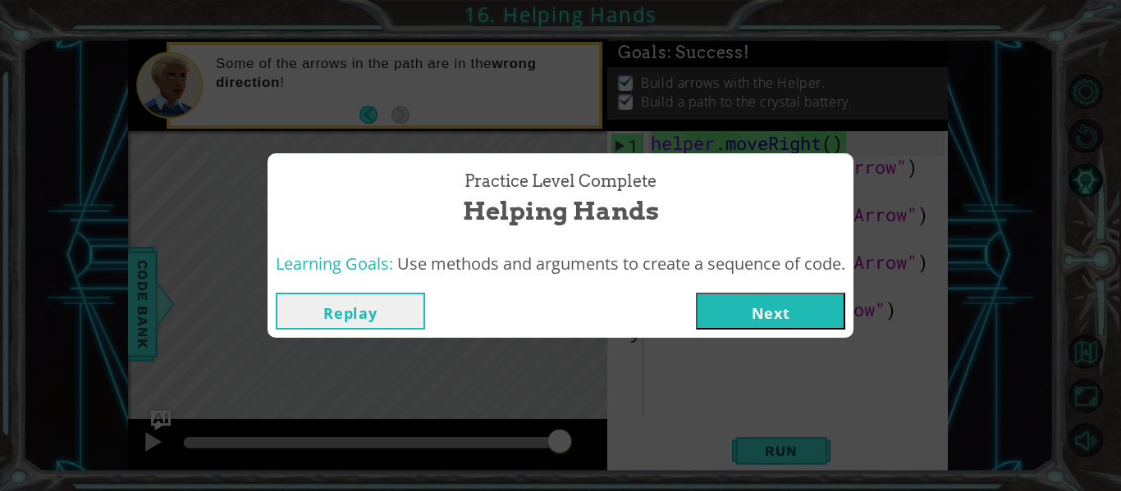
click at [774, 303] on button "Next" at bounding box center [770, 311] width 149 height 37
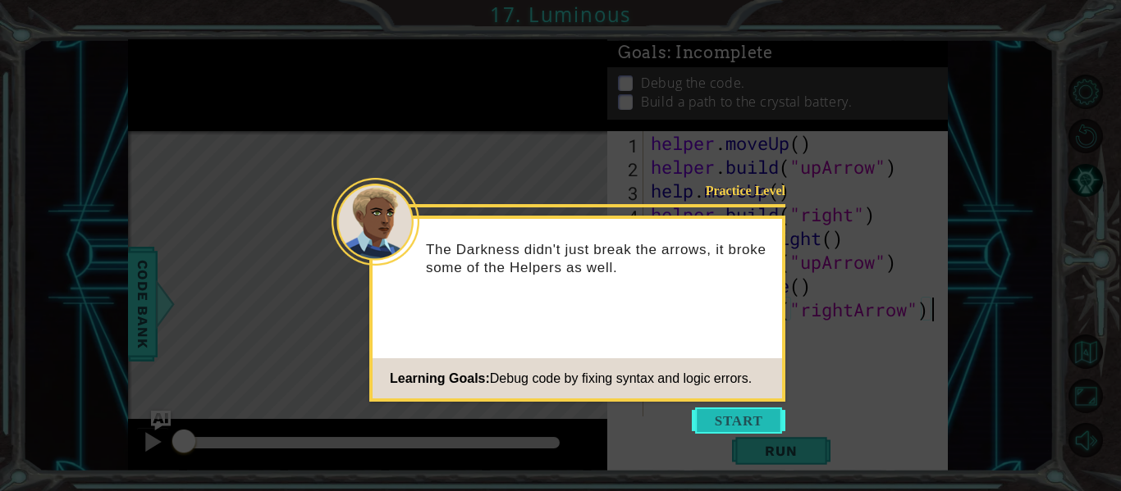
click at [703, 430] on button "Start" at bounding box center [739, 421] width 94 height 26
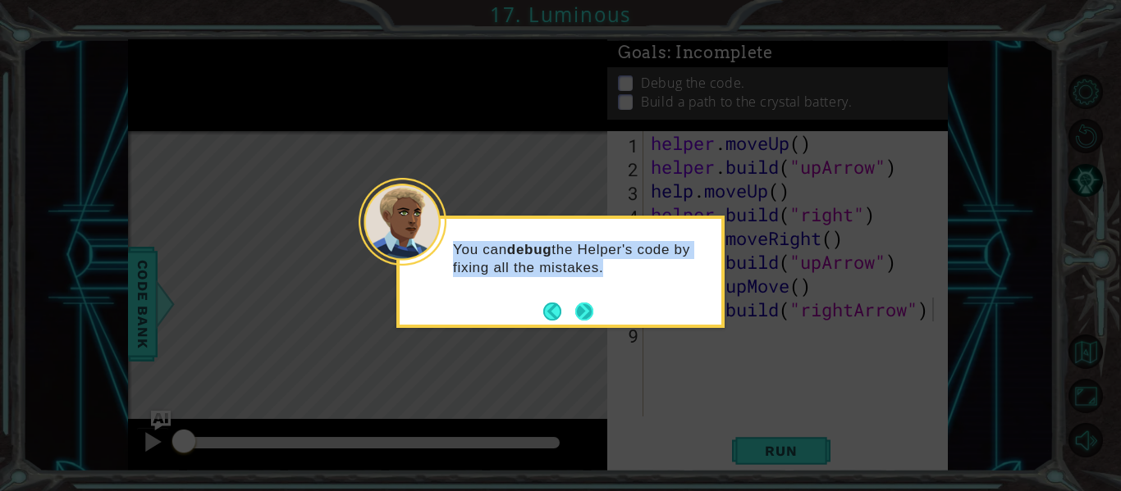
drag, startPoint x: 704, startPoint y: 430, endPoint x: 587, endPoint y: 304, distance: 171.2
click at [587, 304] on body "1 ההההההההההההההההההההההההההההההההההההההההההההההההההההההההההההההההההההההההההההה…" at bounding box center [560, 245] width 1121 height 491
click at [587, 304] on button "Next" at bounding box center [585, 311] width 24 height 24
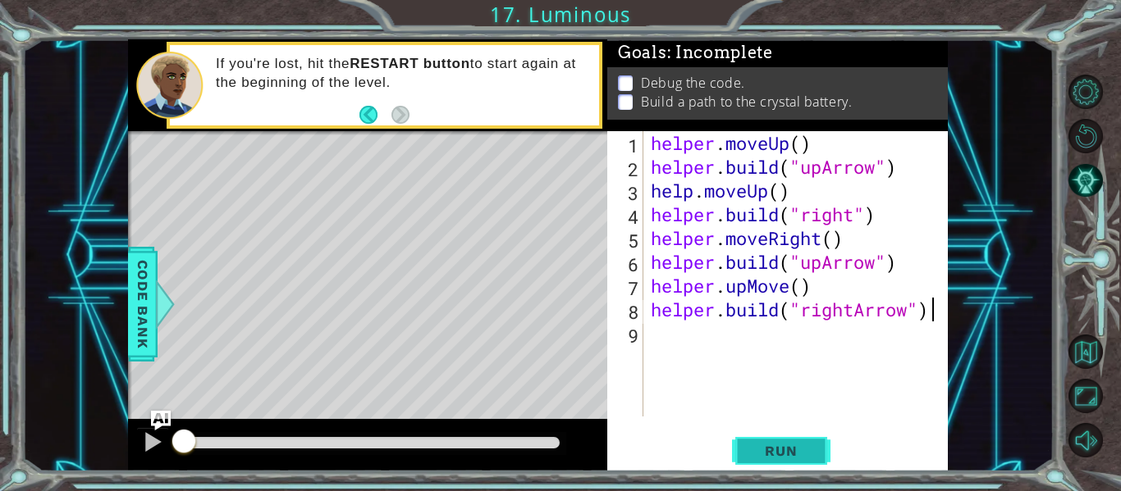
click at [774, 459] on span "Run" at bounding box center [780, 451] width 65 height 16
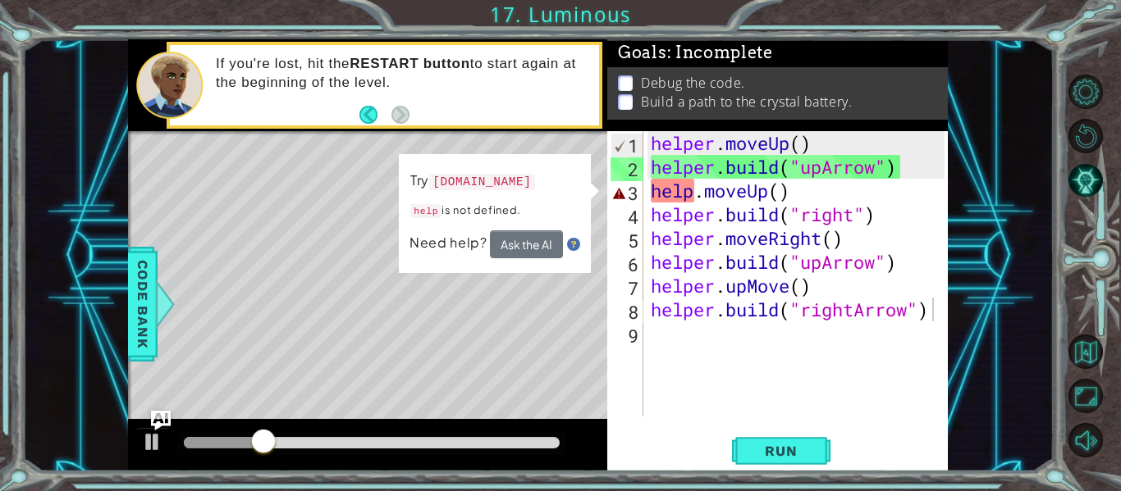
click at [519, 342] on div "Level Map" at bounding box center [507, 372] width 758 height 483
click at [151, 431] on div at bounding box center [152, 441] width 21 height 21
click at [156, 417] on img "Ask AI" at bounding box center [160, 420] width 21 height 21
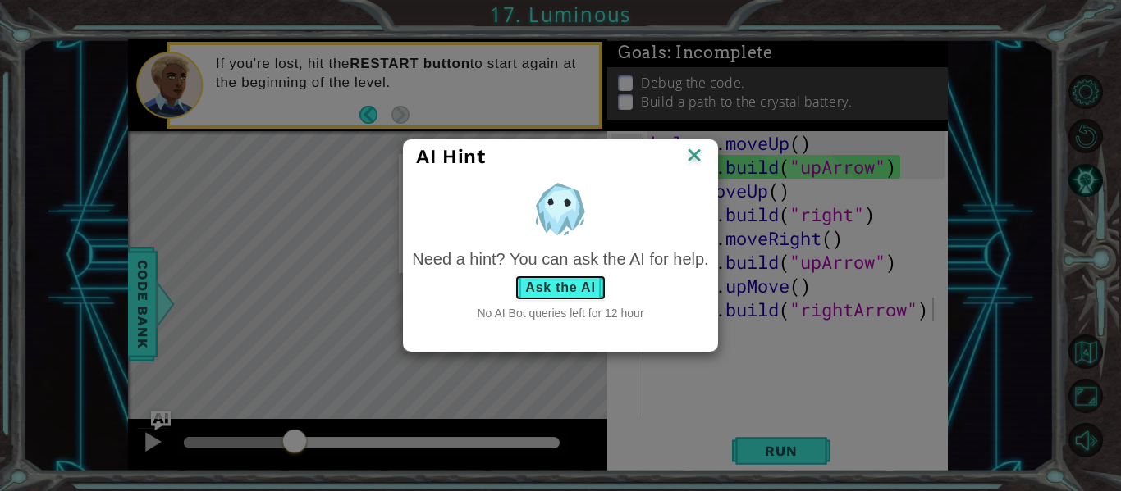
click at [563, 287] on button "Ask the AI" at bounding box center [559, 288] width 91 height 26
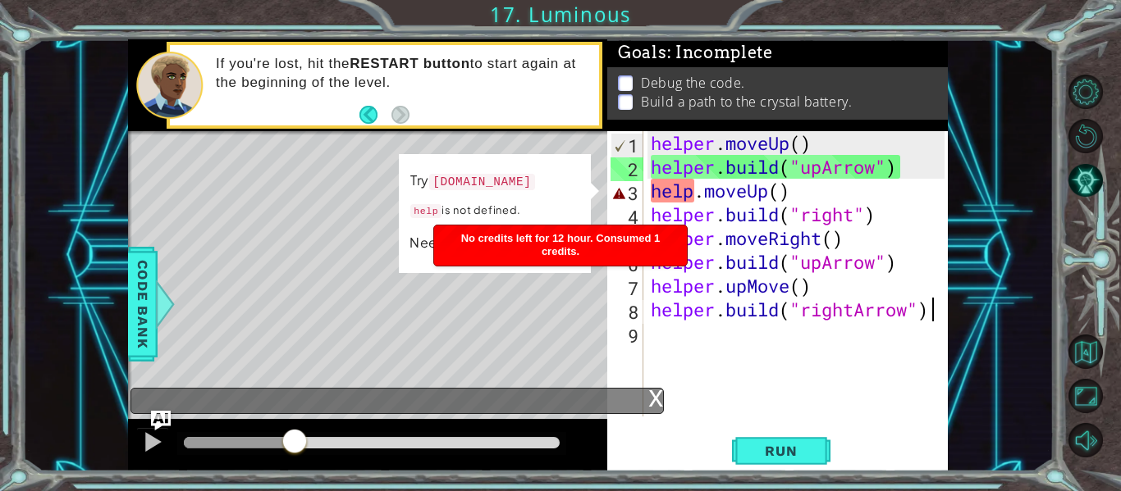
click at [653, 395] on div "x" at bounding box center [655, 397] width 15 height 16
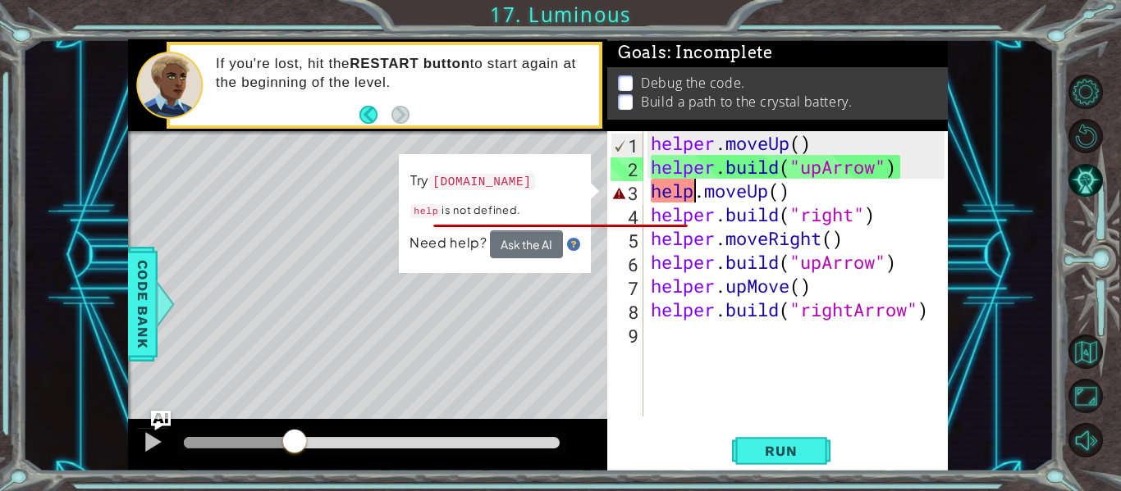
click at [692, 191] on div "helper . moveUp ( ) helper . build ( "upArrow" ) help . moveUp ( ) helper . bui…" at bounding box center [799, 297] width 305 height 333
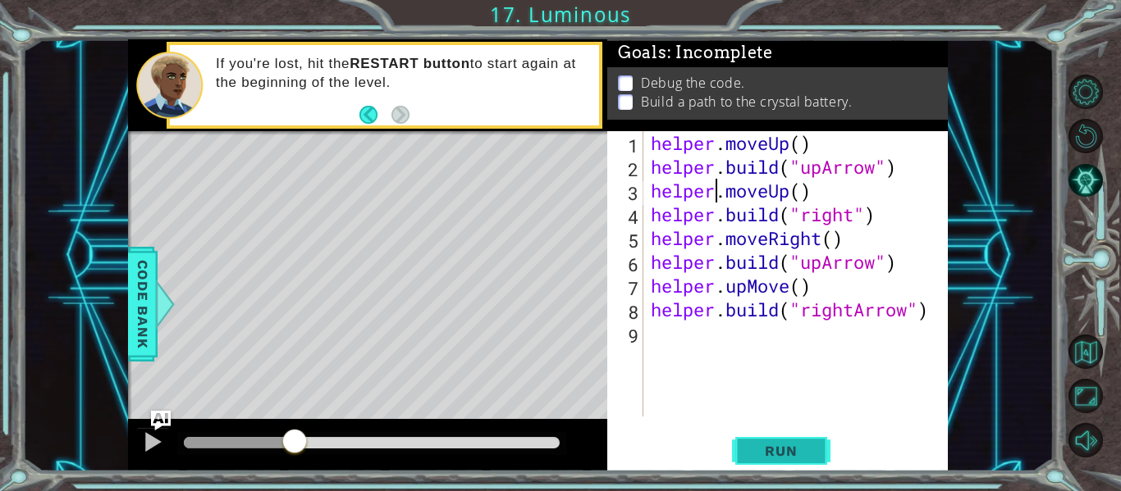
click at [805, 456] on span "Run" at bounding box center [780, 451] width 65 height 16
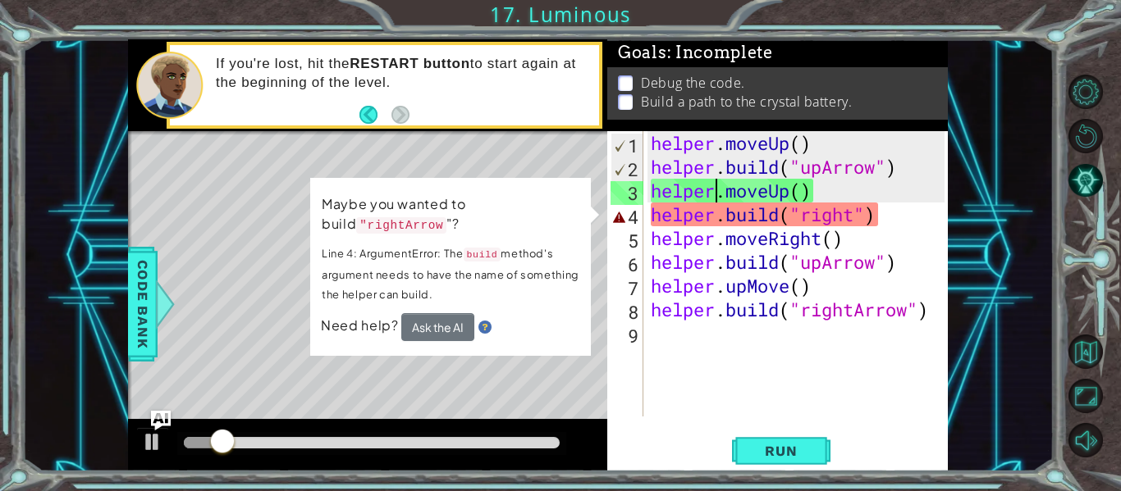
click at [860, 213] on div "helper . moveUp ( ) helper . build ( "upArrow" ) helper . moveUp ( ) helper . b…" at bounding box center [799, 297] width 305 height 333
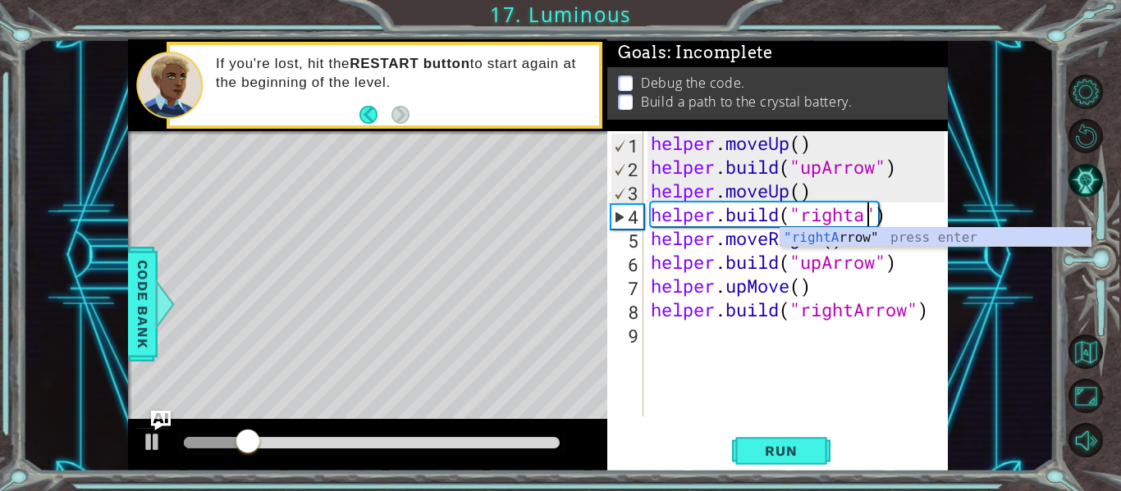
scroll to position [0, 11]
click at [997, 236] on div ""rightArr ow" press enter" at bounding box center [935, 257] width 310 height 59
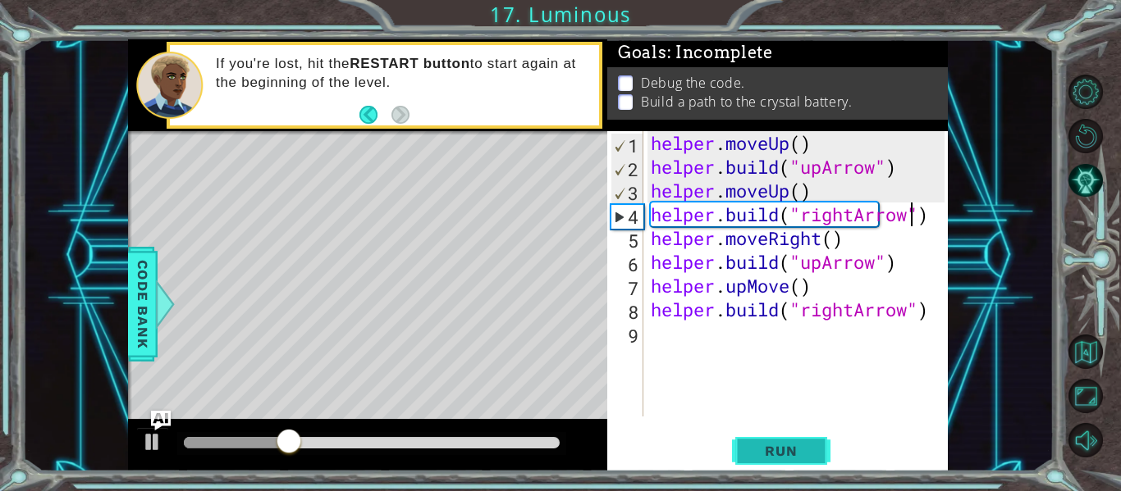
click at [784, 451] on span "Run" at bounding box center [780, 451] width 65 height 16
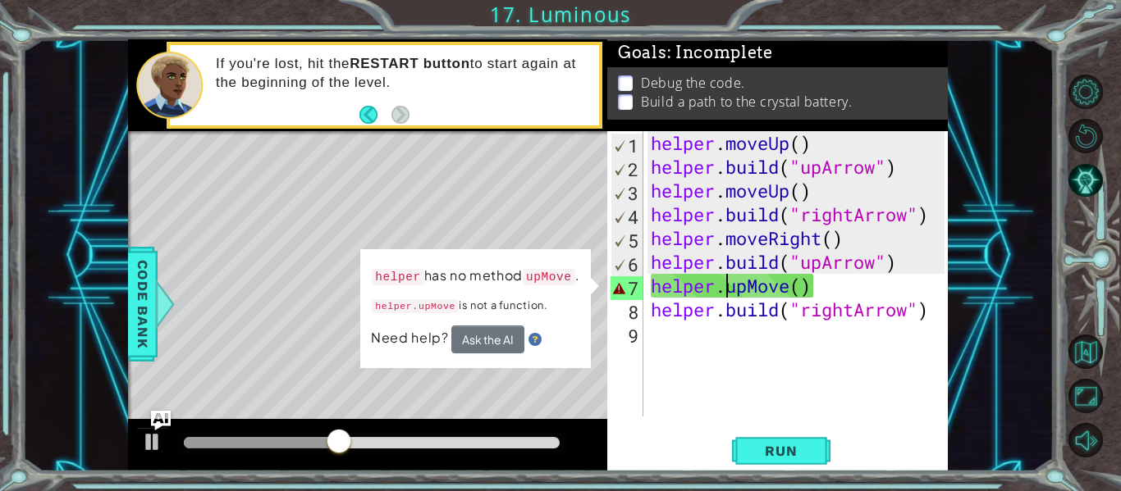
click at [726, 282] on div "helper . moveUp ( ) helper . build ( "upArrow" ) helper . moveUp ( ) helper . b…" at bounding box center [799, 297] width 305 height 333
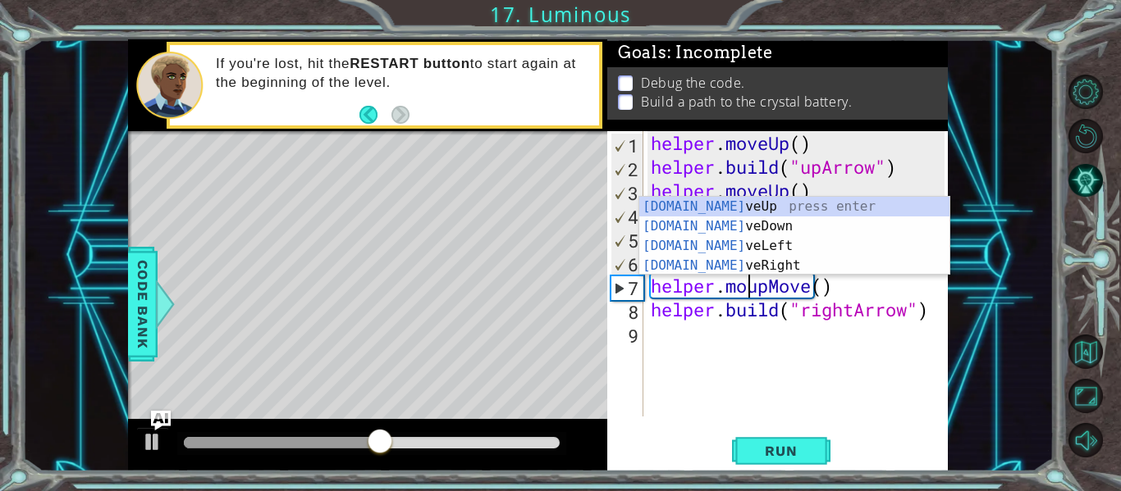
scroll to position [0, 6]
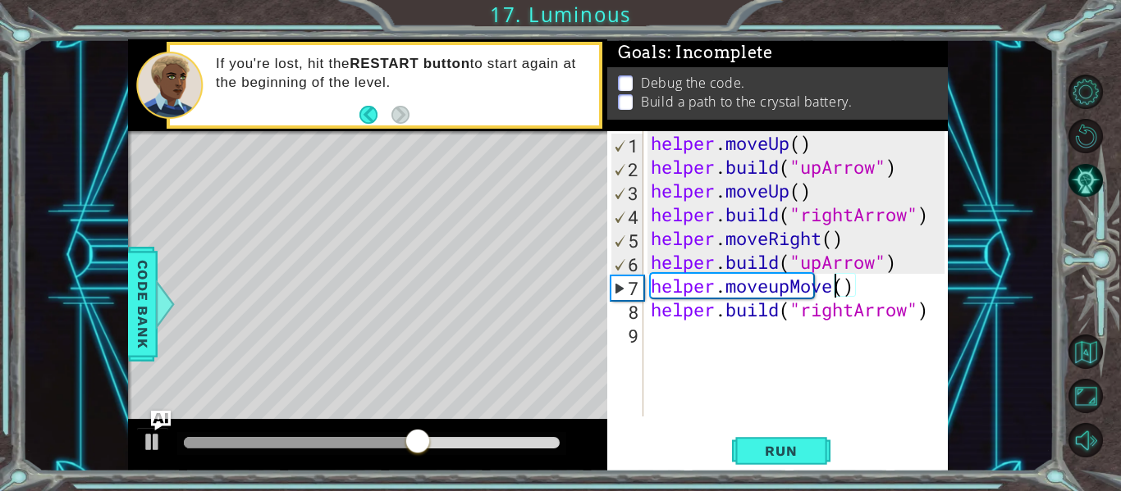
click at [833, 293] on div "helper . moveUp ( ) helper . build ( "upArrow" ) helper . moveUp ( ) helper . b…" at bounding box center [799, 297] width 305 height 333
click at [832, 291] on div "helper . moveUp ( ) helper . build ( "upArrow" ) helper . moveUp ( ) helper . b…" at bounding box center [799, 297] width 305 height 333
drag, startPoint x: 832, startPoint y: 291, endPoint x: 796, endPoint y: 282, distance: 37.2
click at [796, 282] on div "helper . moveUp ( ) helper . build ( "upArrow" ) helper . moveUp ( ) helper . b…" at bounding box center [799, 297] width 305 height 333
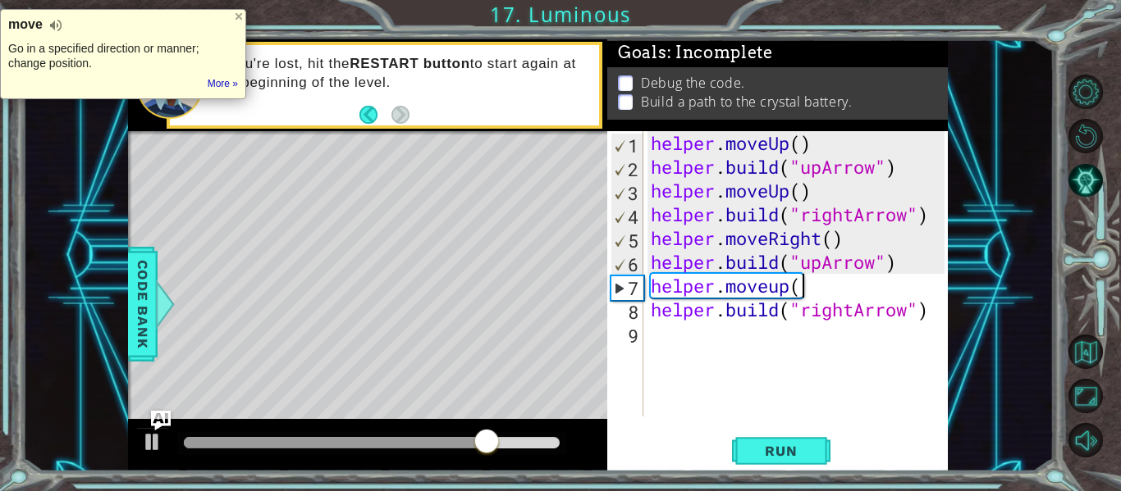
type textarea "helper.moveup()"
click at [817, 448] on button "Run" at bounding box center [781, 452] width 98 height 34
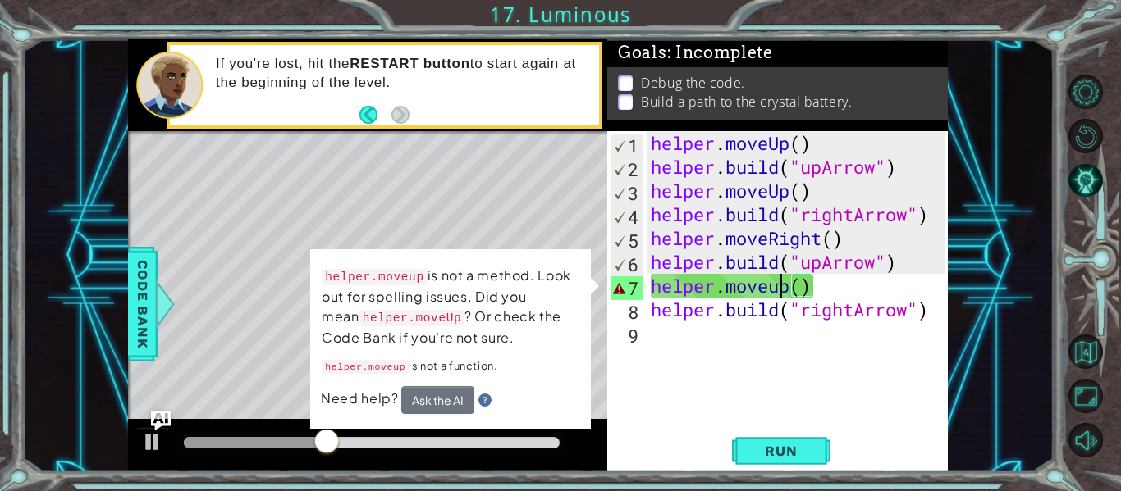
click at [778, 295] on div "helper . moveUp ( ) helper . build ( "upArrow" ) helper . moveUp ( ) helper . b…" at bounding box center [799, 297] width 305 height 333
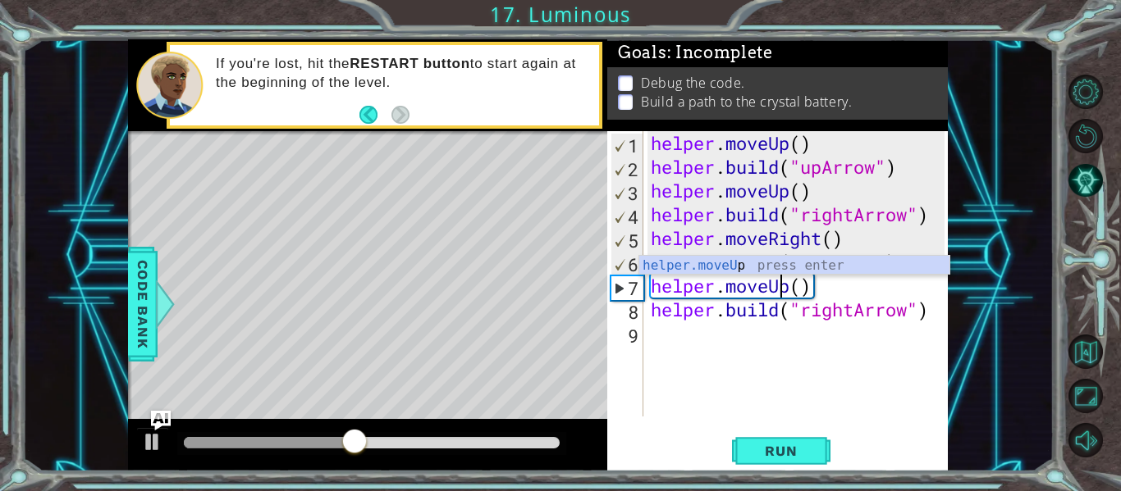
scroll to position [0, 7]
click at [887, 285] on div "helper . moveUp ( ) helper . build ( "upArrow" ) helper . moveUp ( ) helper . b…" at bounding box center [799, 297] width 305 height 333
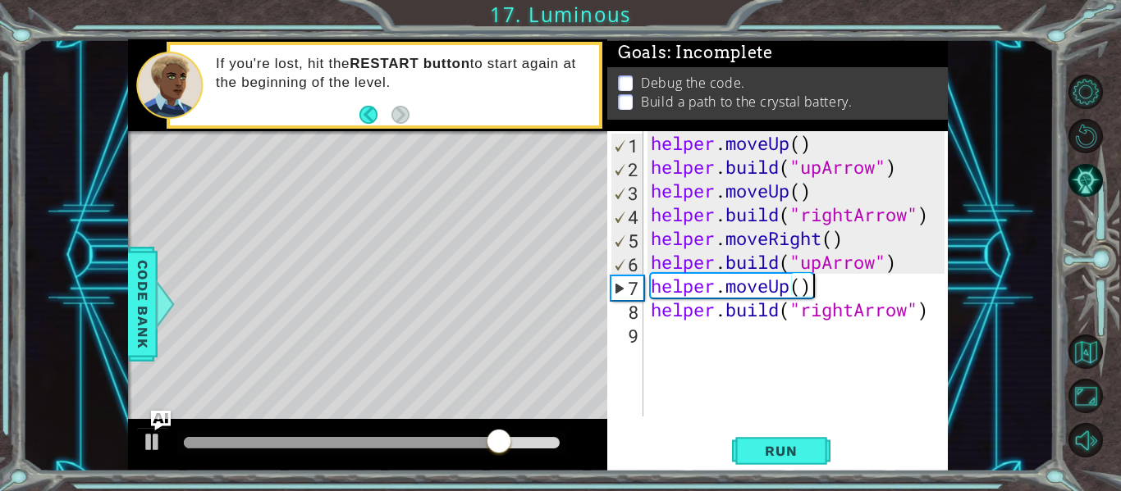
click at [819, 265] on div "helper . moveUp ( ) helper . build ( "upArrow" ) helper . moveUp ( ) helper . b…" at bounding box center [799, 297] width 305 height 333
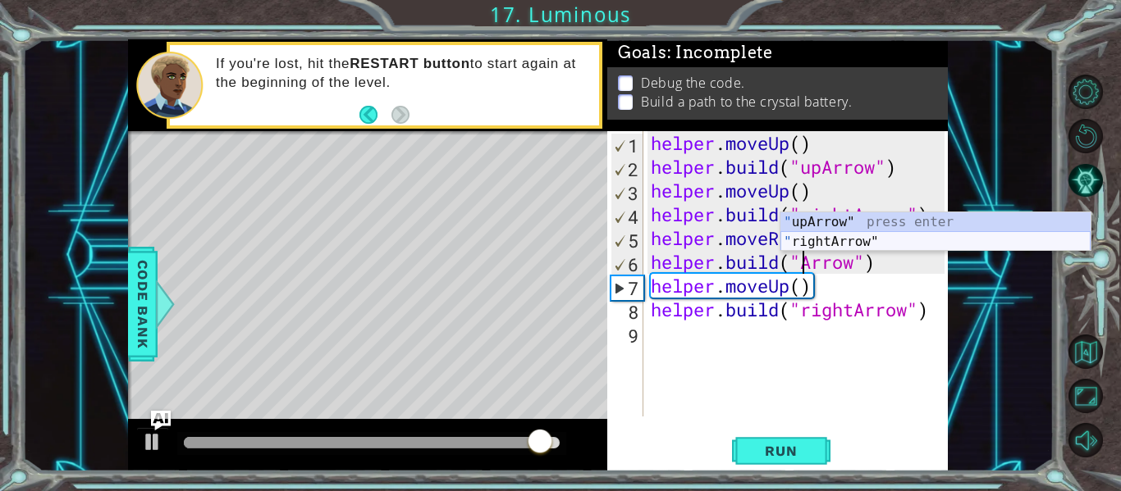
click at [871, 238] on div "" upArrow" press enter " rightArrow" press enter" at bounding box center [935, 251] width 310 height 79
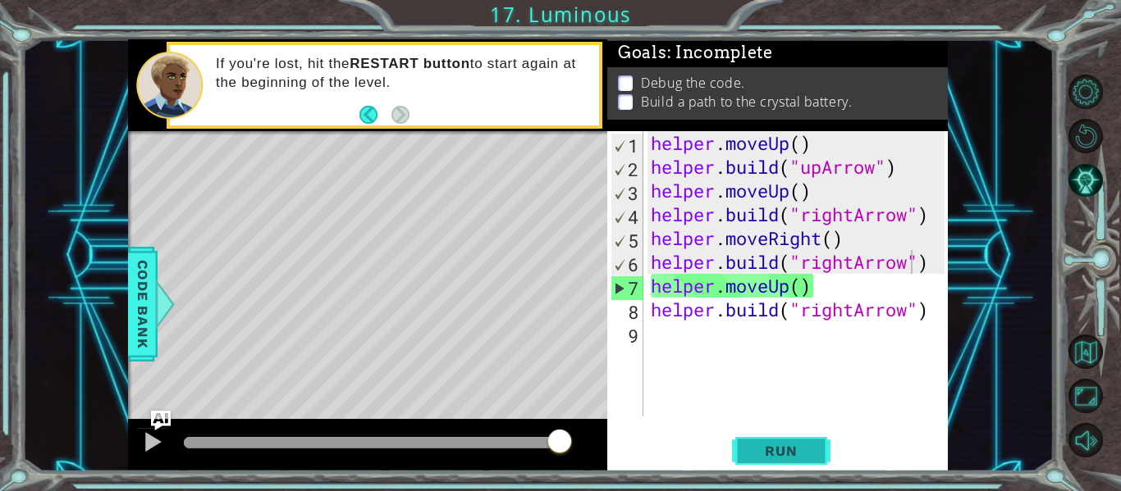
click at [773, 450] on span "Run" at bounding box center [780, 451] width 65 height 16
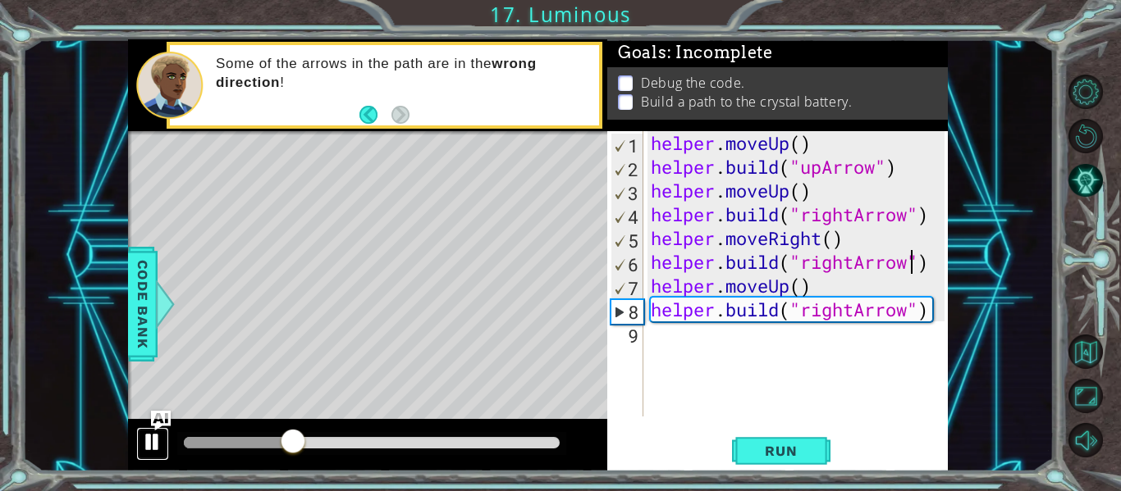
click at [142, 440] on div at bounding box center [152, 441] width 21 height 21
drag, startPoint x: 789, startPoint y: 283, endPoint x: 771, endPoint y: 277, distance: 18.9
click at [771, 277] on div "helper . moveUp ( ) helper . build ( "upArrow" ) helper . moveUp ( ) helper . b…" at bounding box center [799, 297] width 305 height 333
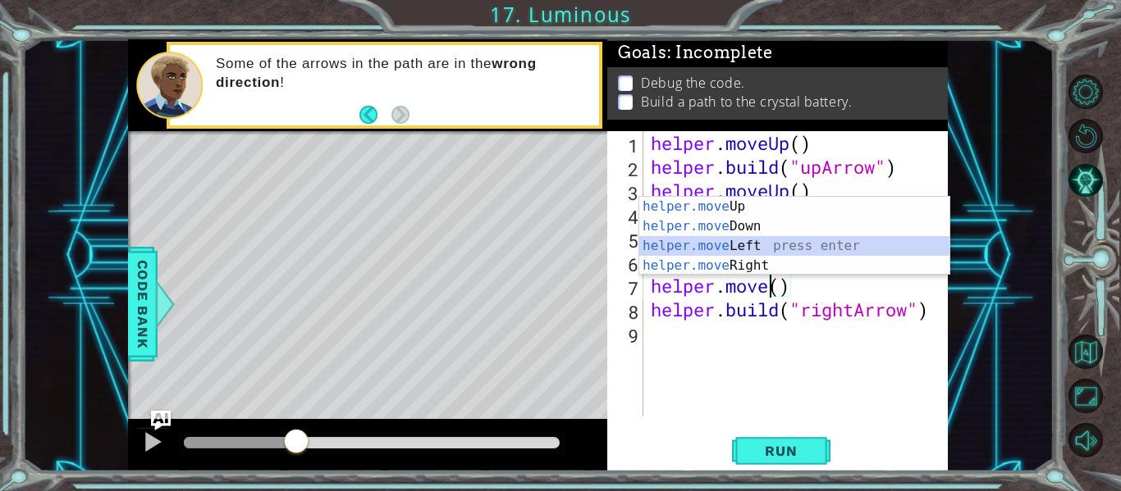
click at [824, 253] on div "helper.move Up press enter helper.move Down press enter helper.move Left press …" at bounding box center [794, 256] width 310 height 118
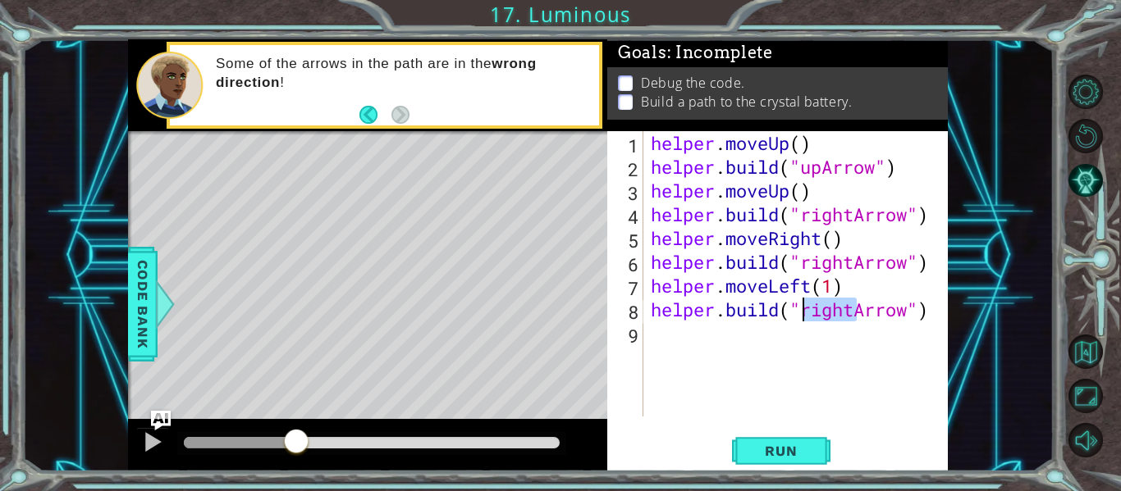
drag, startPoint x: 853, startPoint y: 310, endPoint x: 800, endPoint y: 299, distance: 54.4
click at [800, 299] on div "helper . moveUp ( ) helper . build ( "upArrow" ) helper . moveUp ( ) helper . b…" at bounding box center [799, 297] width 305 height 333
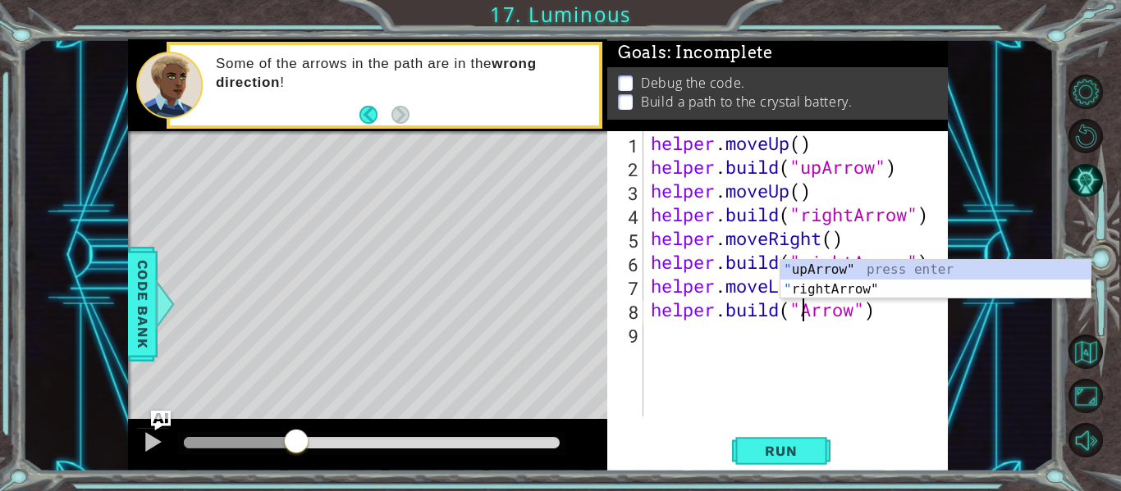
scroll to position [0, 8]
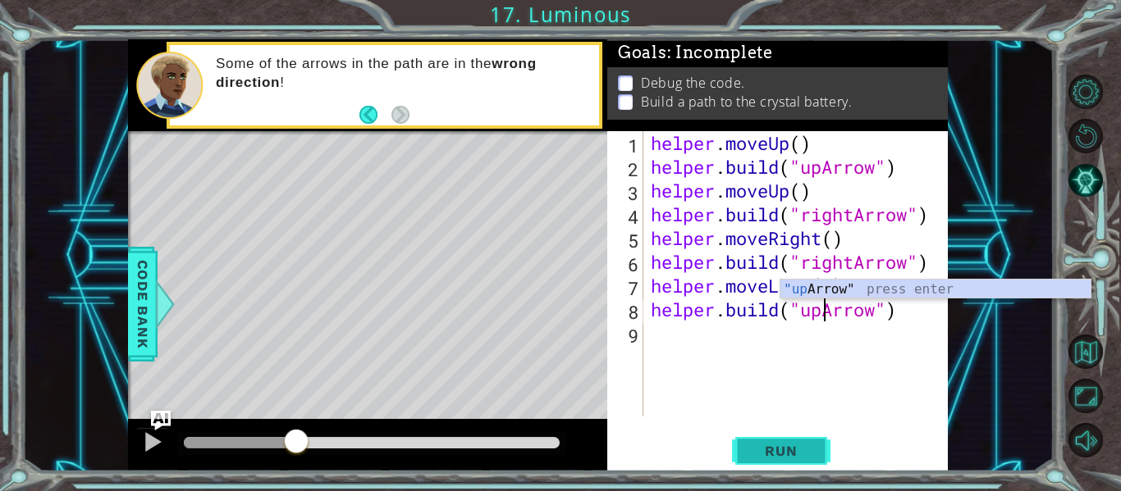
click at [804, 450] on span "Run" at bounding box center [780, 451] width 65 height 16
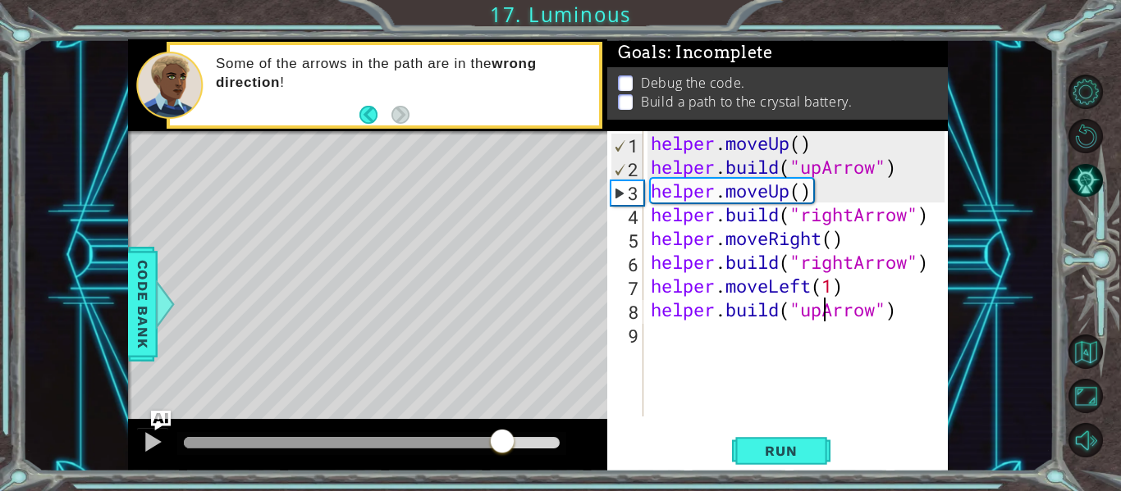
click at [502, 440] on div at bounding box center [372, 442] width 376 height 11
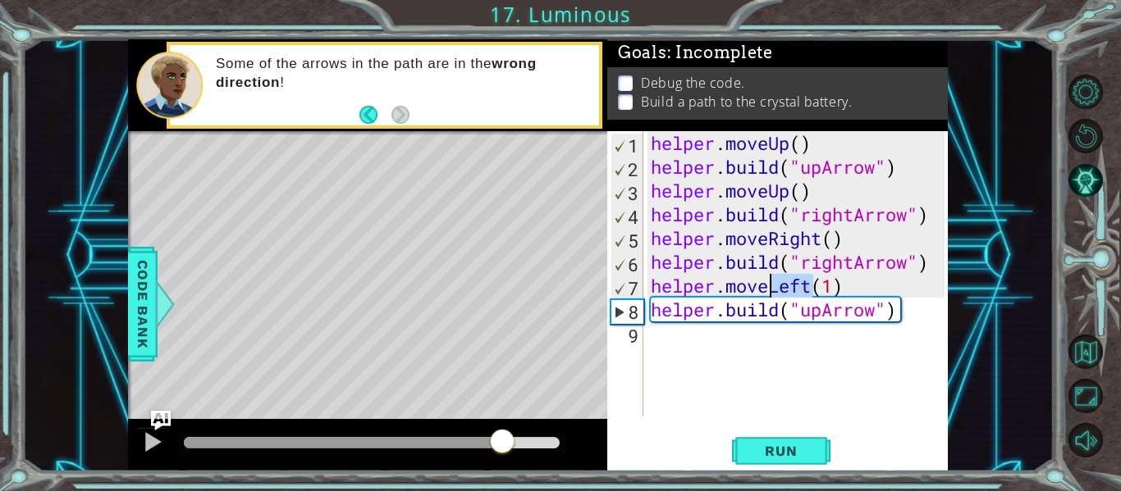
drag, startPoint x: 813, startPoint y: 294, endPoint x: 770, endPoint y: 289, distance: 43.0
click at [770, 289] on div "helper . moveUp ( ) helper . build ( "upArrow" ) helper . moveUp ( ) helper . b…" at bounding box center [799, 297] width 305 height 333
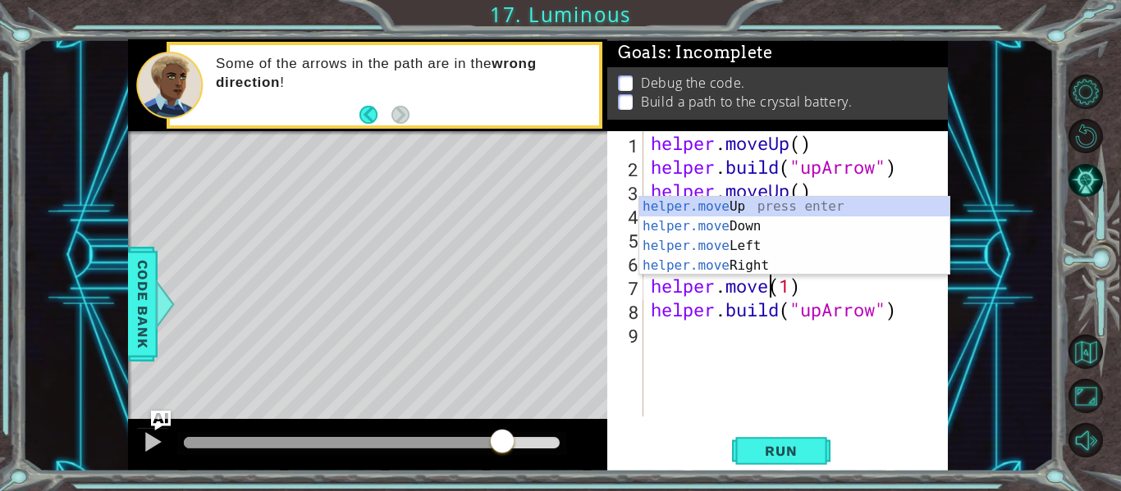
scroll to position [0, 6]
click at [777, 267] on div "helper.move Up press enter helper.move Down press enter helper.move Left press …" at bounding box center [794, 256] width 310 height 118
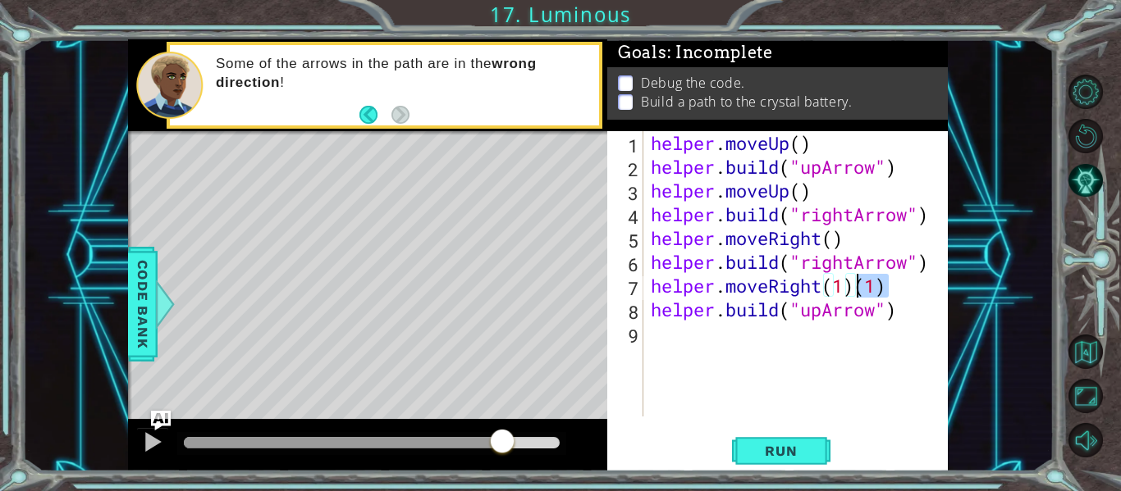
drag, startPoint x: 911, startPoint y: 286, endPoint x: 857, endPoint y: 281, distance: 53.5
click at [857, 281] on div "helper . moveUp ( ) helper . build ( "upArrow" ) helper . moveUp ( ) helper . b…" at bounding box center [799, 297] width 305 height 333
type textarea "helper.moveRight(1)"
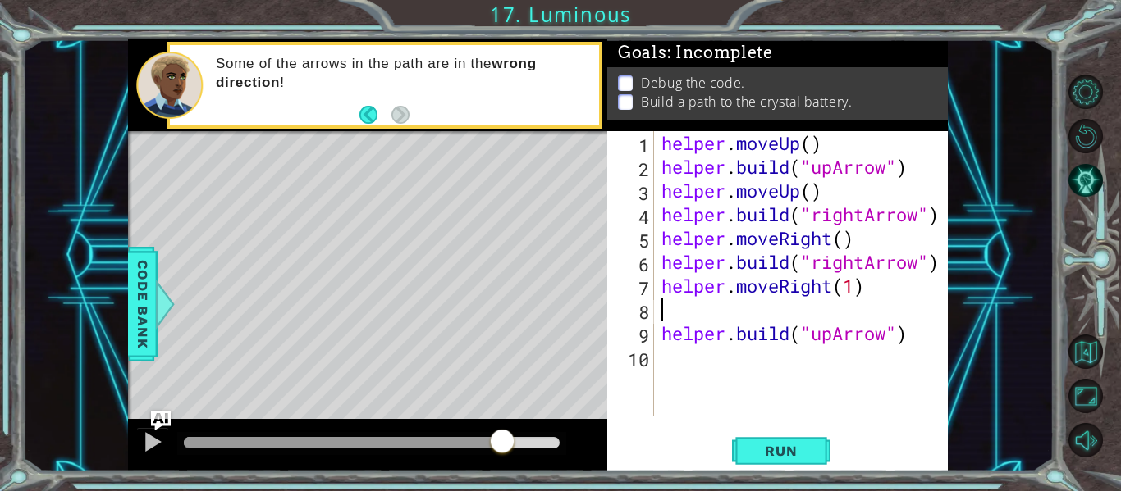
type textarea "helper.moveRight(1)"
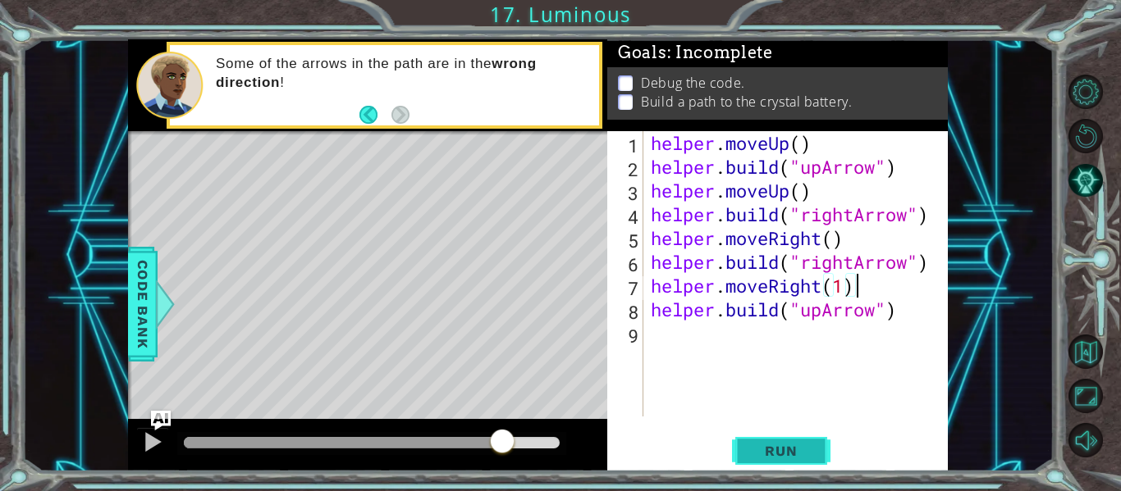
click at [810, 447] on span "Run" at bounding box center [780, 451] width 65 height 16
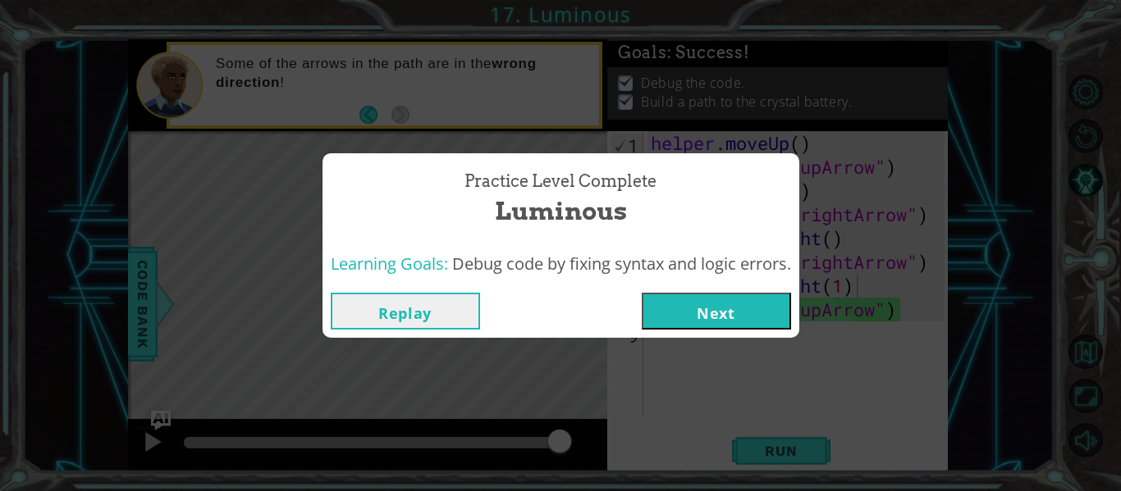
click at [747, 321] on button "Next" at bounding box center [715, 311] width 149 height 37
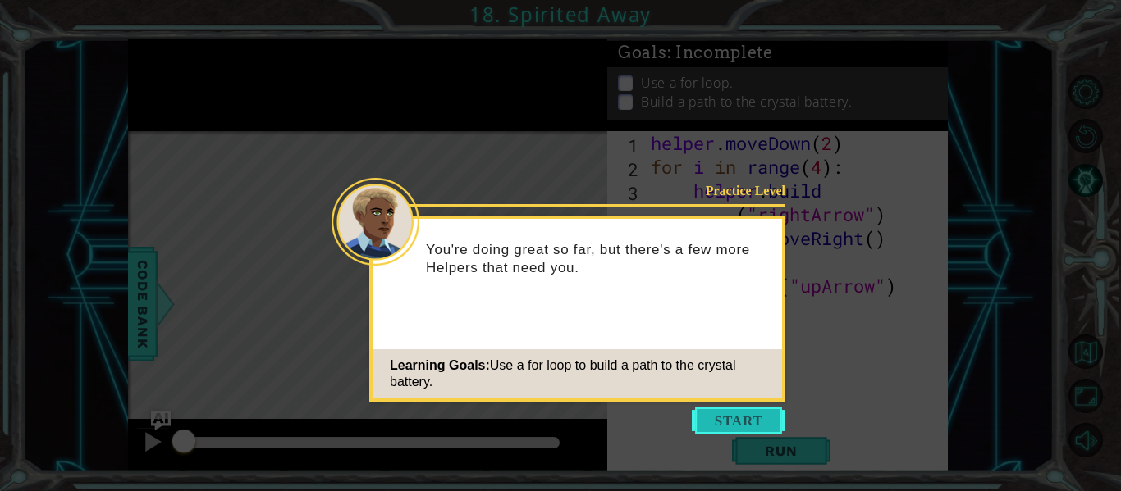
click at [757, 420] on button "Start" at bounding box center [739, 421] width 94 height 26
